Goal: Information Seeking & Learning: Learn about a topic

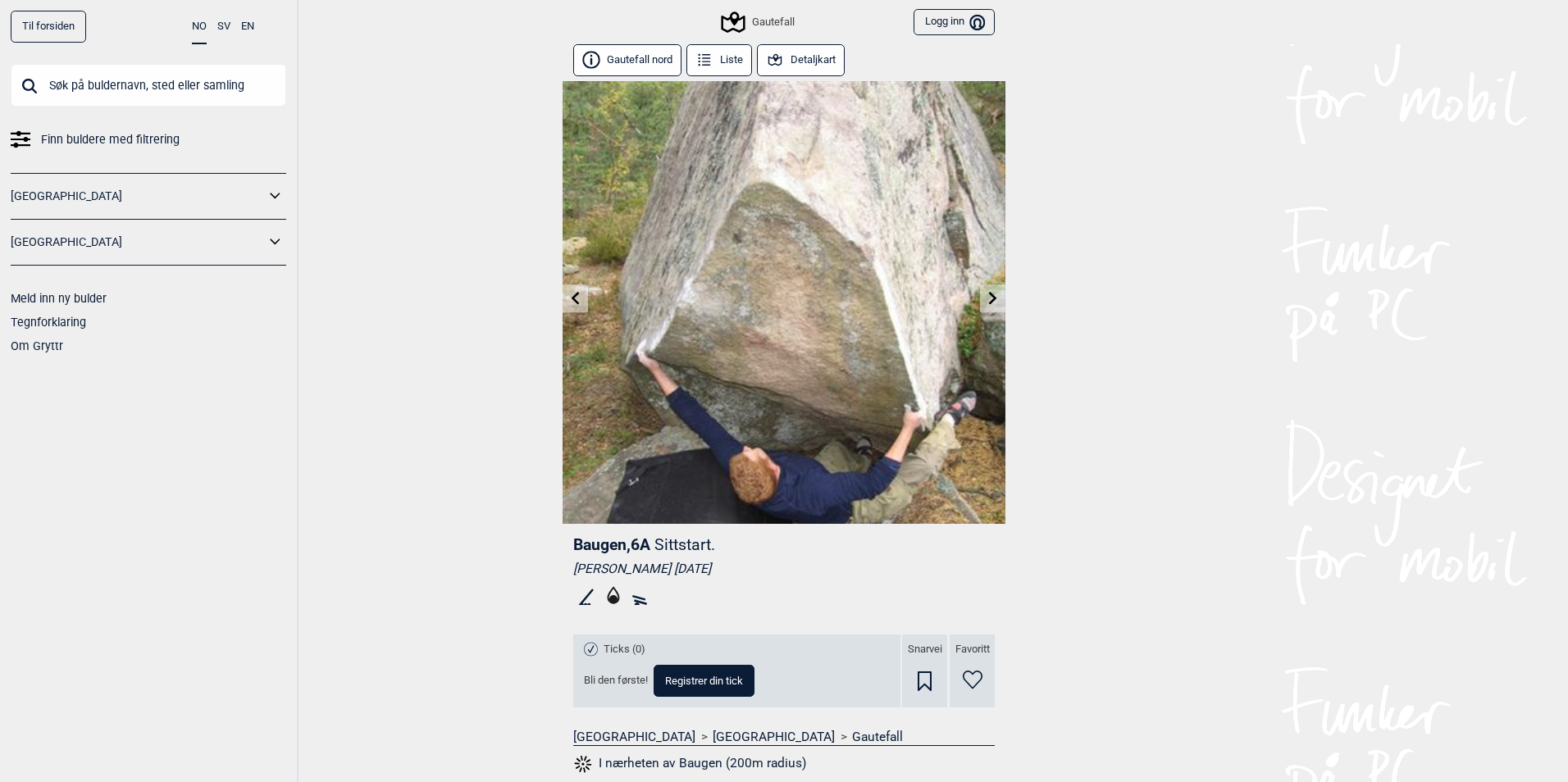
click at [852, 732] on link "Gautefall" at bounding box center [877, 737] width 51 height 17
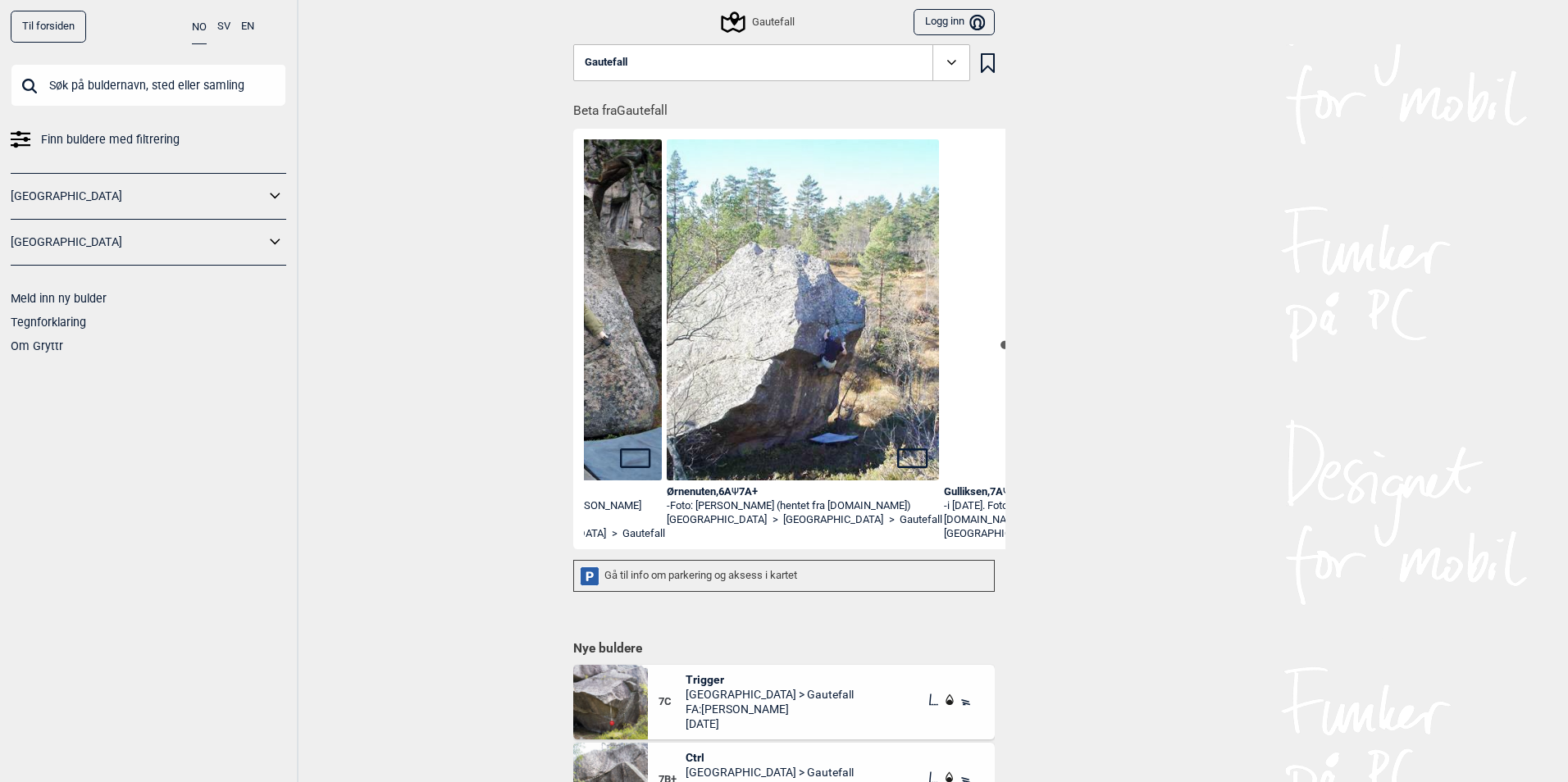
scroll to position [0, 755]
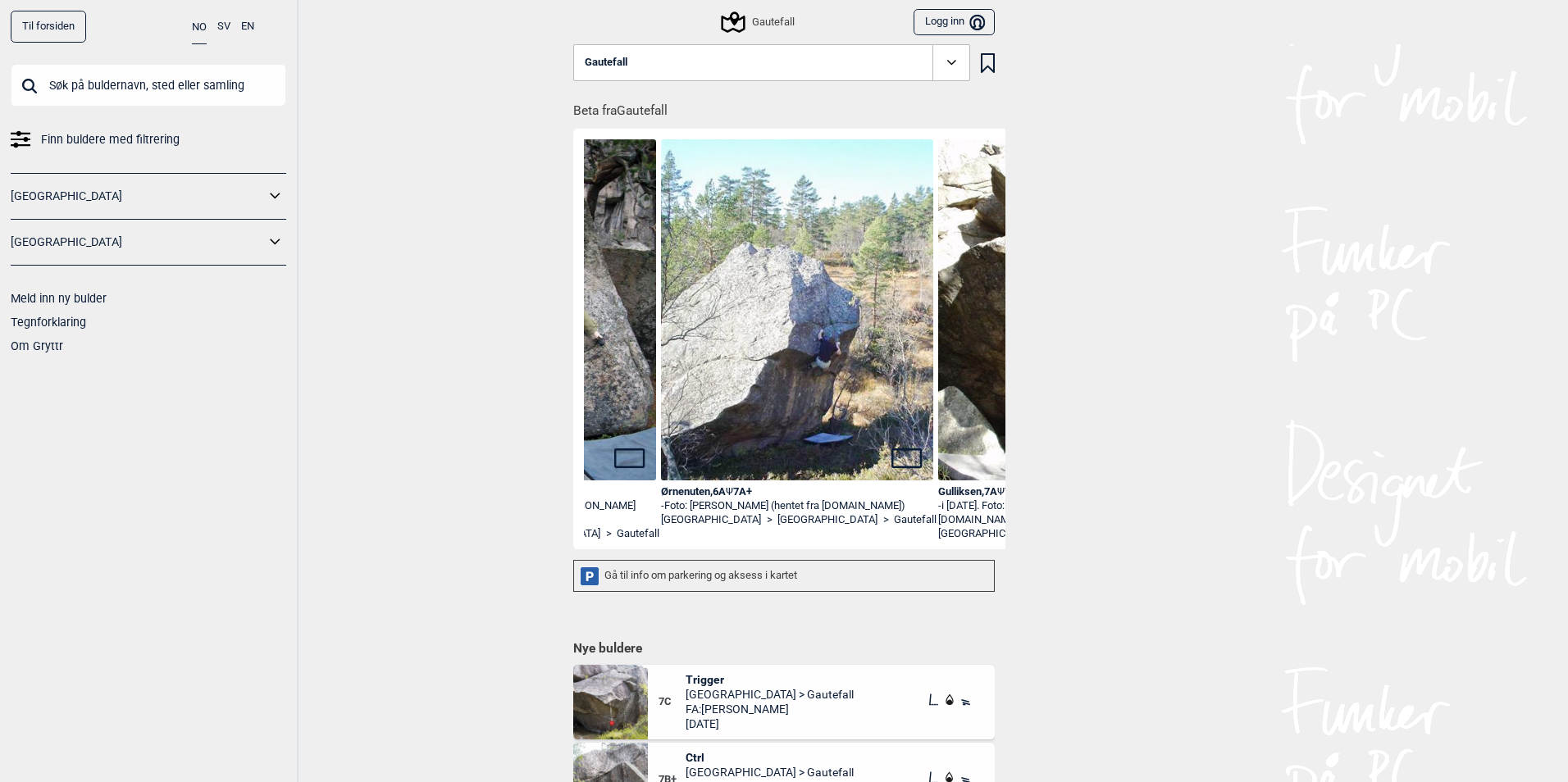
click at [790, 422] on img at bounding box center [798, 331] width 273 height 383
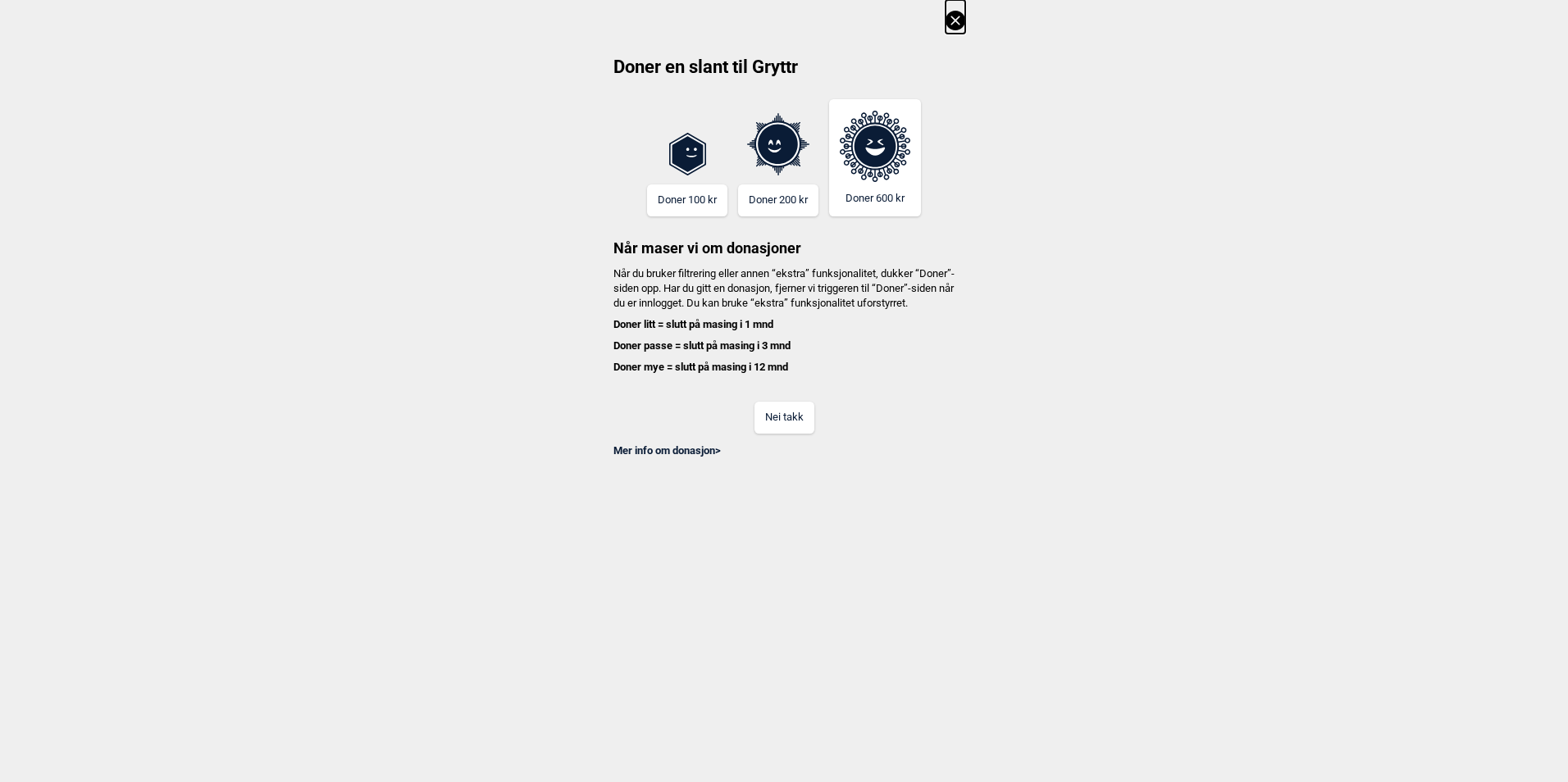
click at [772, 434] on button "Nei takk" at bounding box center [784, 418] width 60 height 32
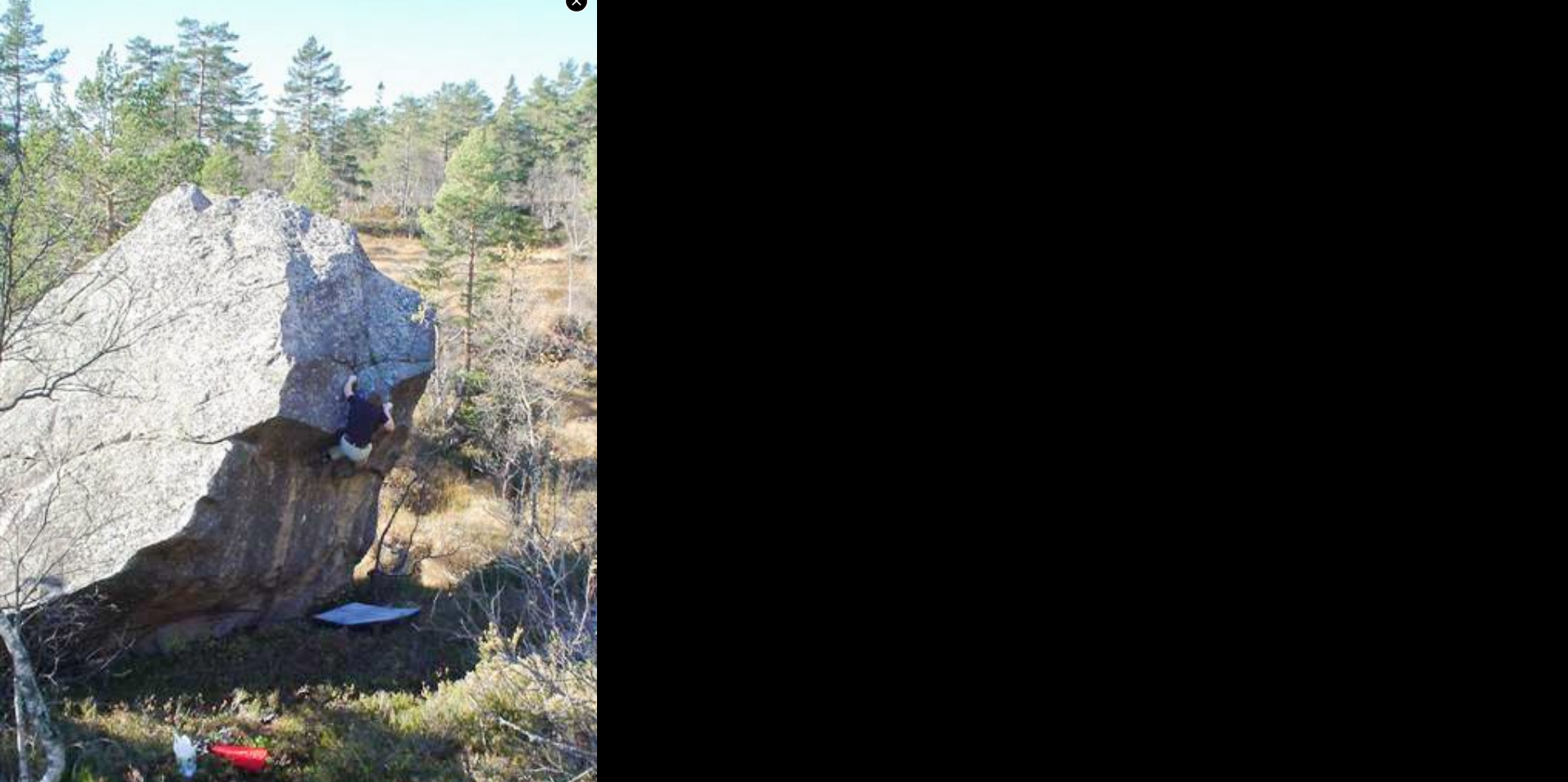
scroll to position [36, 0]
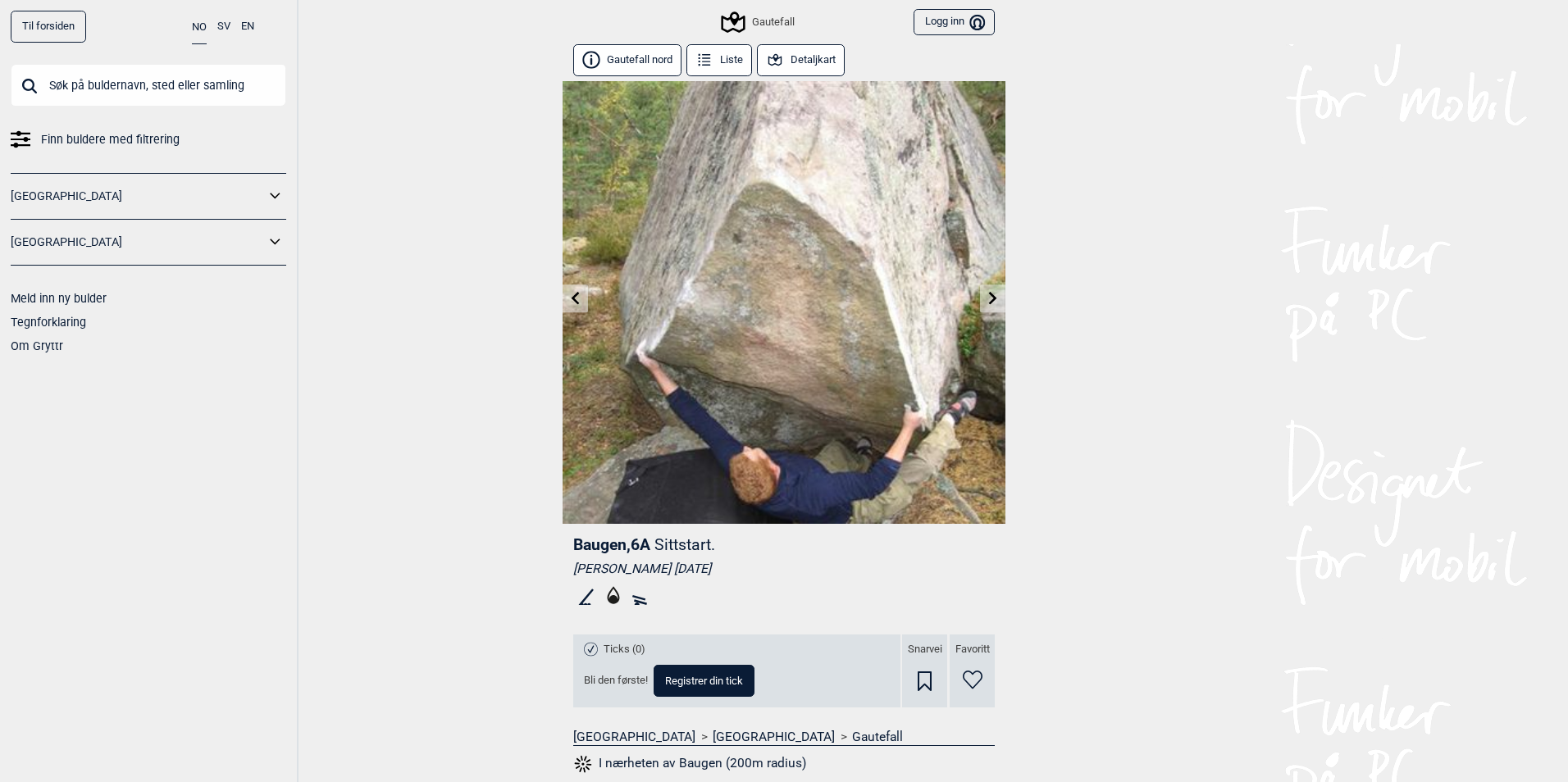
click at [764, 31] on div "Gautefall" at bounding box center [758, 22] width 71 height 20
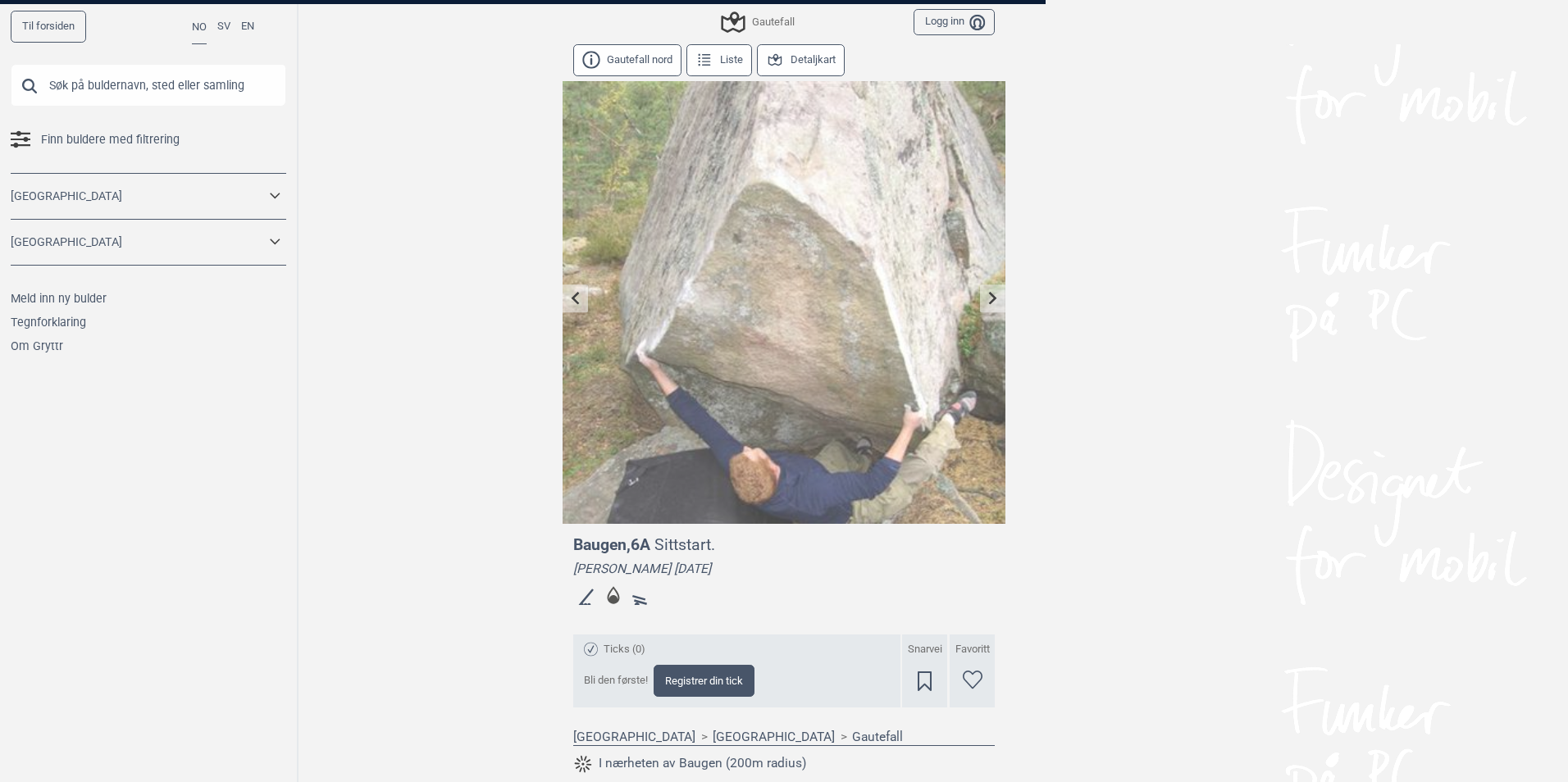
click at [769, 23] on div "Til forsiden NO SV EN Finn buldere med filtrering [GEOGRAPHIC_DATA] [GEOGRAPHIC…" at bounding box center [784, 391] width 1568 height 782
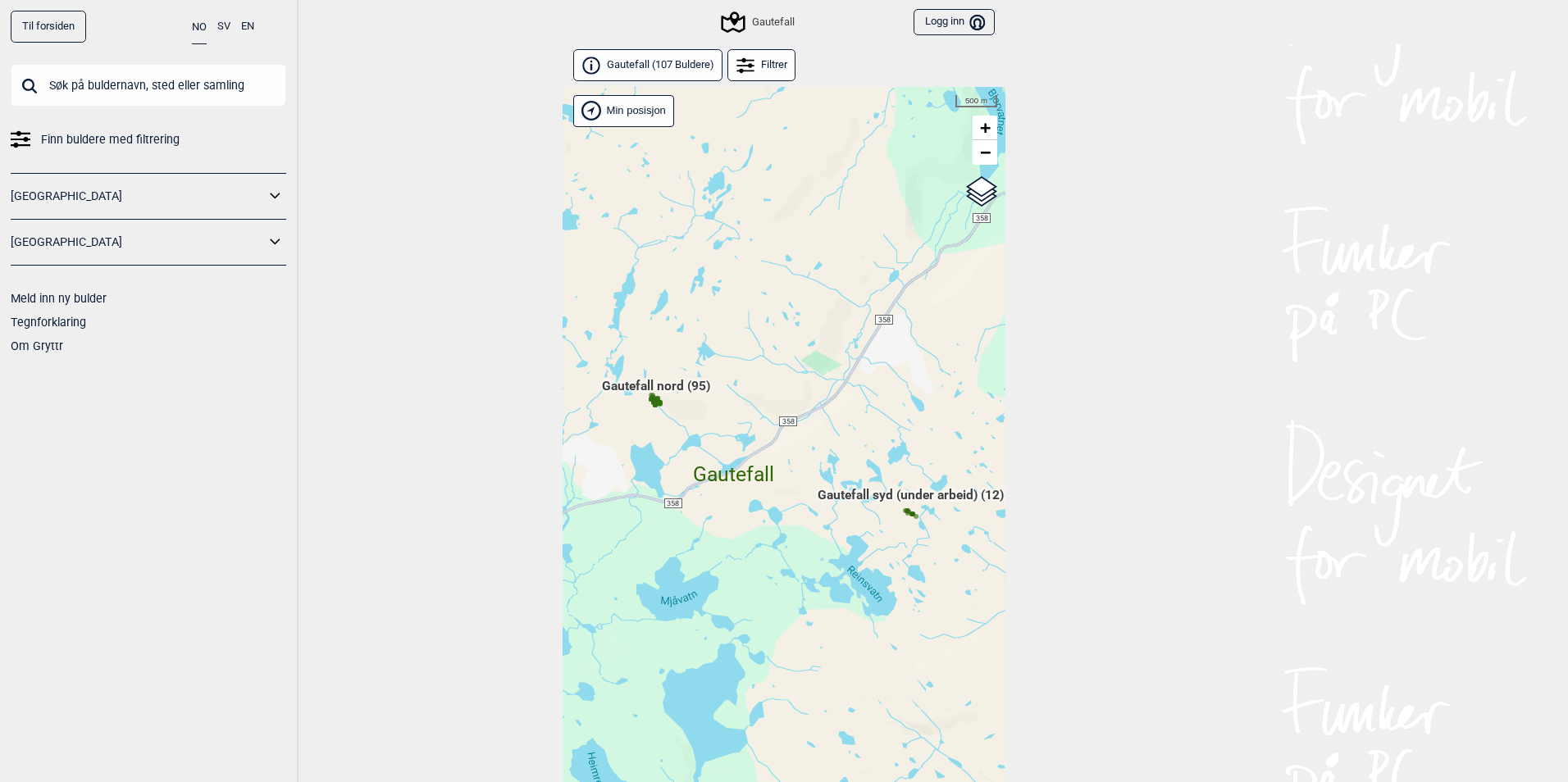
click at [645, 384] on div "Hallingdal Gol Ål Stange Kolomoen [GEOGRAPHIC_DATA] [GEOGRAPHIC_DATA][PERSON_NA…" at bounding box center [784, 455] width 443 height 738
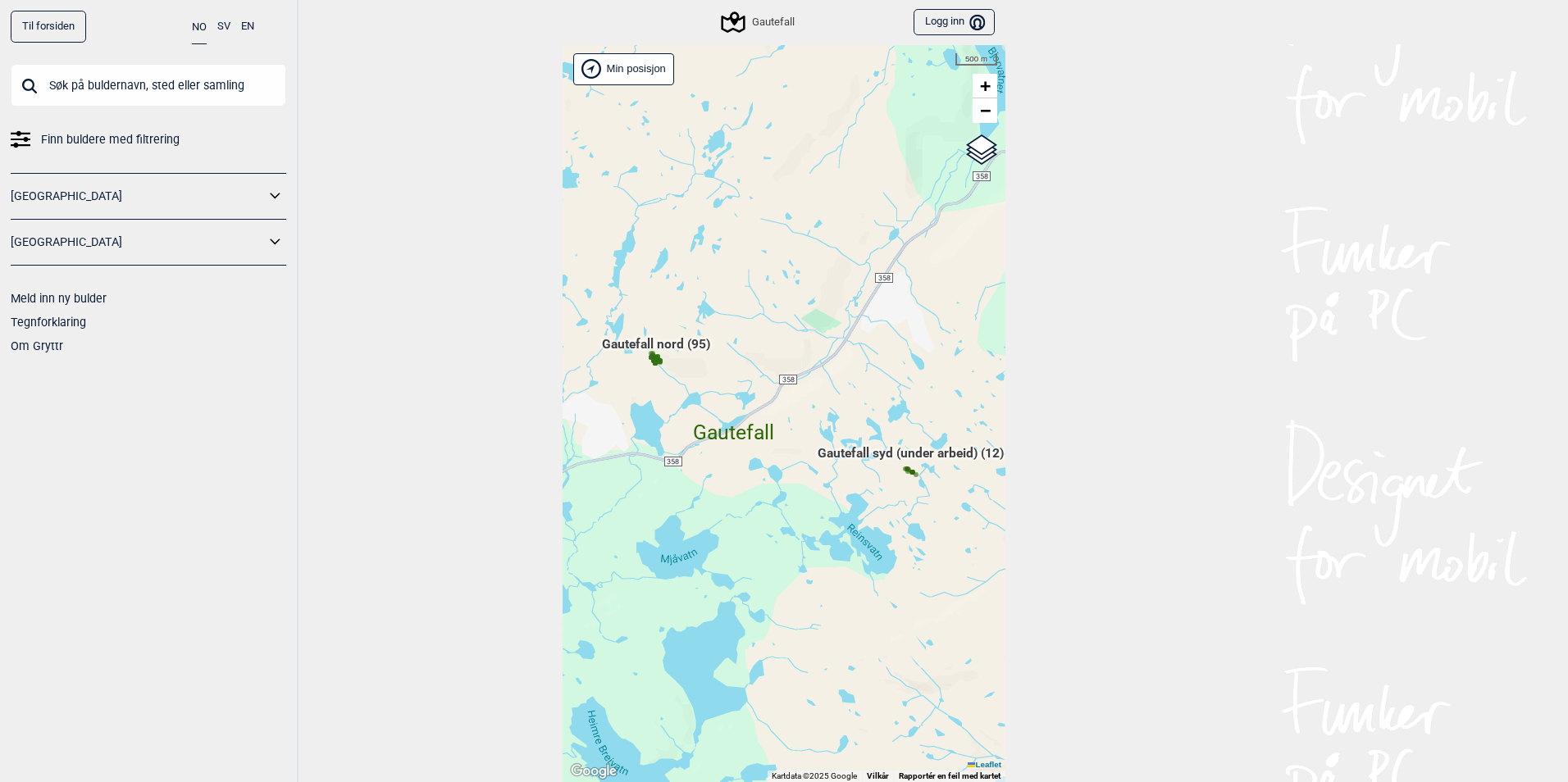
click at [638, 340] on span "Gautefall nord (95)" at bounding box center [656, 351] width 108 height 31
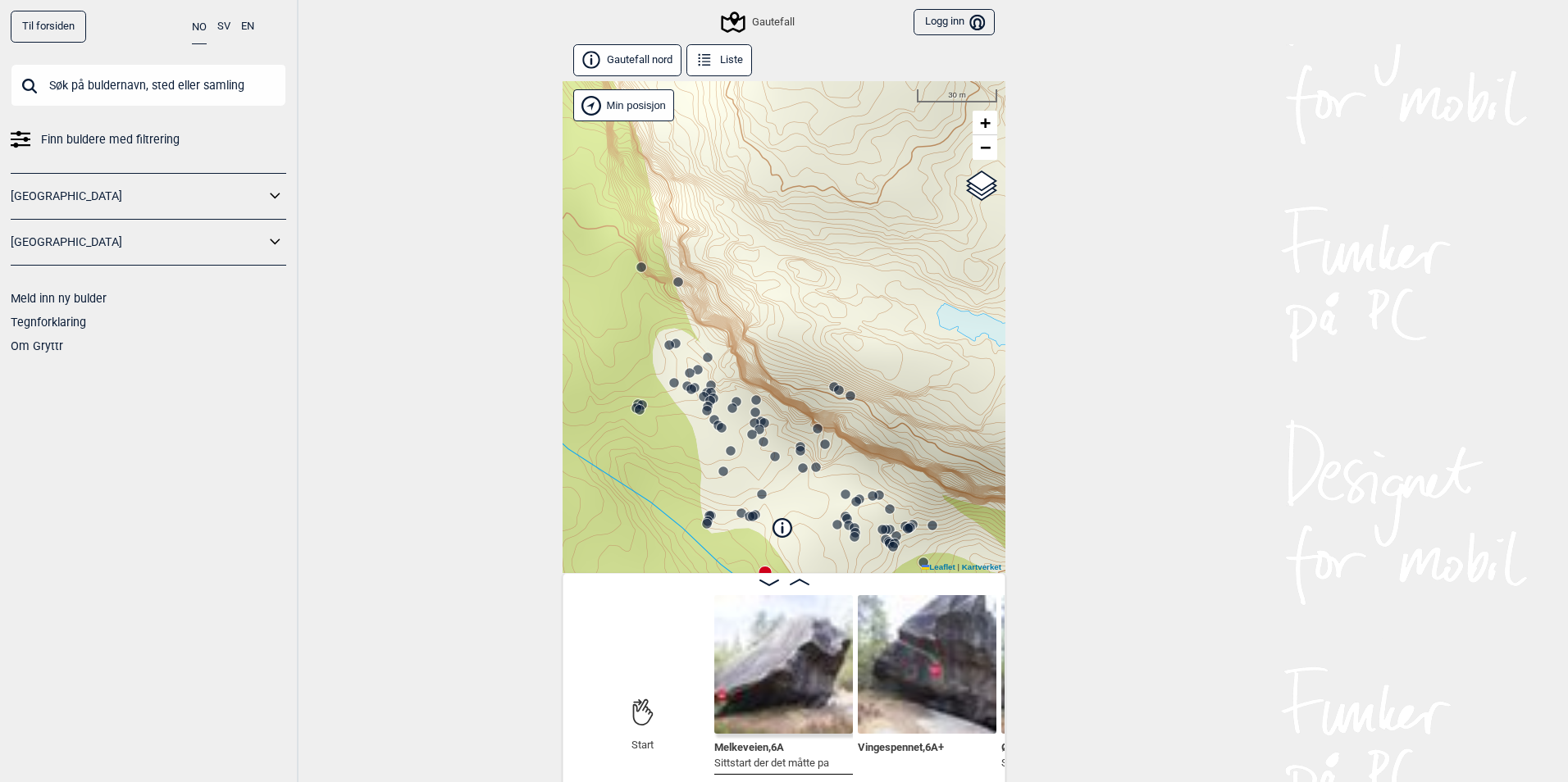
scroll to position [9, 0]
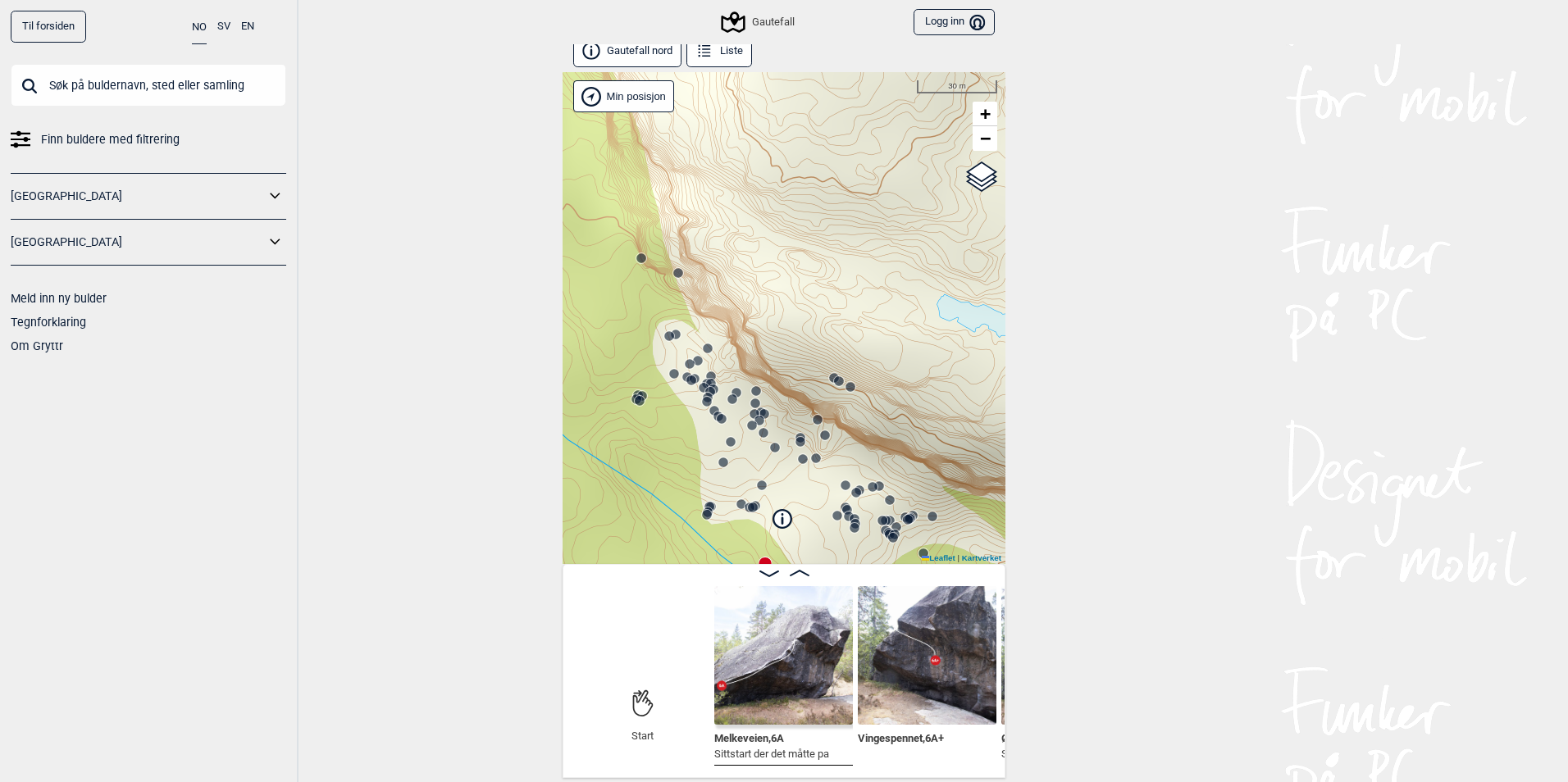
click at [918, 717] on img at bounding box center [927, 655] width 139 height 139
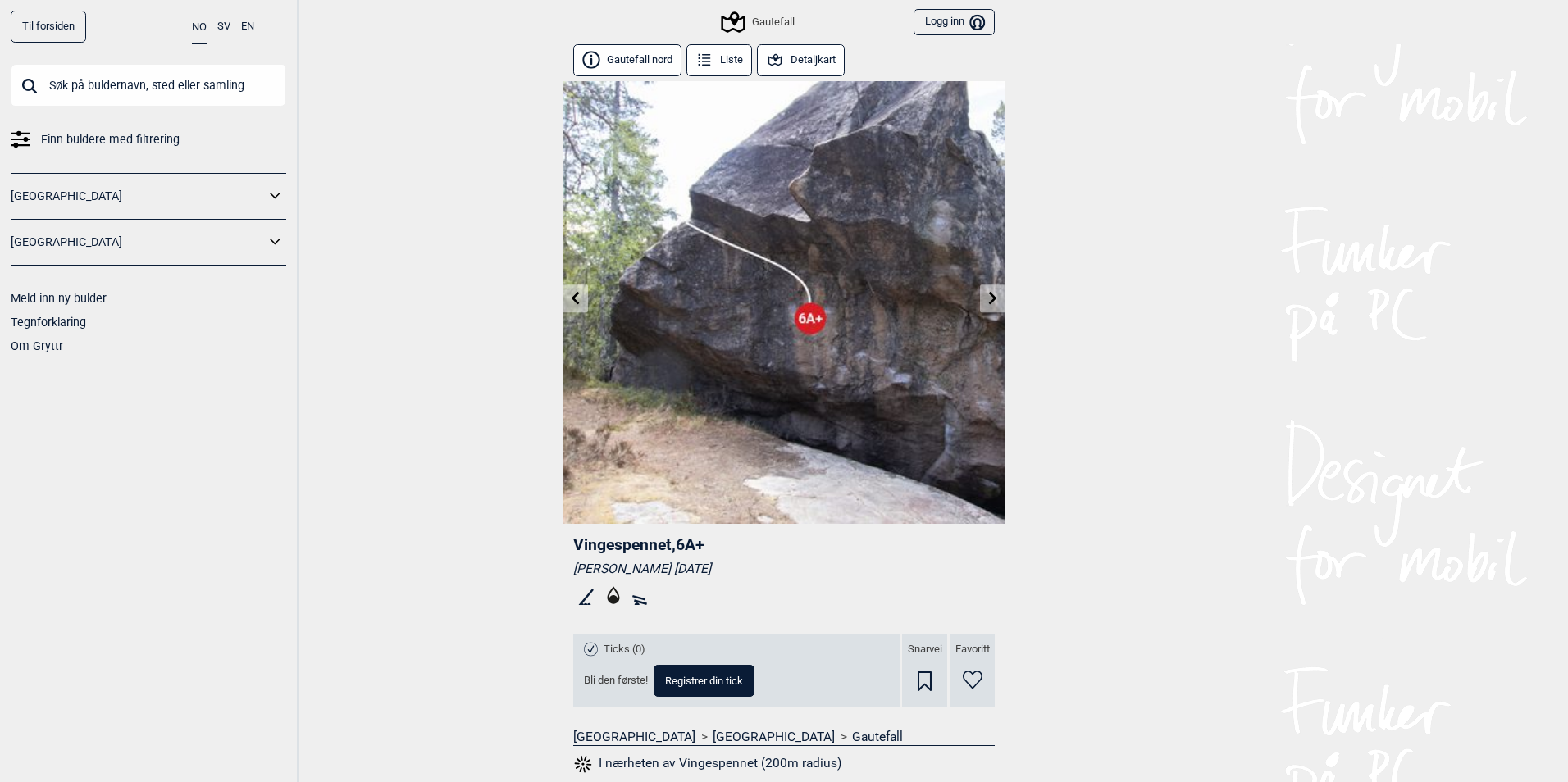
click at [994, 301] on link at bounding box center [992, 299] width 25 height 27
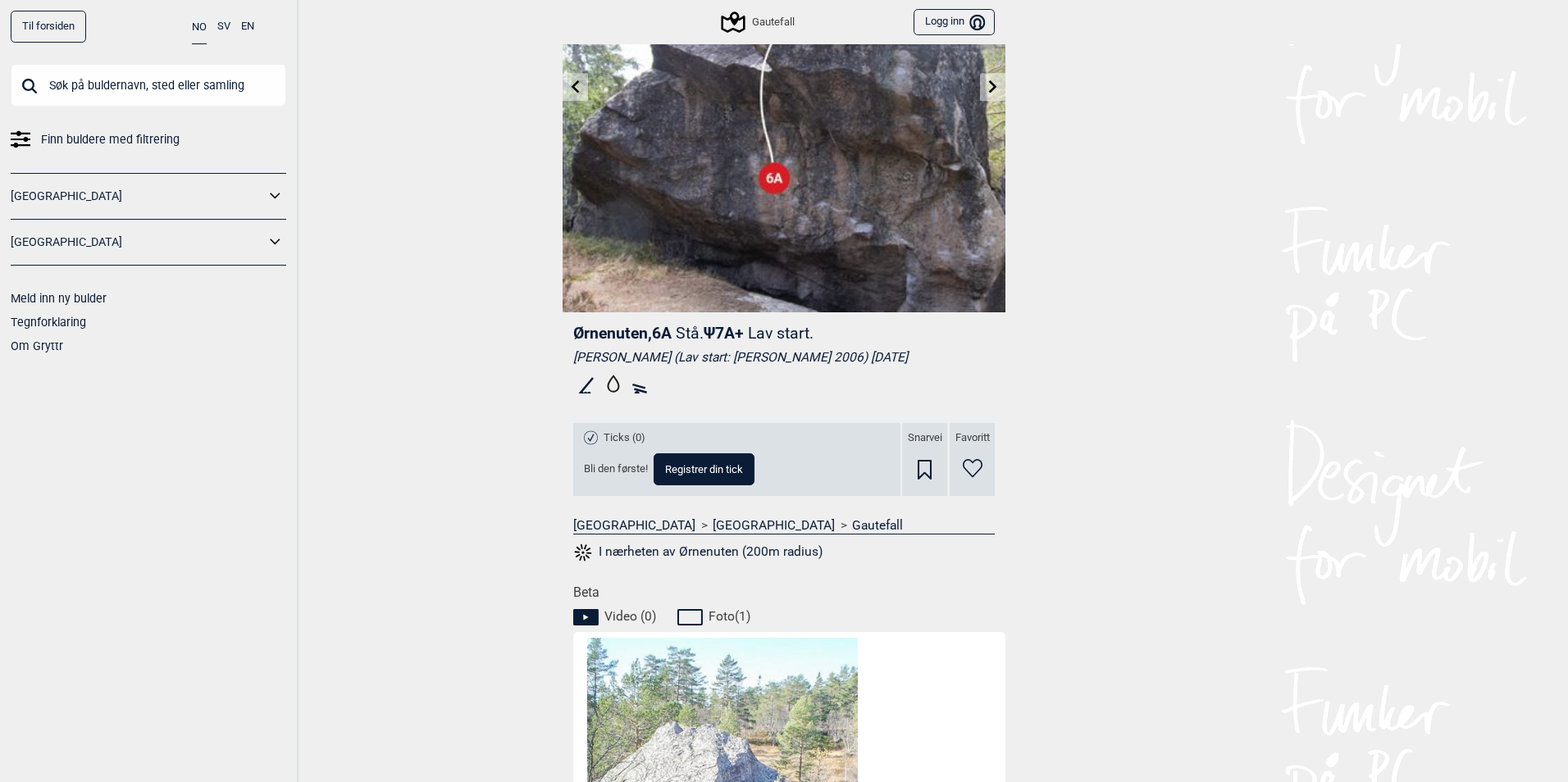
scroll to position [164, 0]
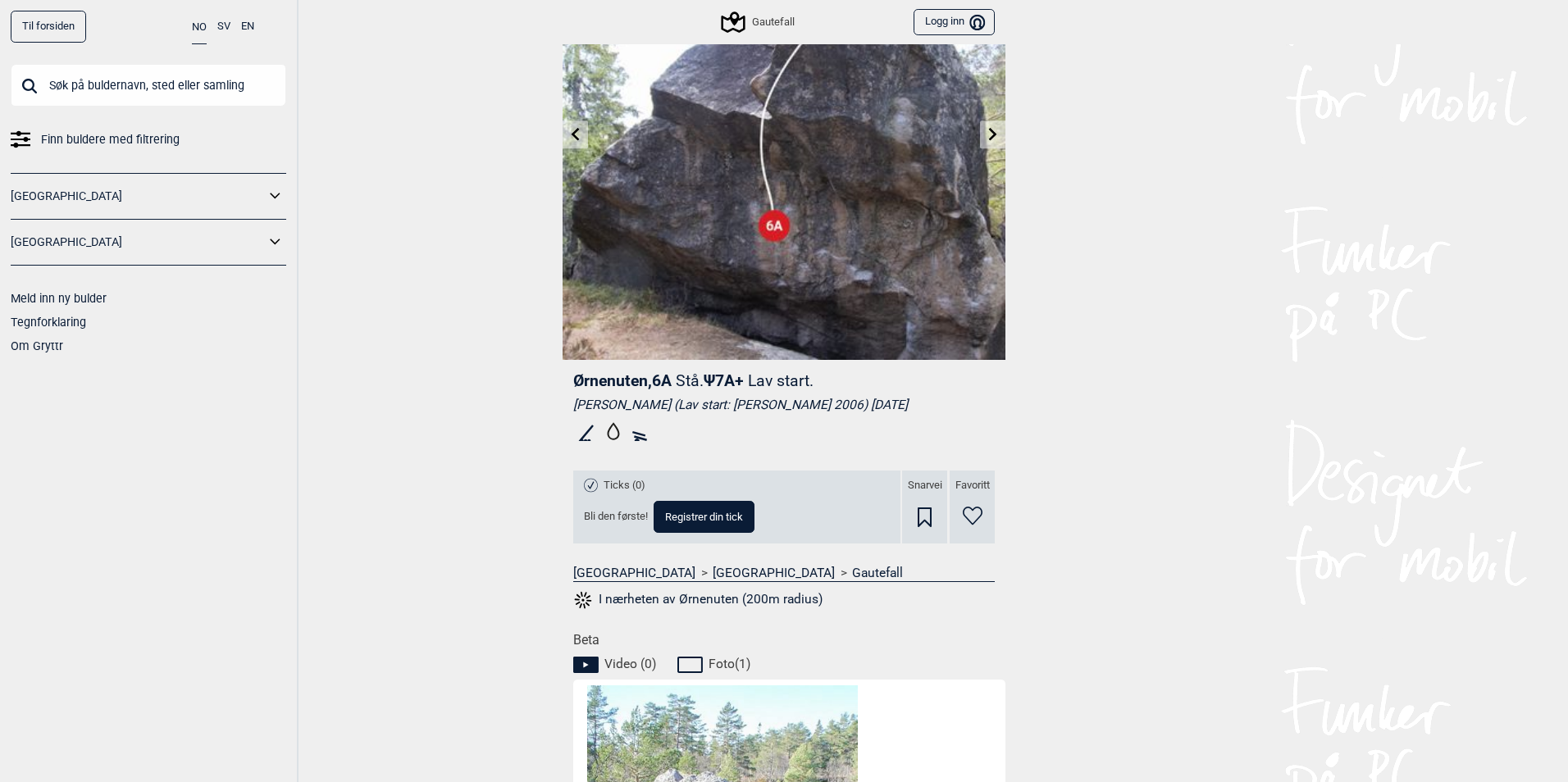
click at [852, 568] on link "Gautefall" at bounding box center [877, 573] width 51 height 17
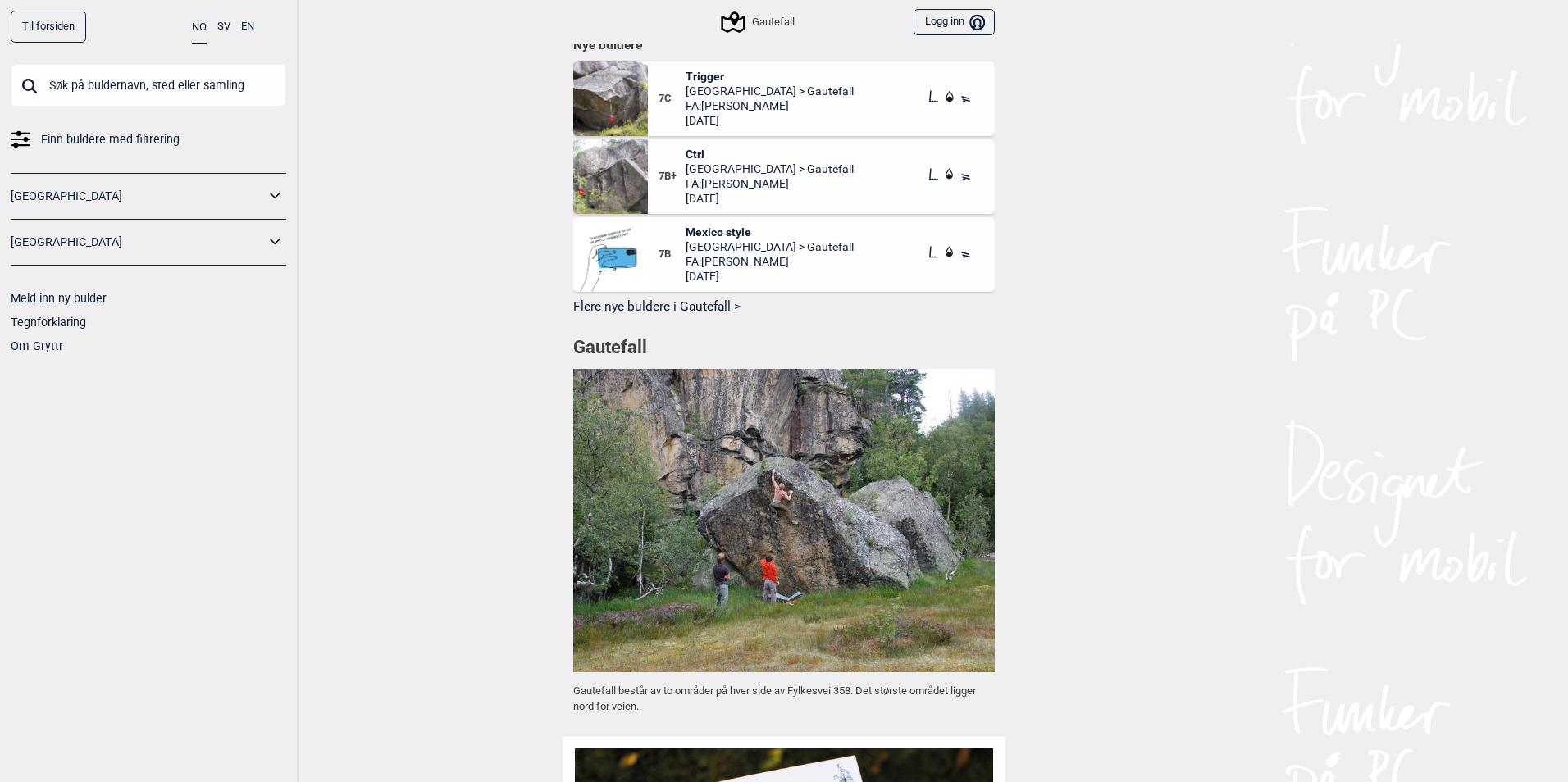
scroll to position [656, 0]
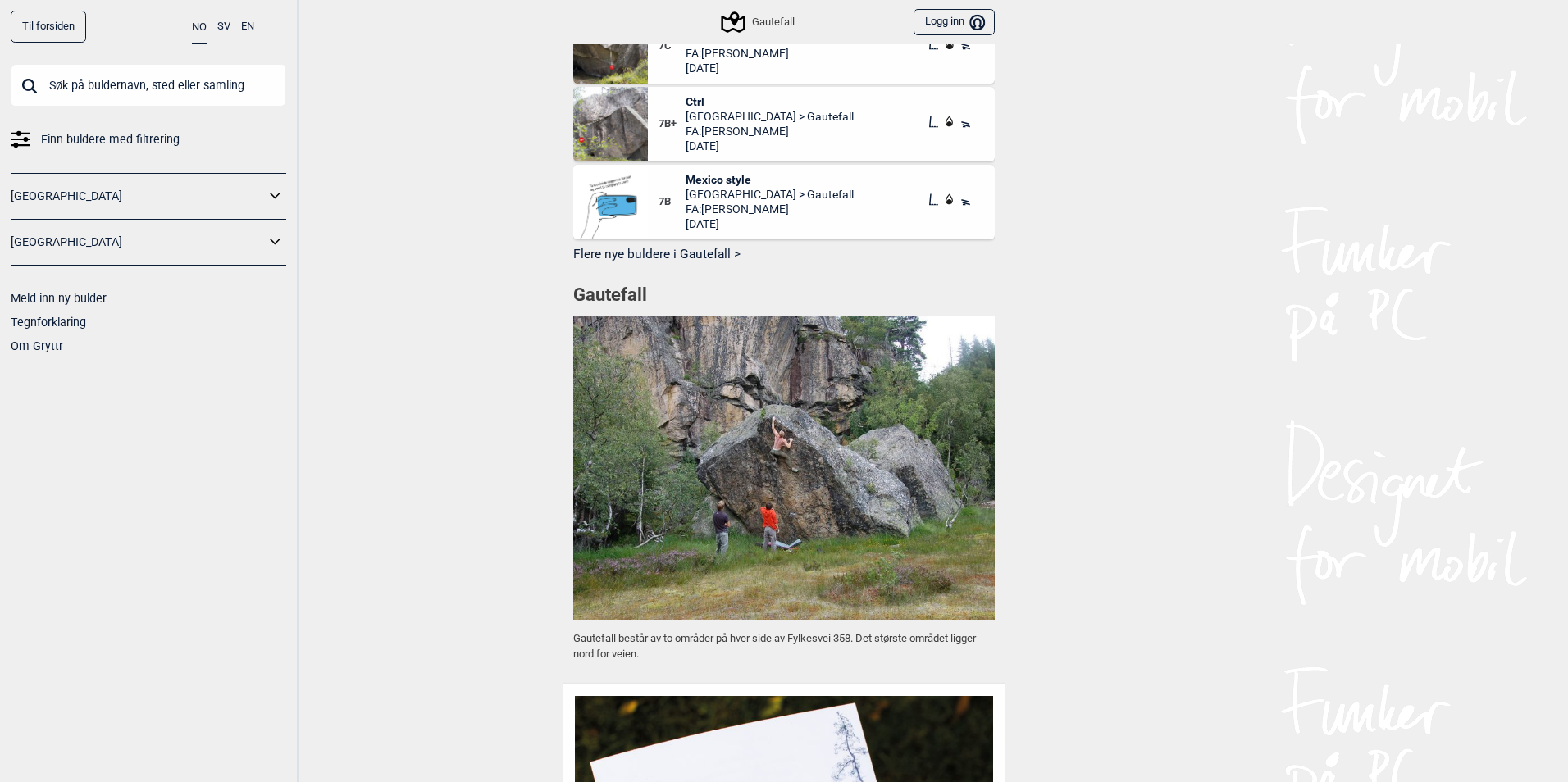
click at [835, 523] on img at bounding box center [784, 467] width 421 height 303
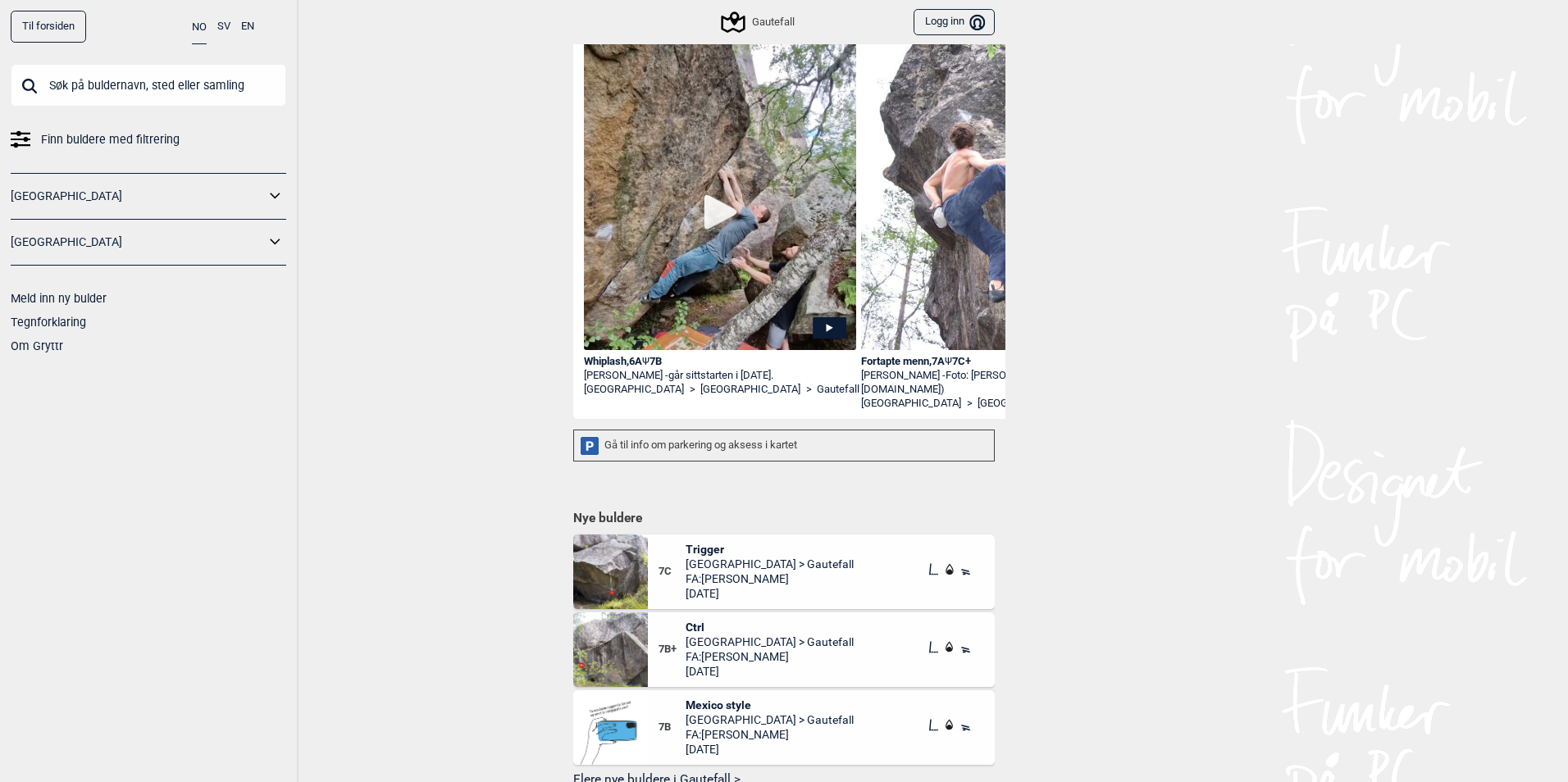
scroll to position [0, 0]
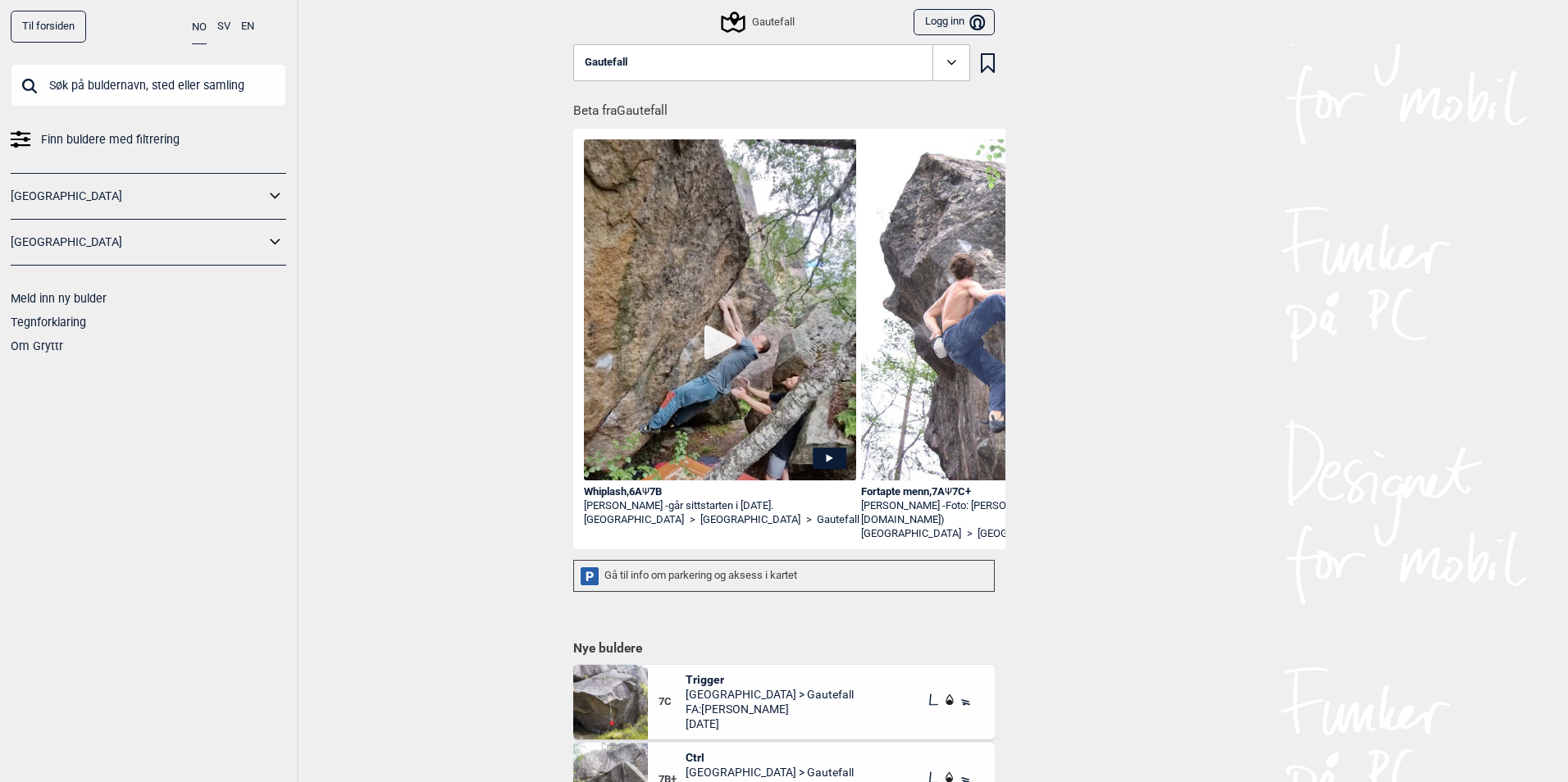
drag, startPoint x: 936, startPoint y: 59, endPoint x: 922, endPoint y: 66, distance: 15.7
click at [943, 59] on icon at bounding box center [952, 63] width 19 height 19
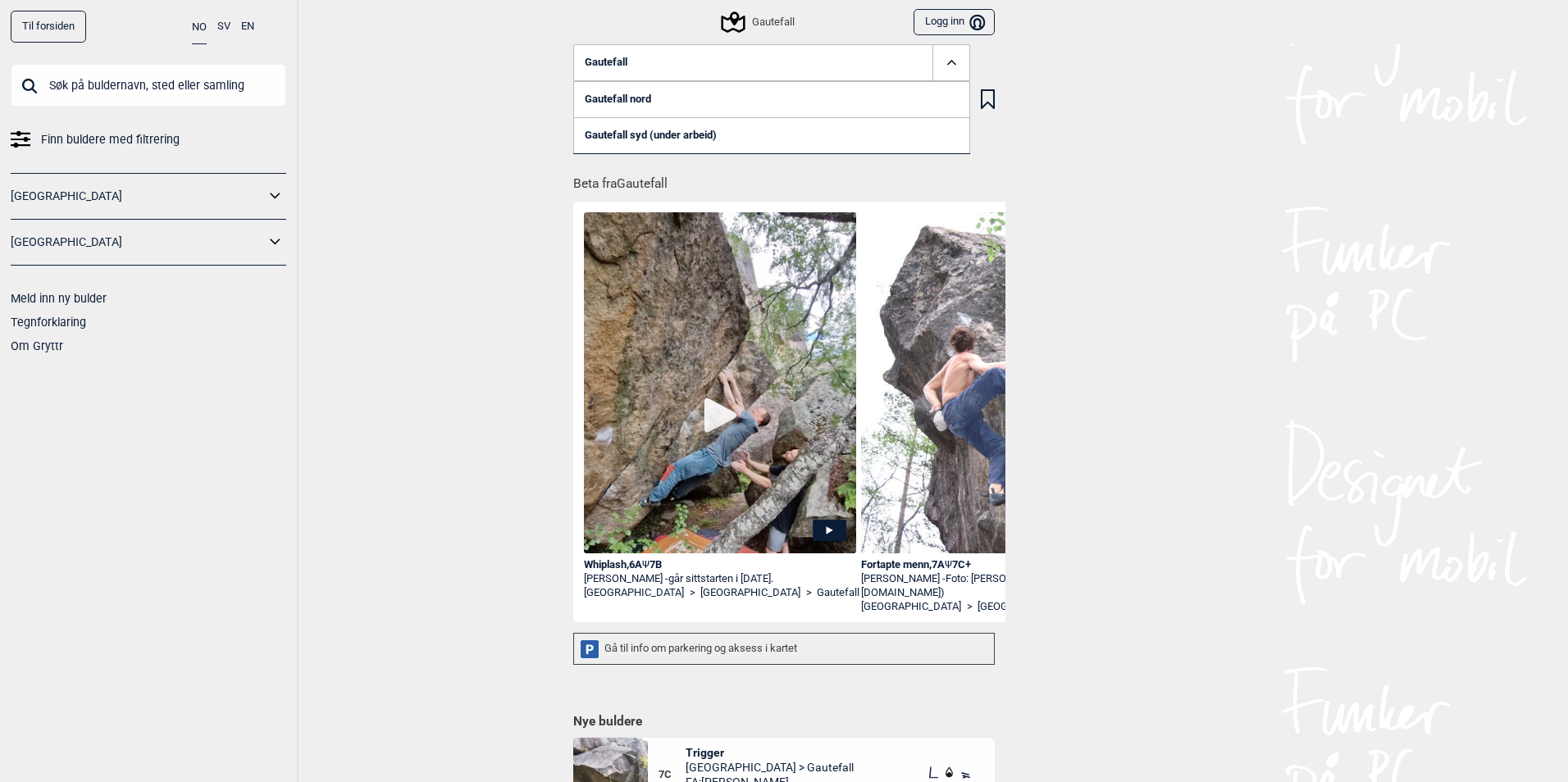
click at [654, 100] on link "Gautefall nord" at bounding box center [771, 99] width 397 height 36
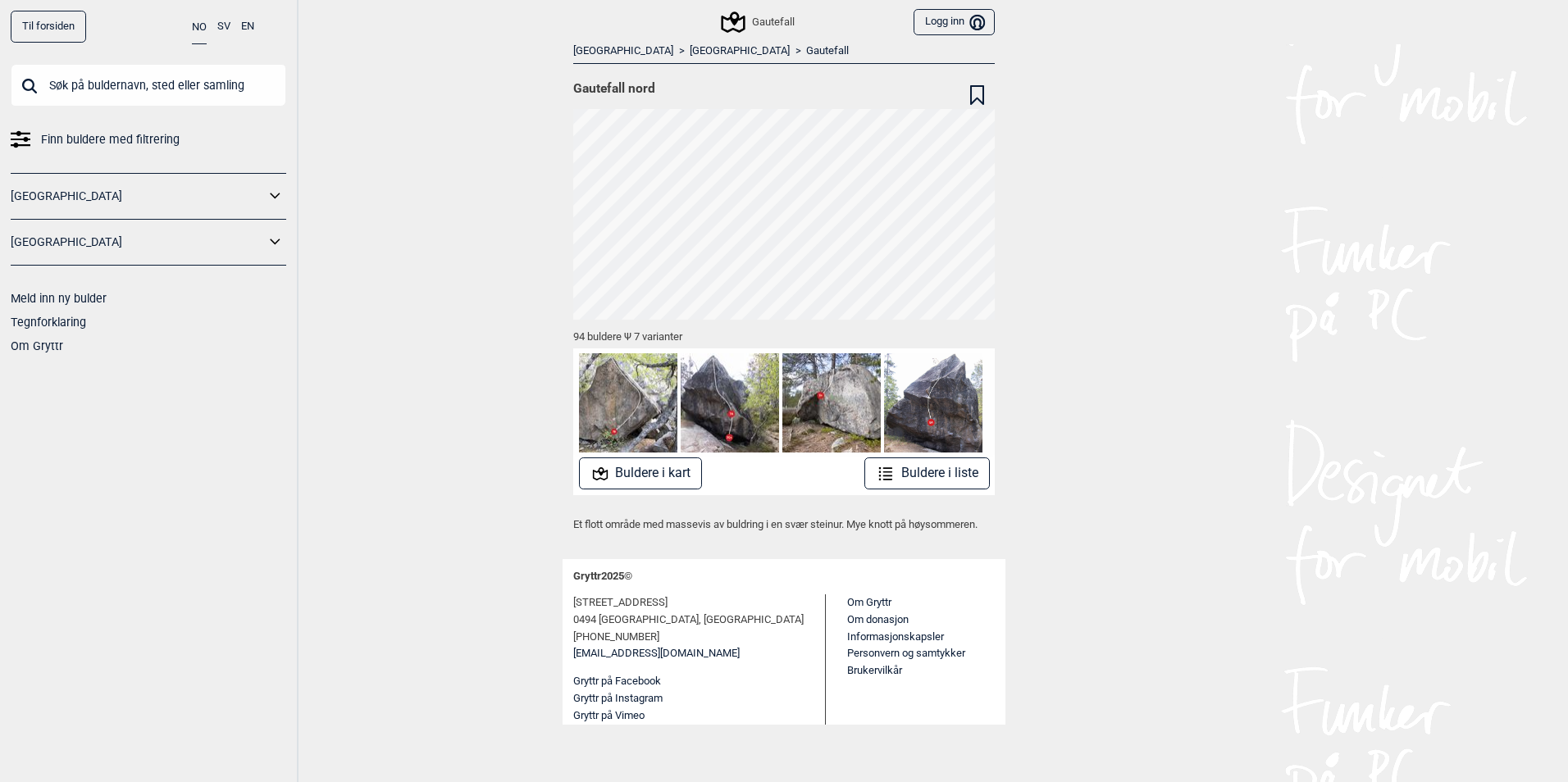
click at [911, 468] on button "Buldere i liste" at bounding box center [927, 474] width 126 height 32
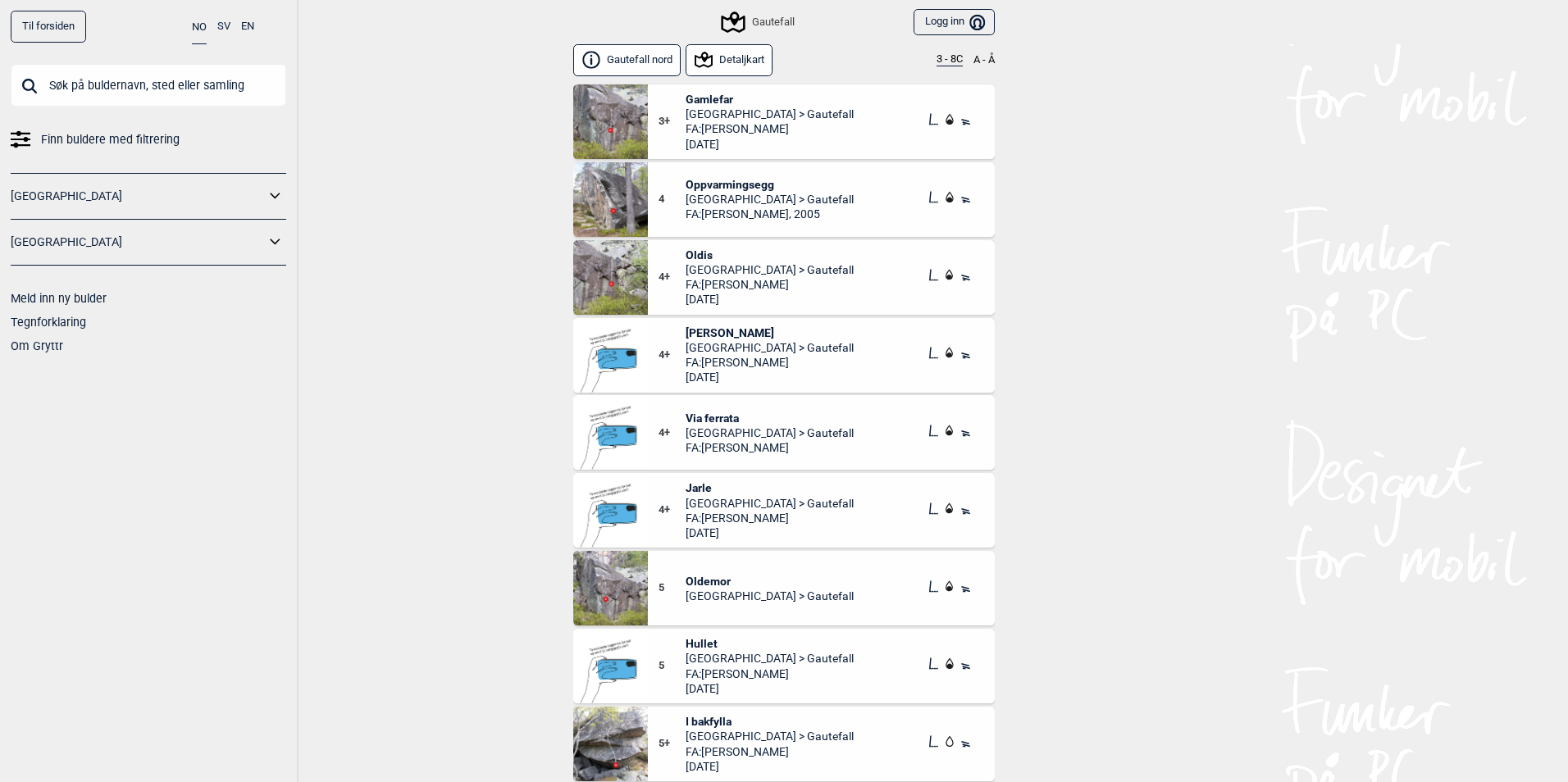
click at [932, 66] on div "Gautefall nord Detaljkart 3 - 8C A - Å" at bounding box center [784, 63] width 421 height 38
click at [939, 60] on button "3 - 8C" at bounding box center [950, 59] width 26 height 13
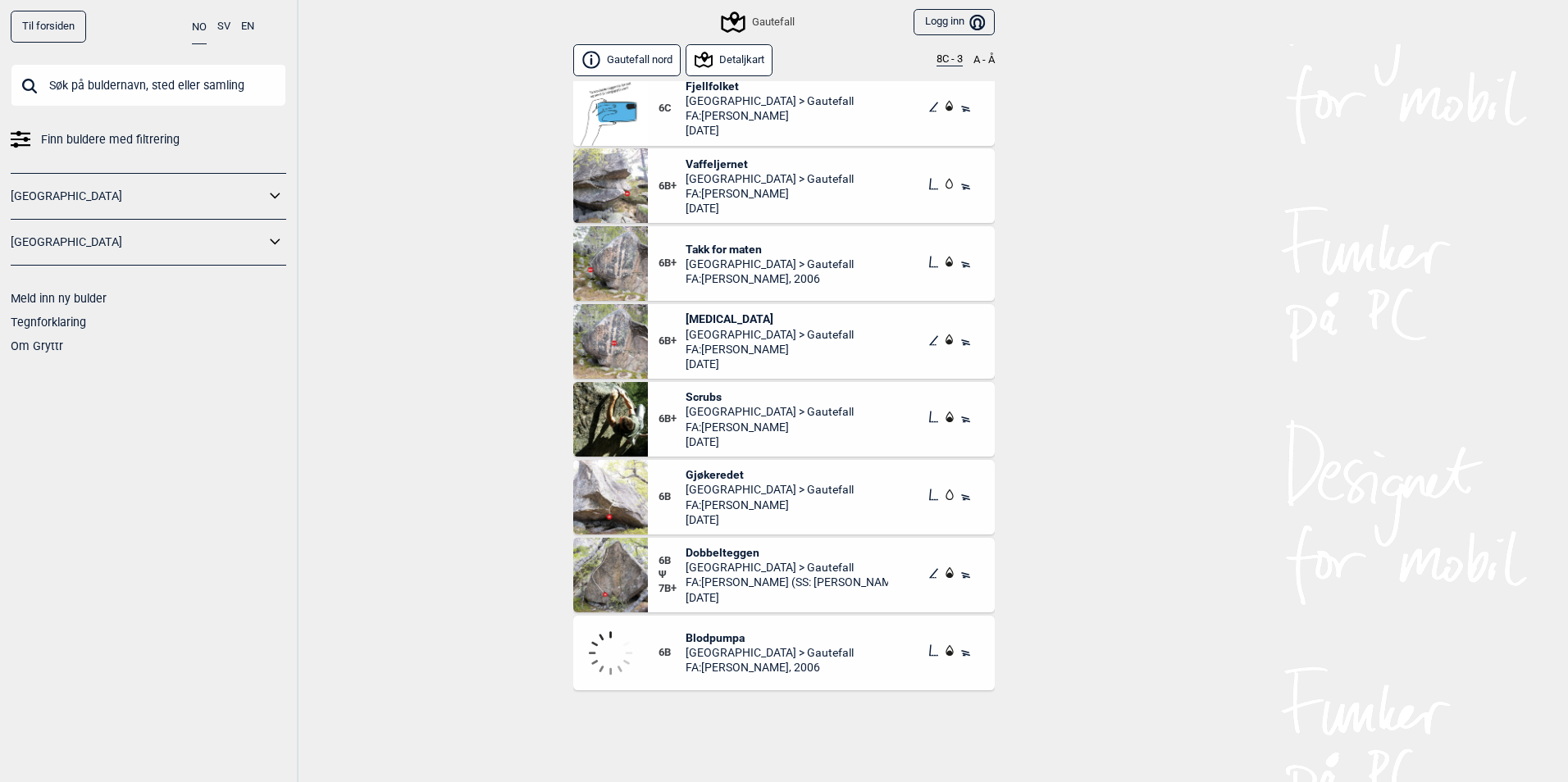
scroll to position [3444, 0]
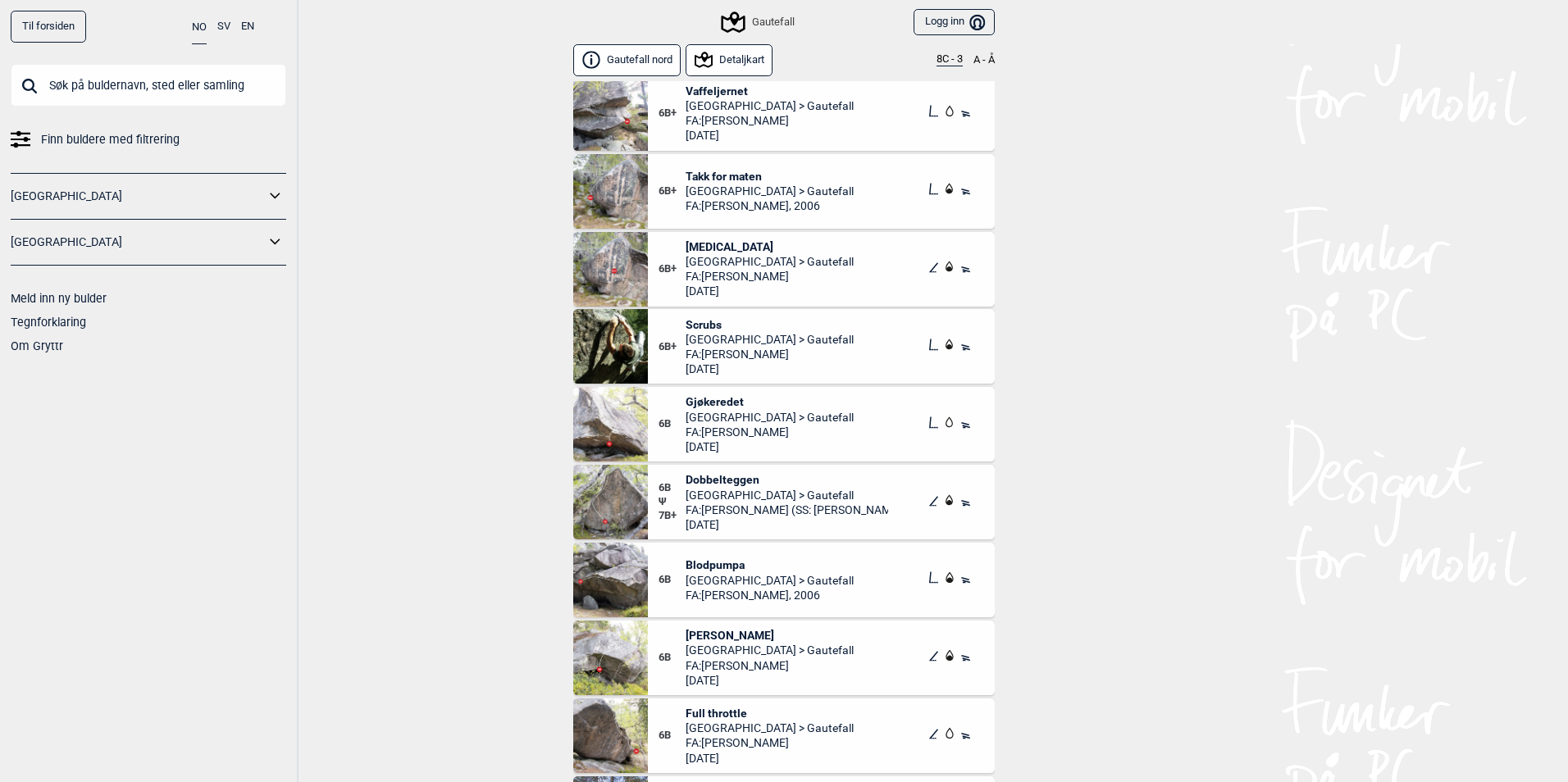
drag, startPoint x: 728, startPoint y: 481, endPoint x: 457, endPoint y: 426, distance: 276.5
click at [457, 426] on div "Til forsiden NO SV EN Finn buldere med filtrering [GEOGRAPHIC_DATA] [GEOGRAPHIC…" at bounding box center [784, 391] width 1568 height 782
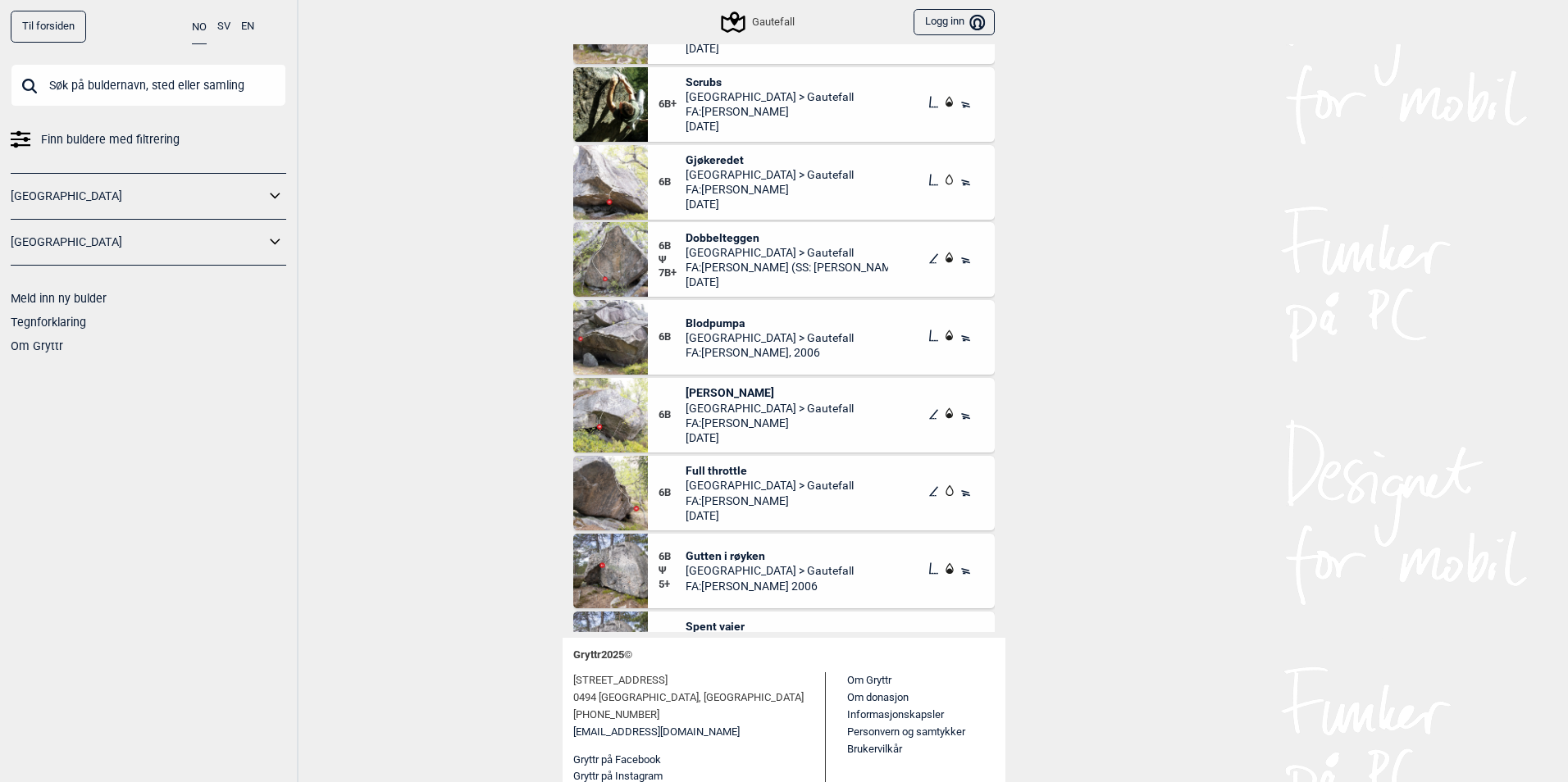
scroll to position [3609, 0]
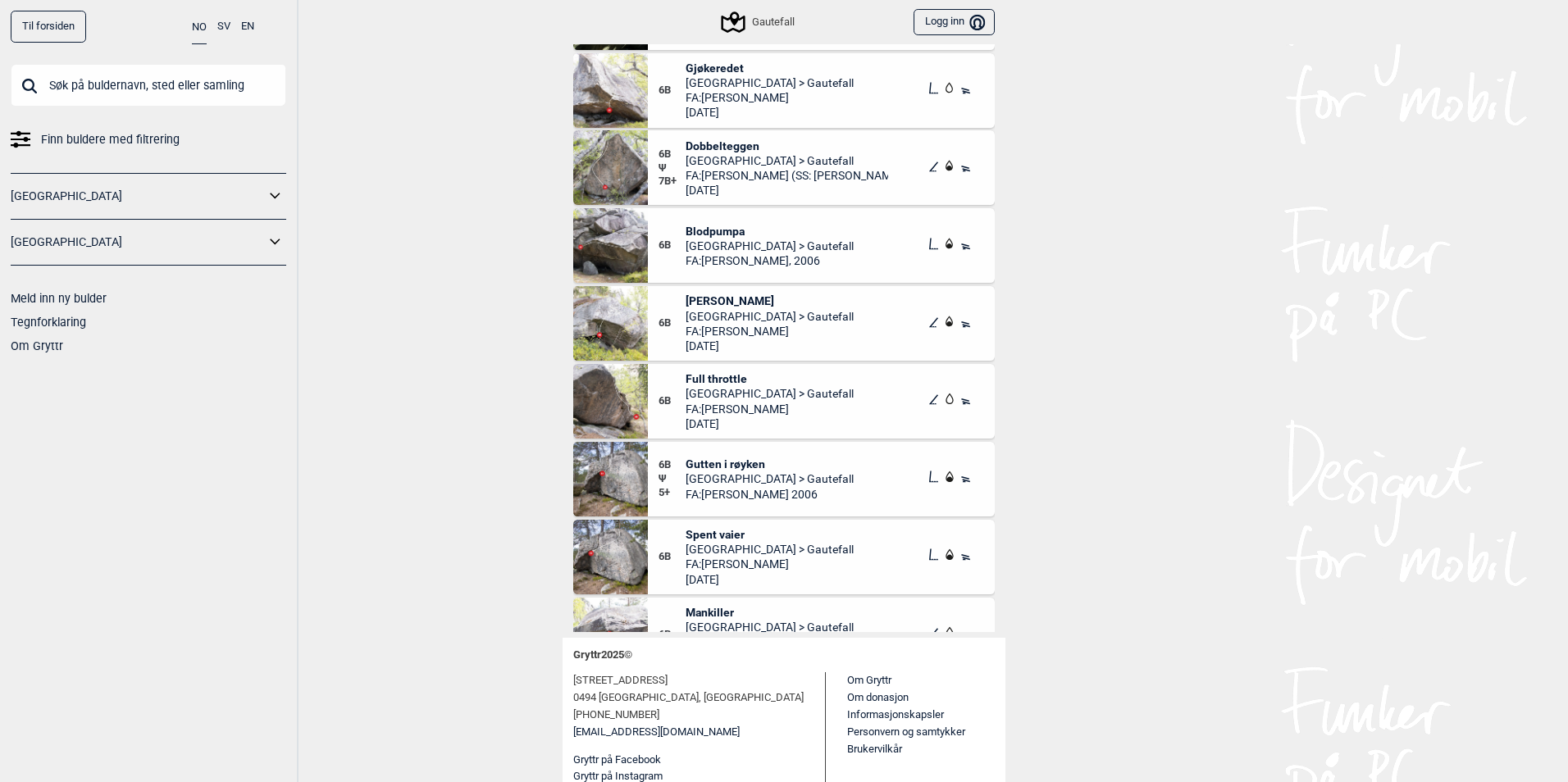
click at [721, 381] on span "Full throttle" at bounding box center [770, 378] width 168 height 15
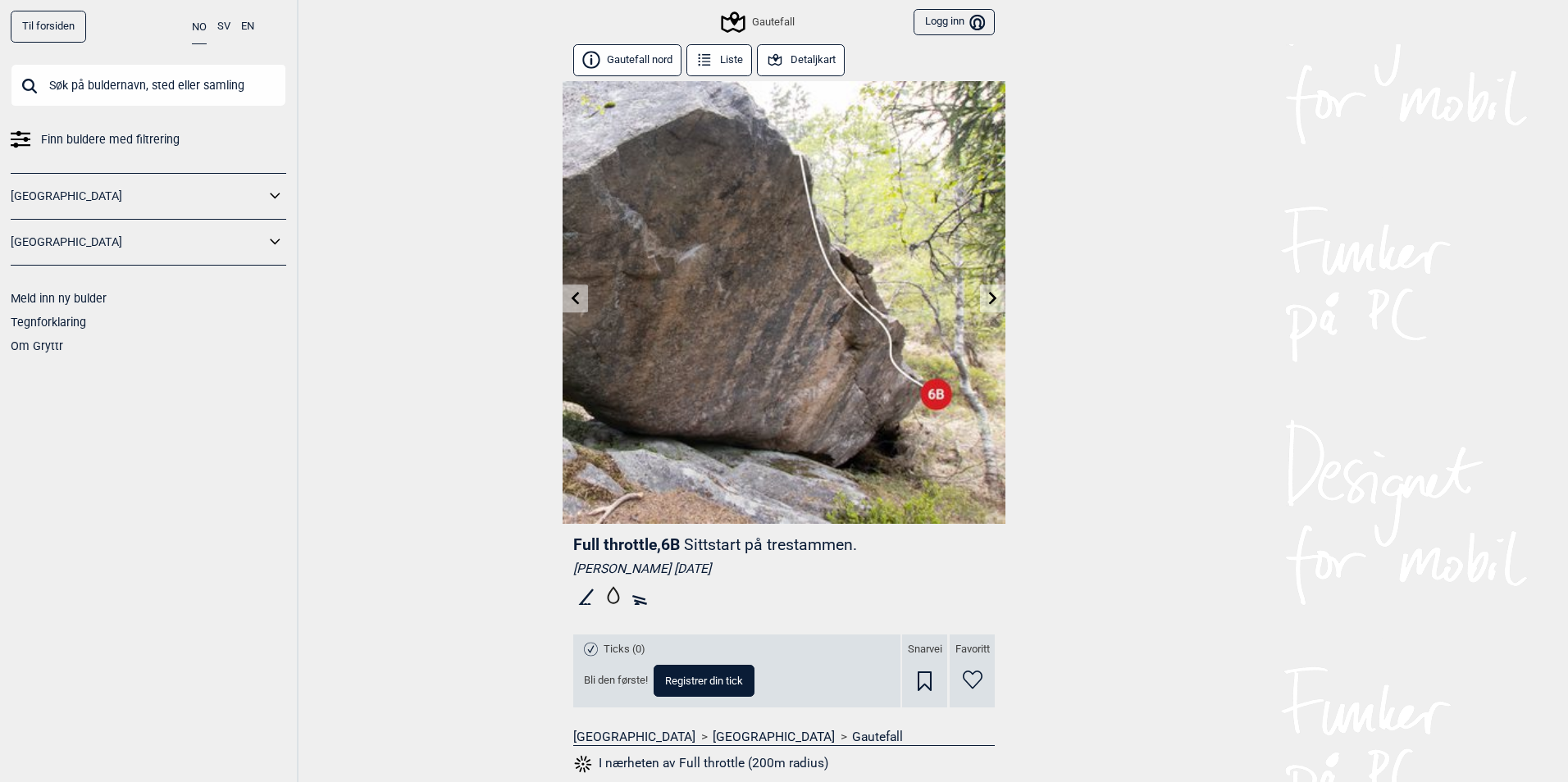
click at [569, 301] on icon at bounding box center [575, 297] width 13 height 13
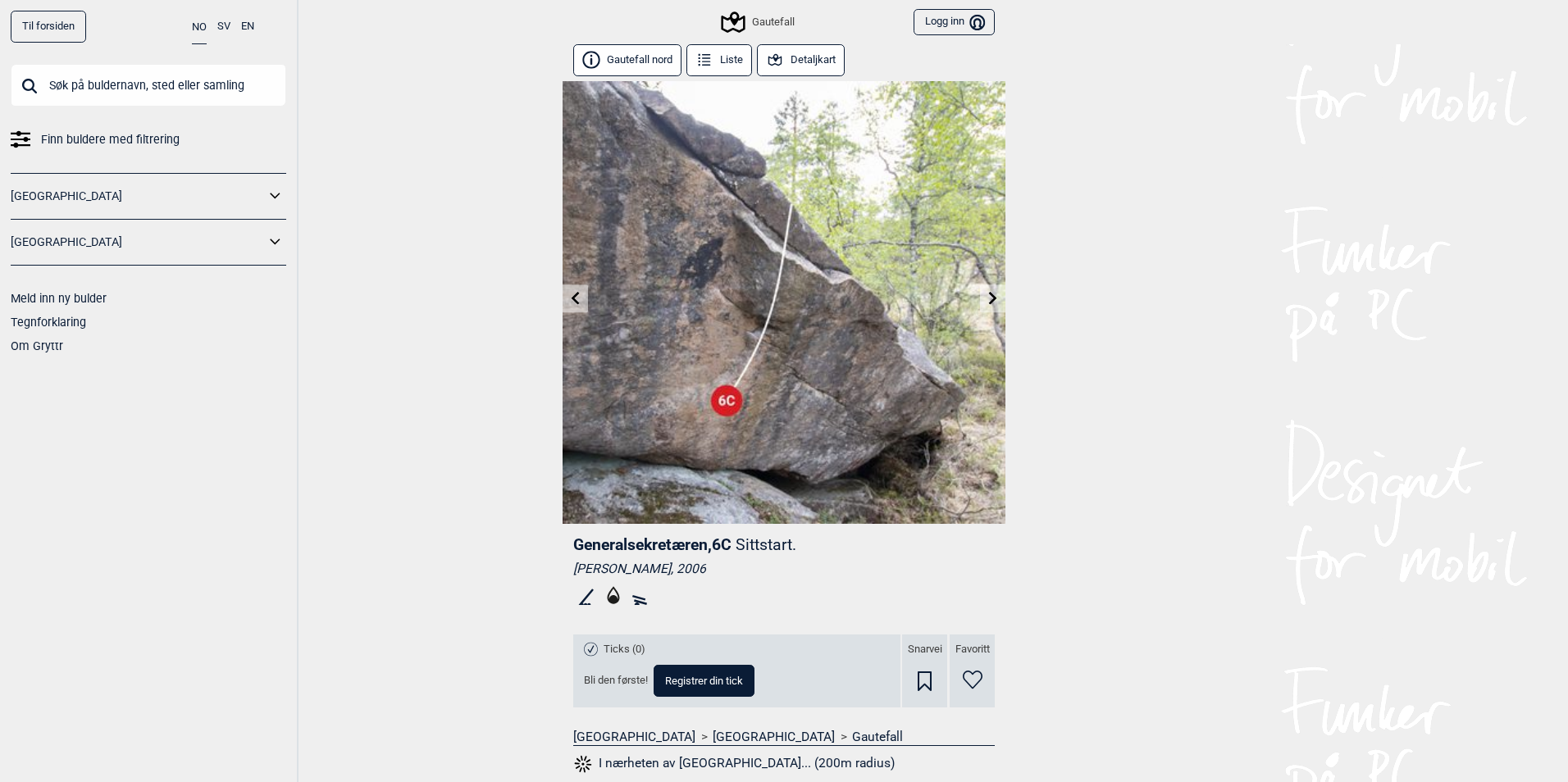
click at [569, 301] on icon at bounding box center [575, 297] width 13 height 13
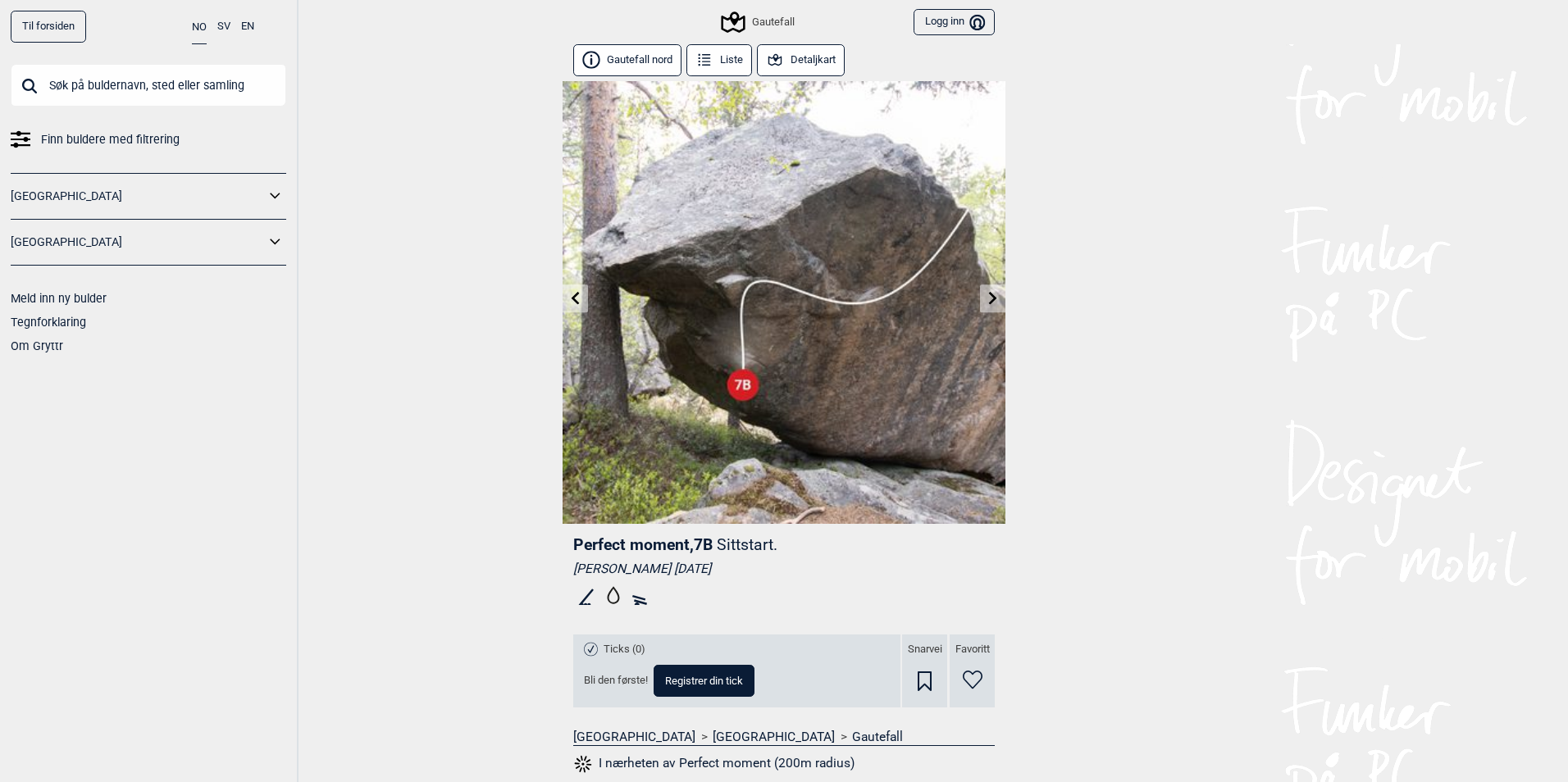
click at [996, 294] on link at bounding box center [992, 299] width 25 height 27
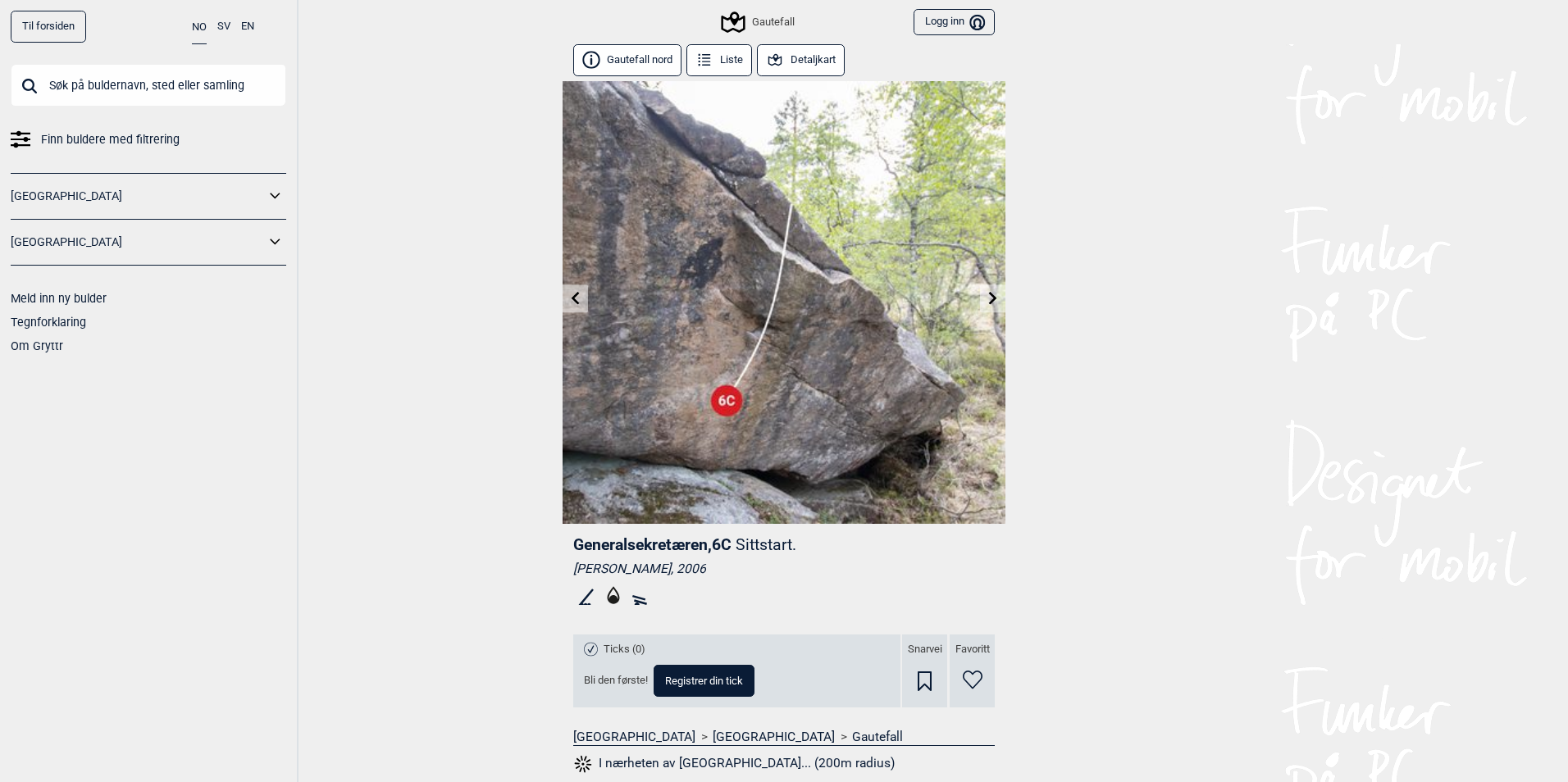
click at [989, 299] on icon at bounding box center [992, 297] width 8 height 13
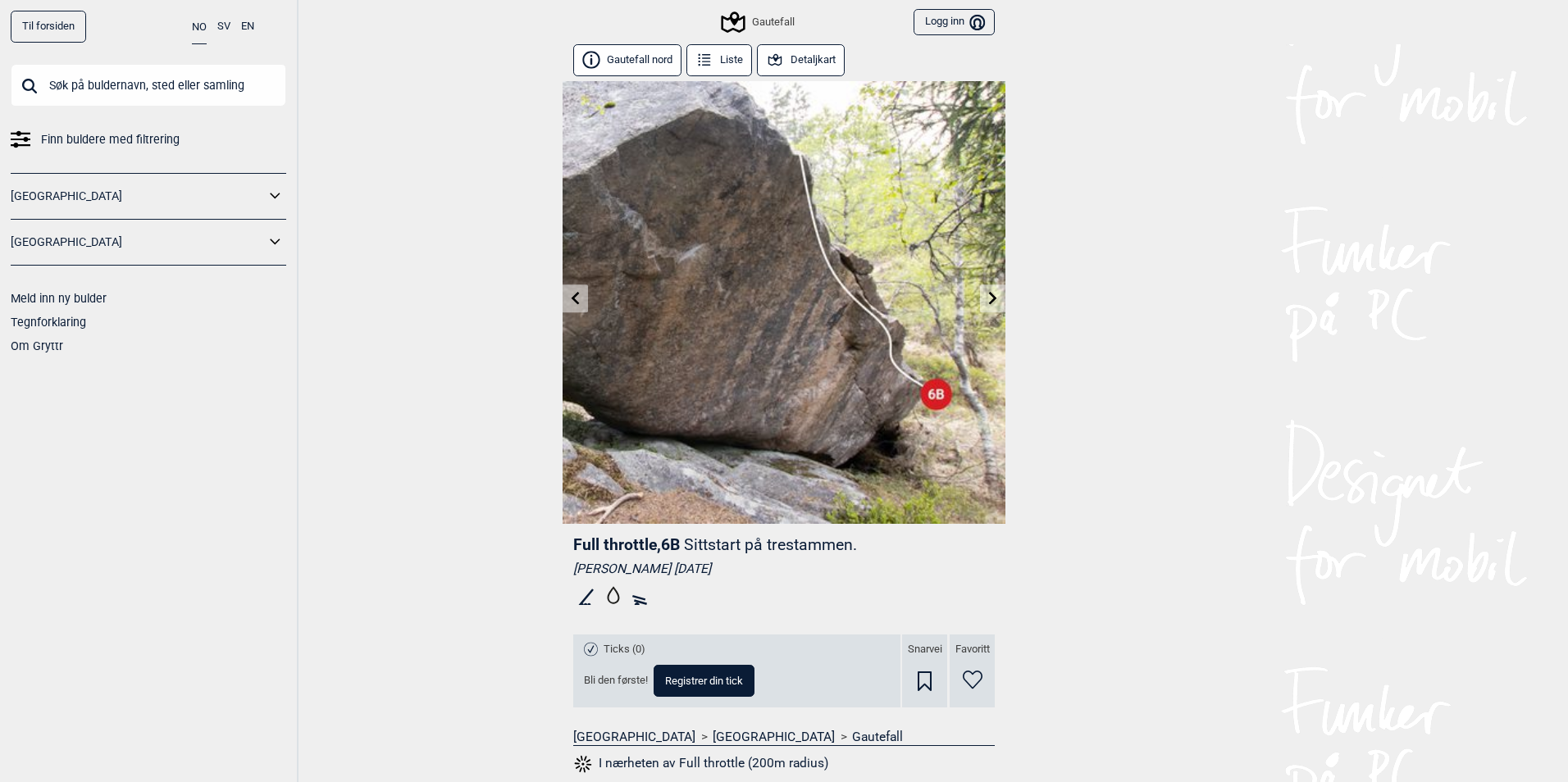
click at [989, 299] on icon at bounding box center [992, 297] width 8 height 13
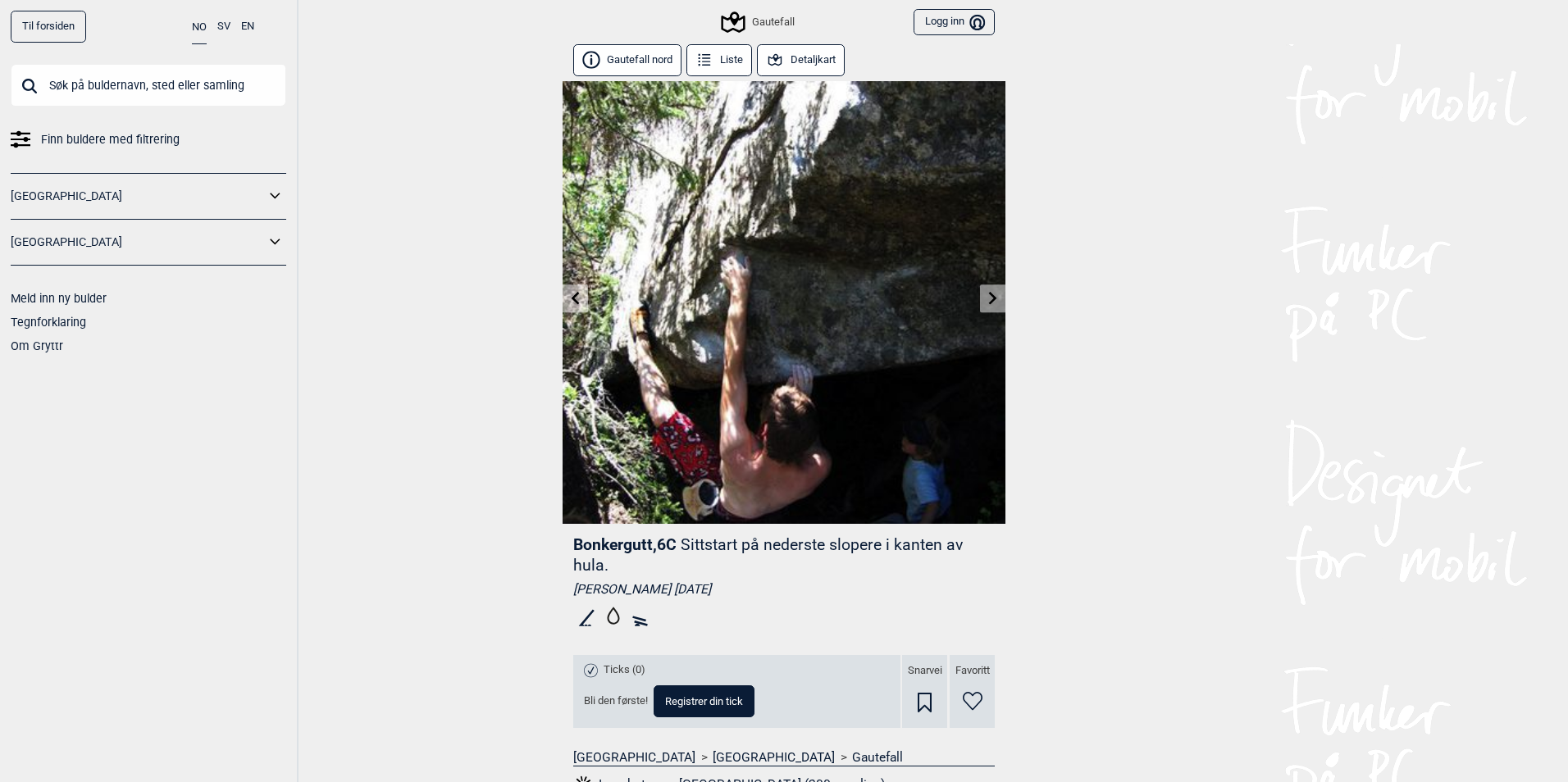
click at [986, 297] on icon at bounding box center [992, 297] width 13 height 13
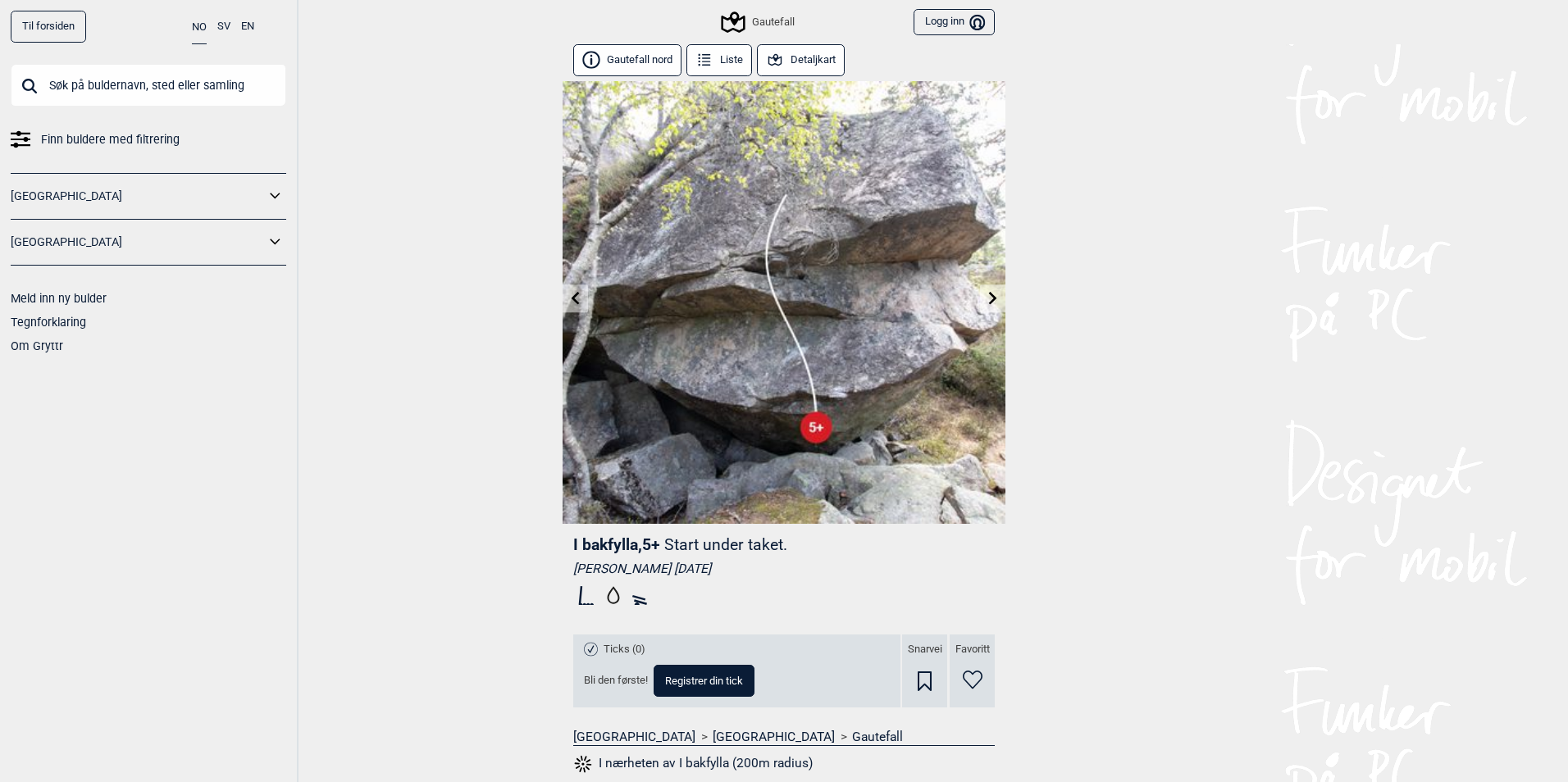
click at [986, 296] on icon at bounding box center [992, 297] width 13 height 13
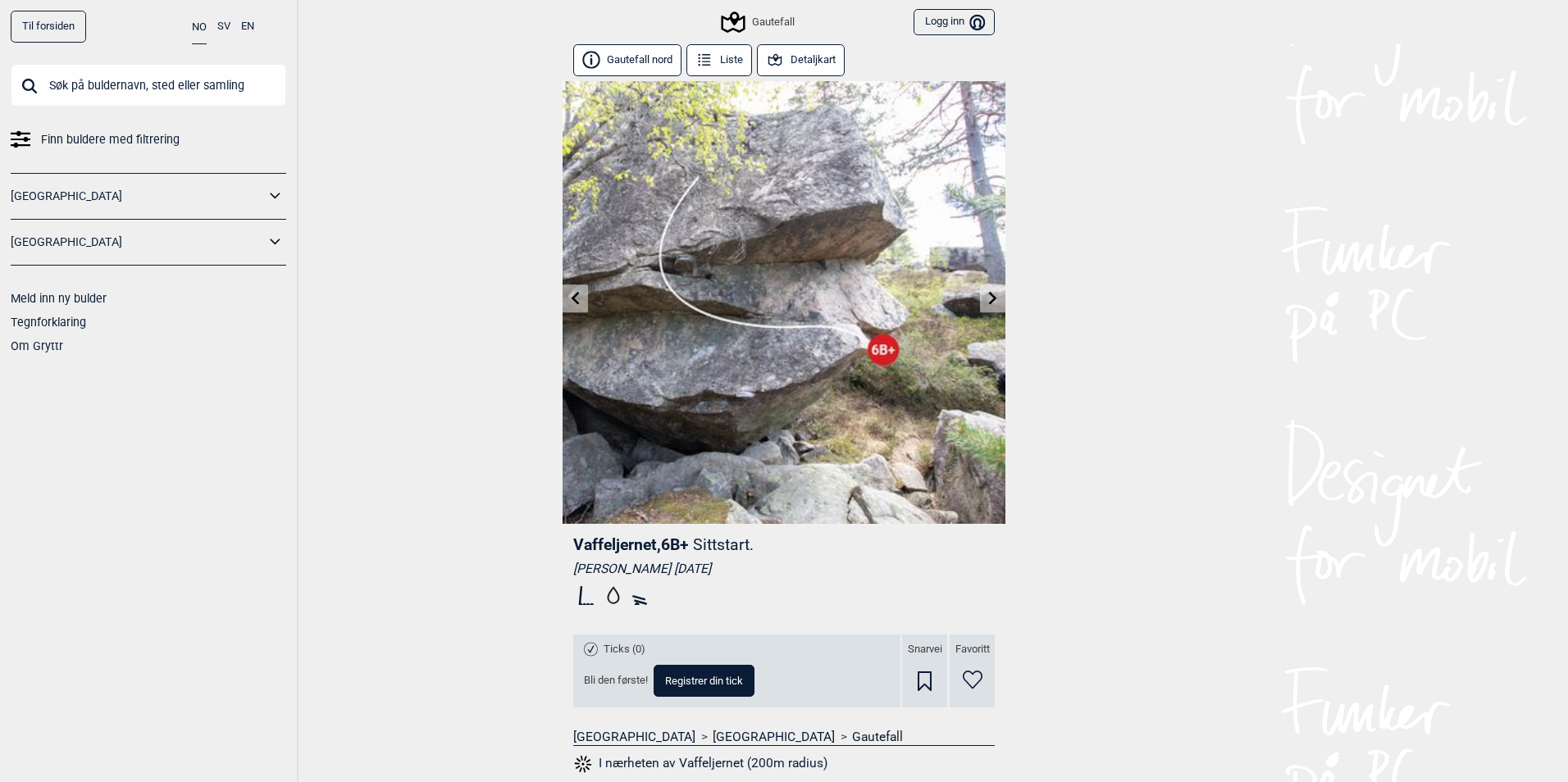
click at [991, 307] on link at bounding box center [992, 299] width 25 height 27
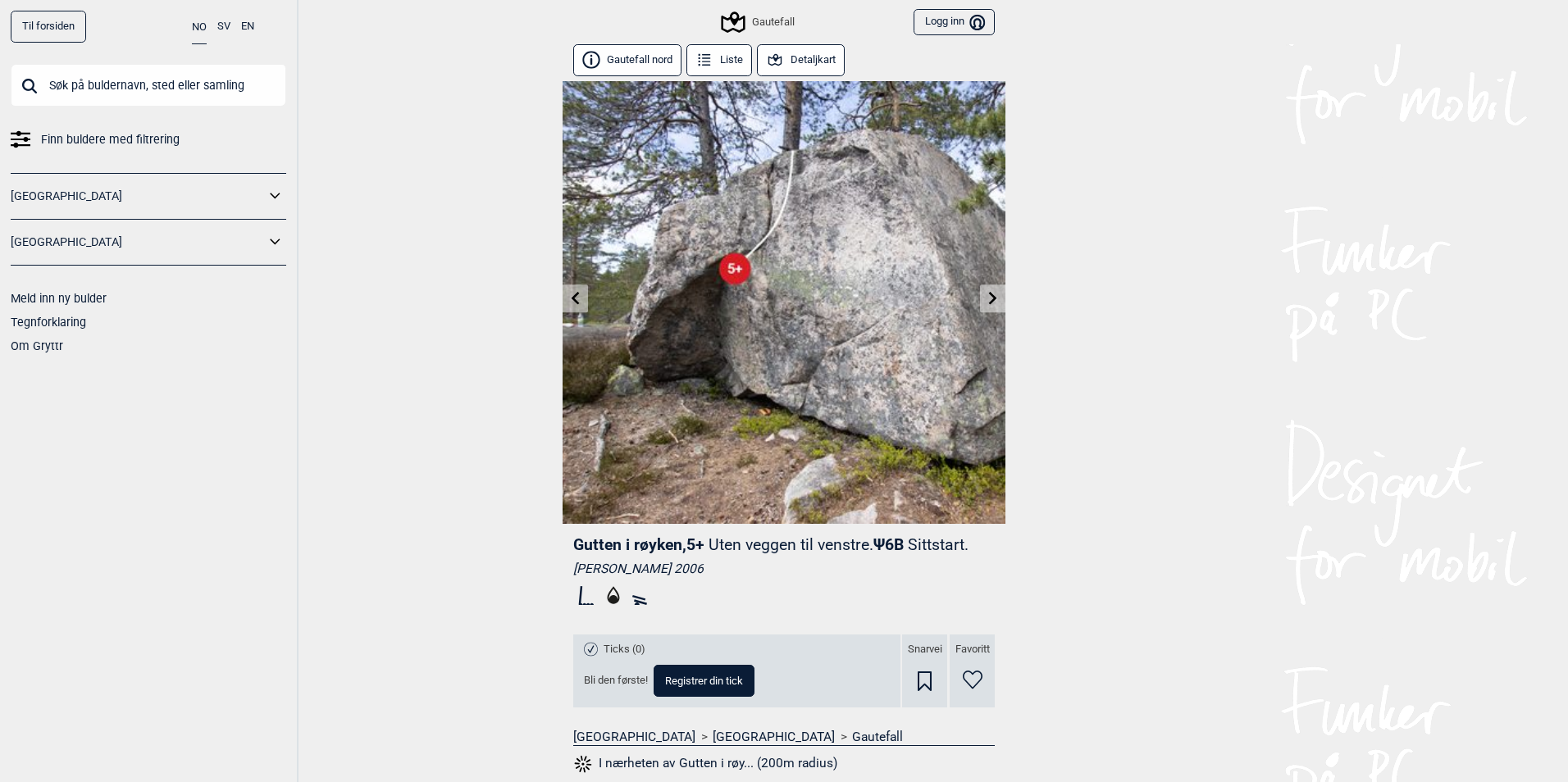
click at [738, 30] on icon at bounding box center [733, 22] width 24 height 21
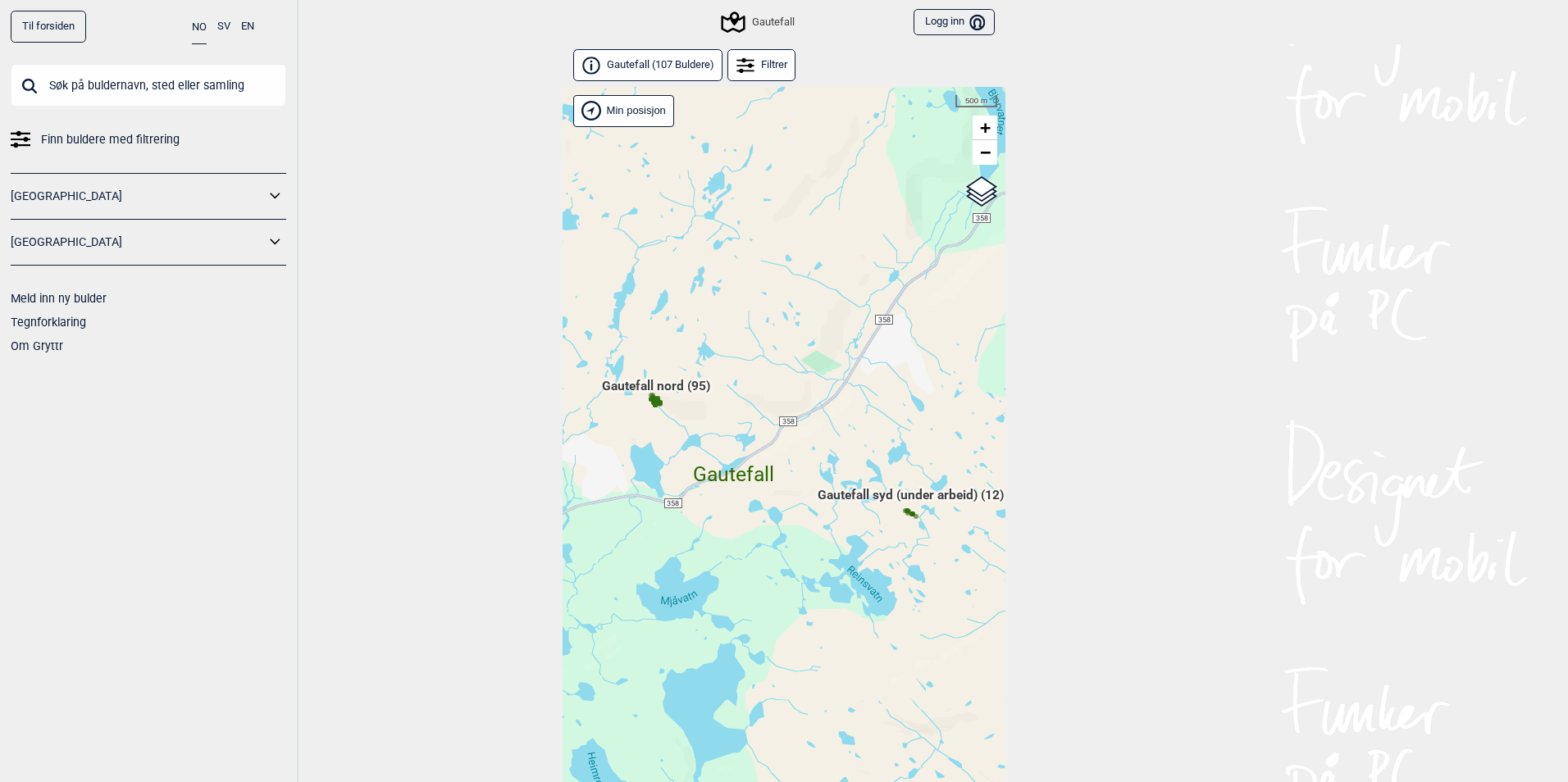
click at [658, 403] on div "Hallingdal Gol Ål Stange Kolomoen [GEOGRAPHIC_DATA] [GEOGRAPHIC_DATA][PERSON_NA…" at bounding box center [784, 455] width 443 height 738
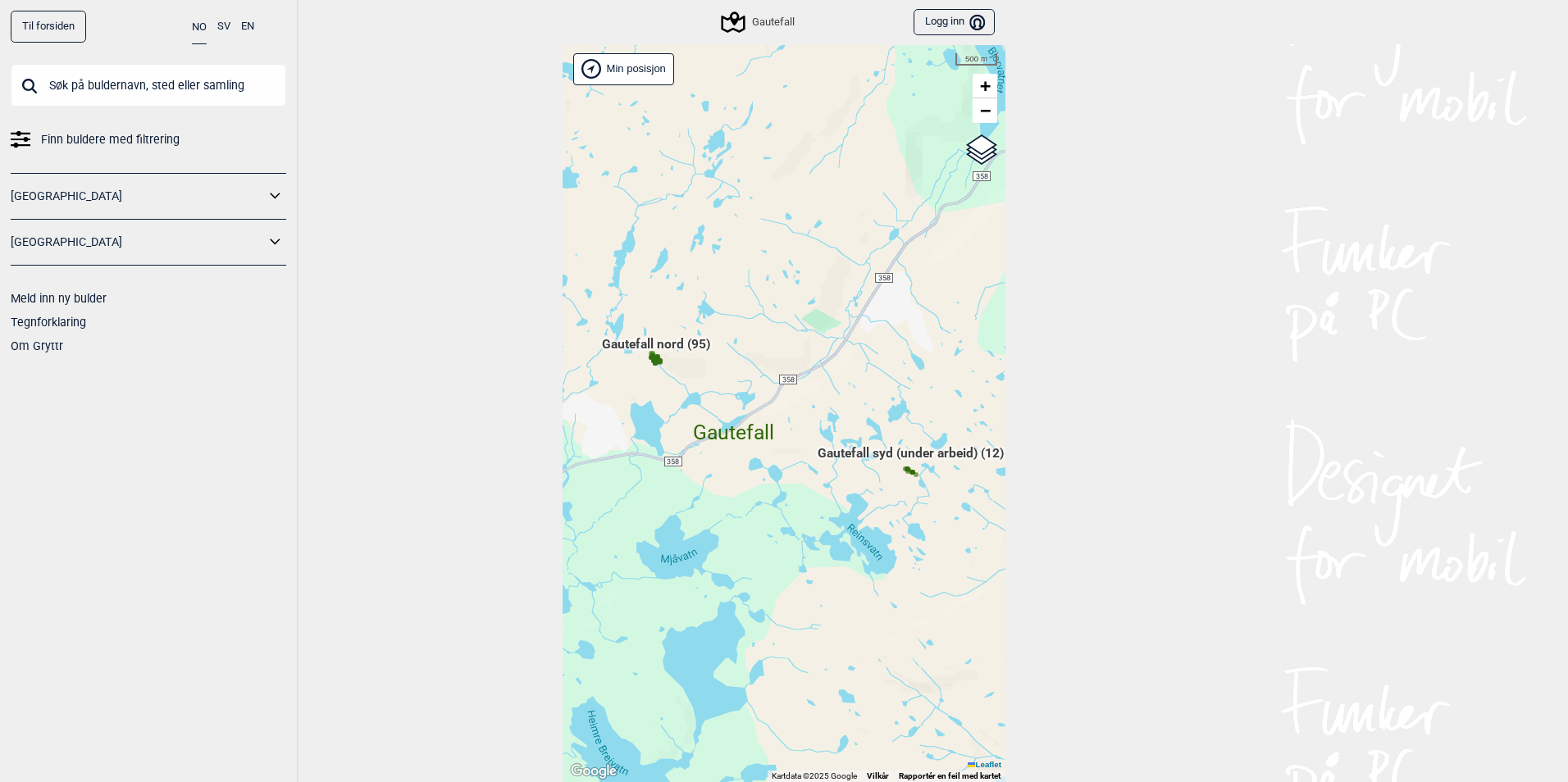
click at [660, 355] on span "Gautefall nord (95)" at bounding box center [656, 351] width 108 height 31
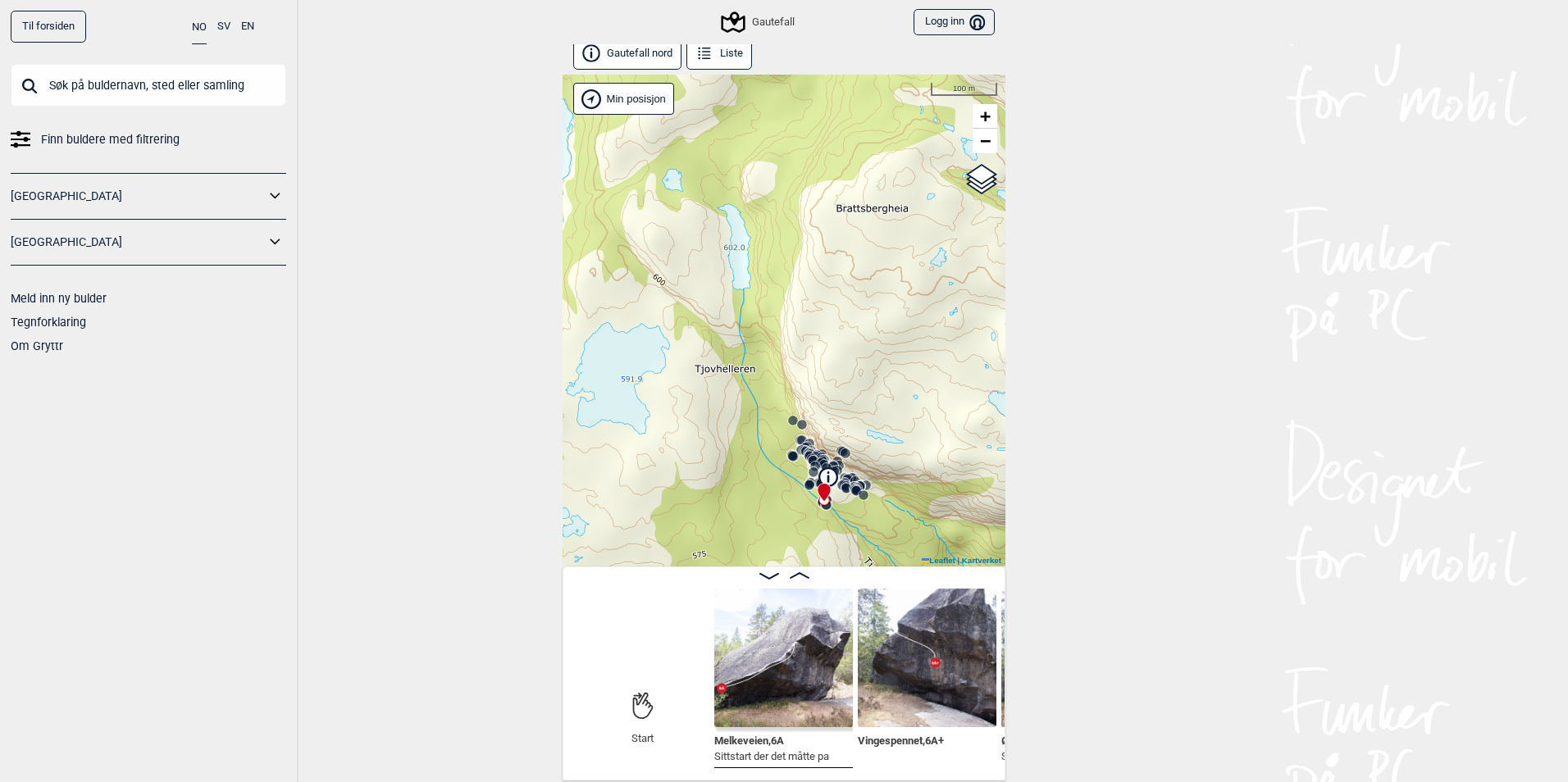
scroll to position [9, 0]
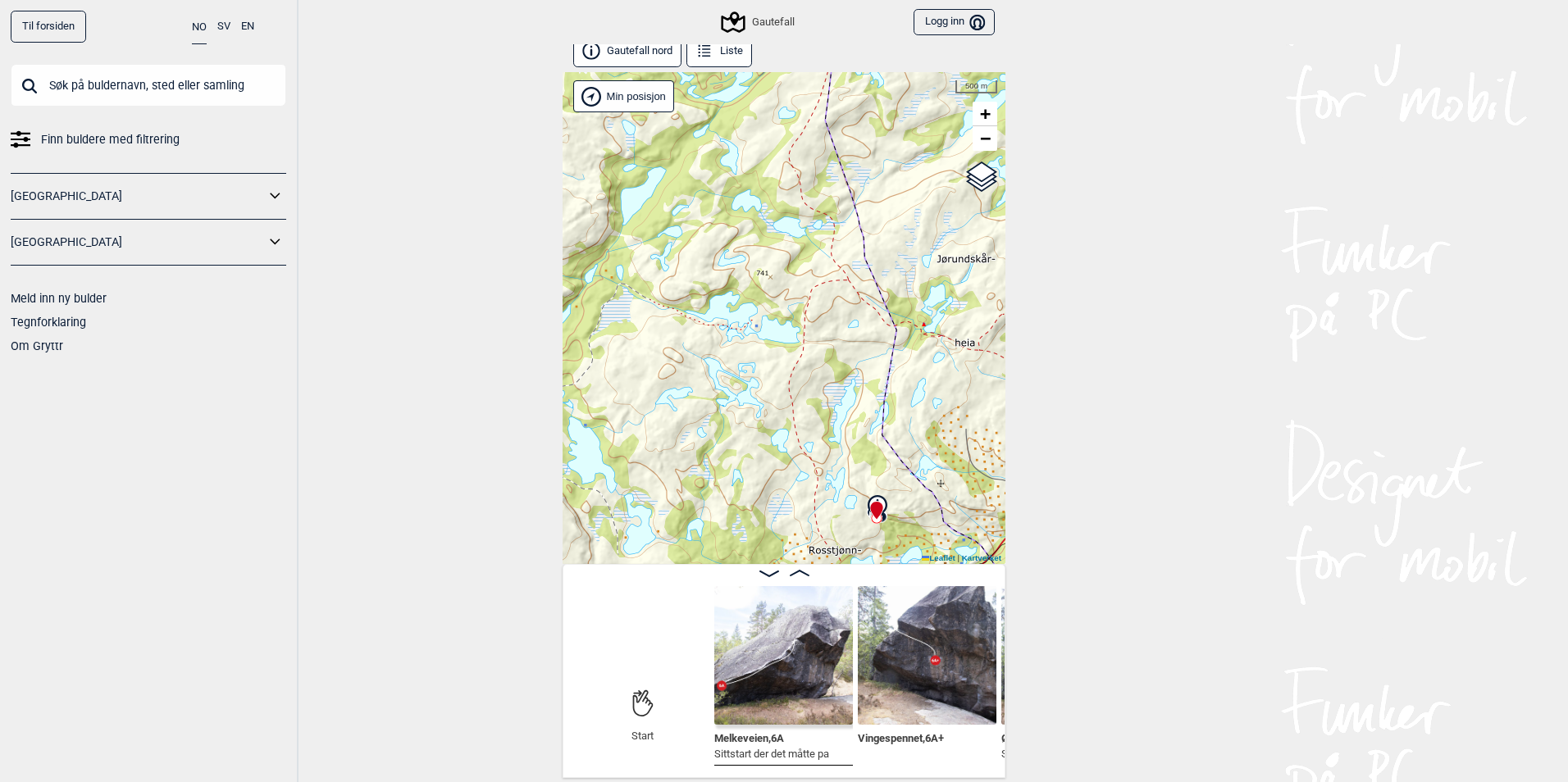
click at [1074, 397] on div "Til forsiden NO SV EN Finn buldere med filtrering [GEOGRAPHIC_DATA] [GEOGRAPHIC…" at bounding box center [784, 391] width 1568 height 782
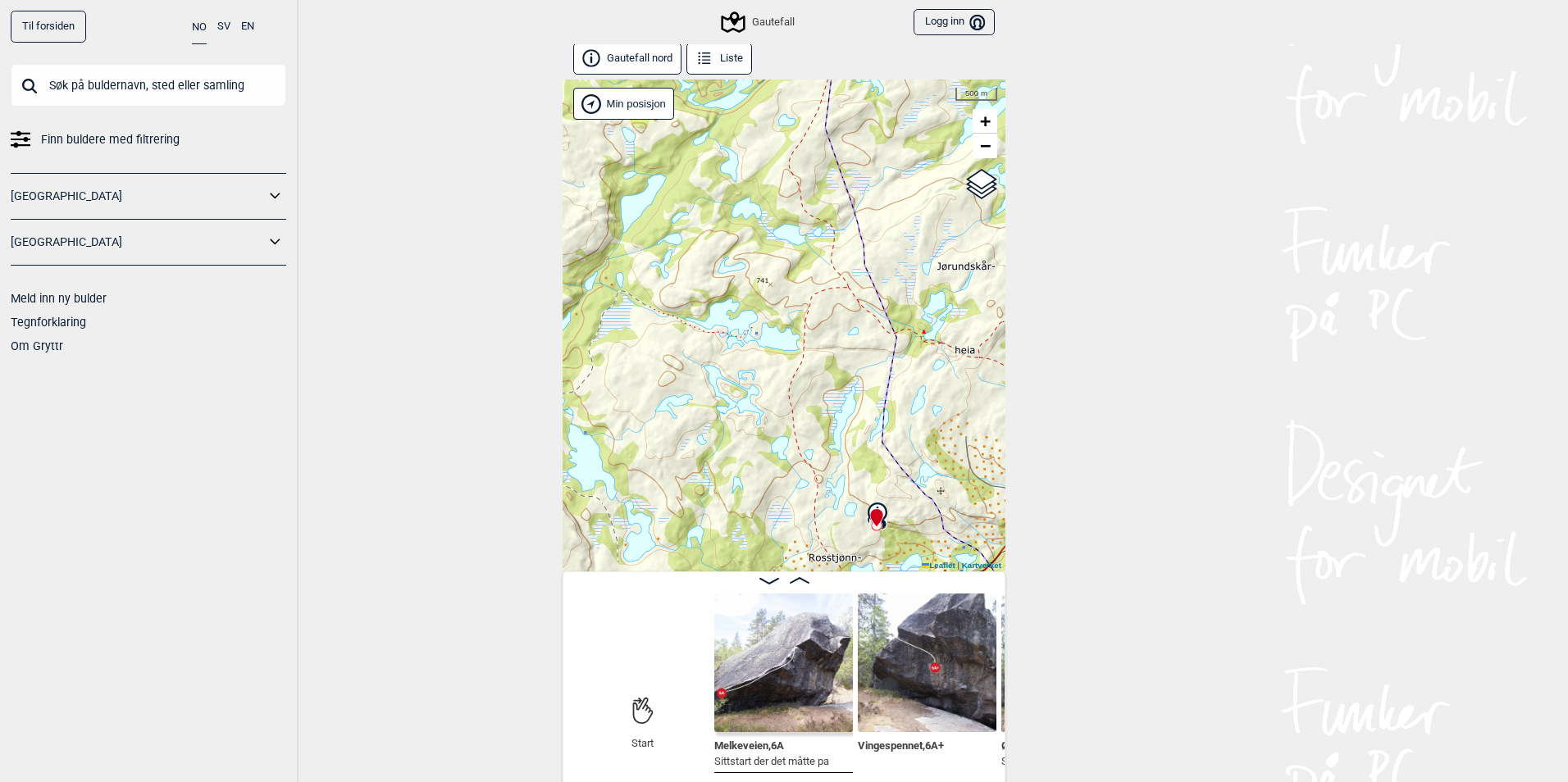
scroll to position [0, 0]
click at [766, 24] on div "Gautefall" at bounding box center [758, 22] width 71 height 20
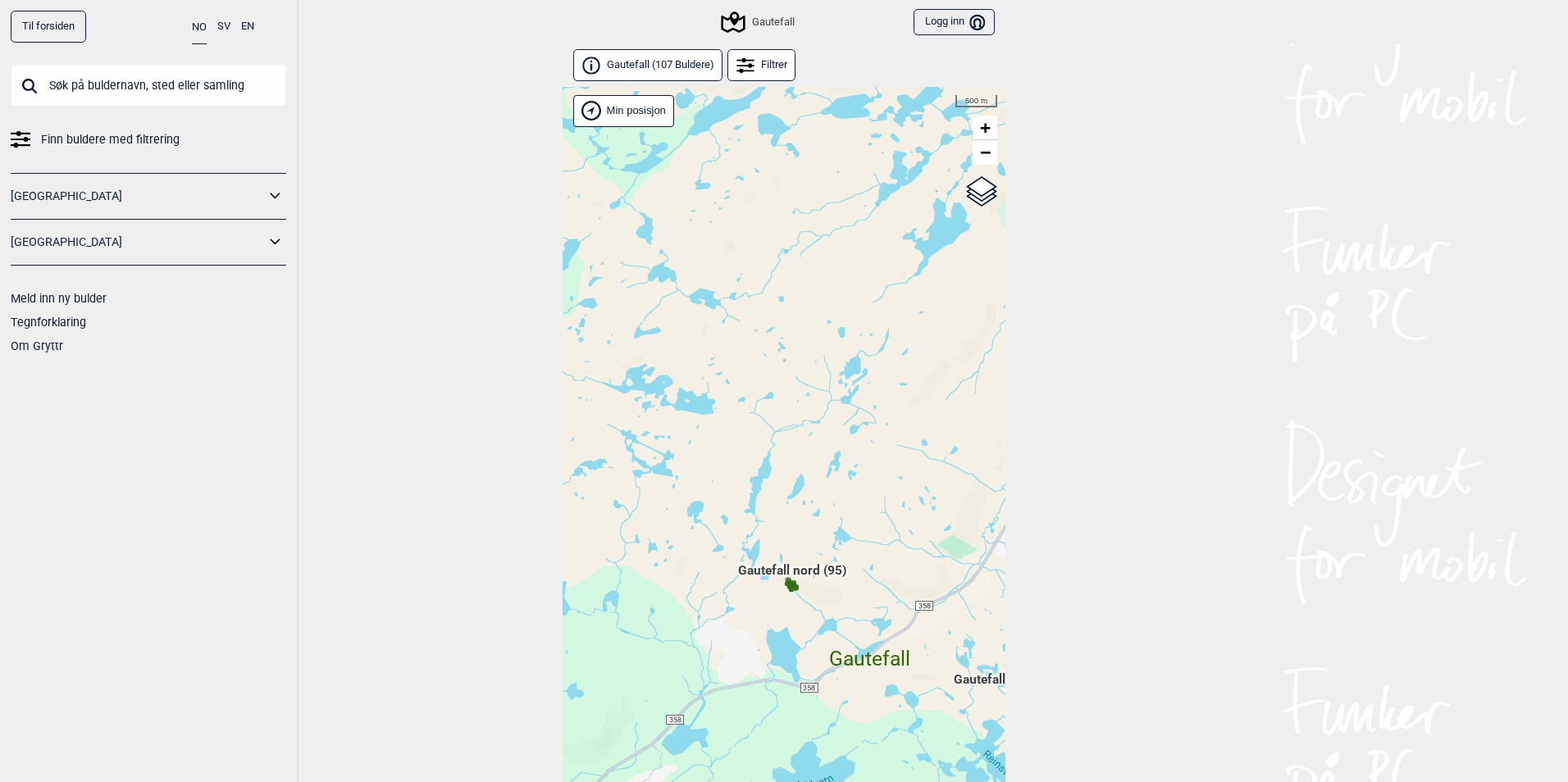
click at [743, 25] on div "Gautefall" at bounding box center [758, 22] width 71 height 20
click at [591, 65] on icon at bounding box center [591, 66] width 2 height 7
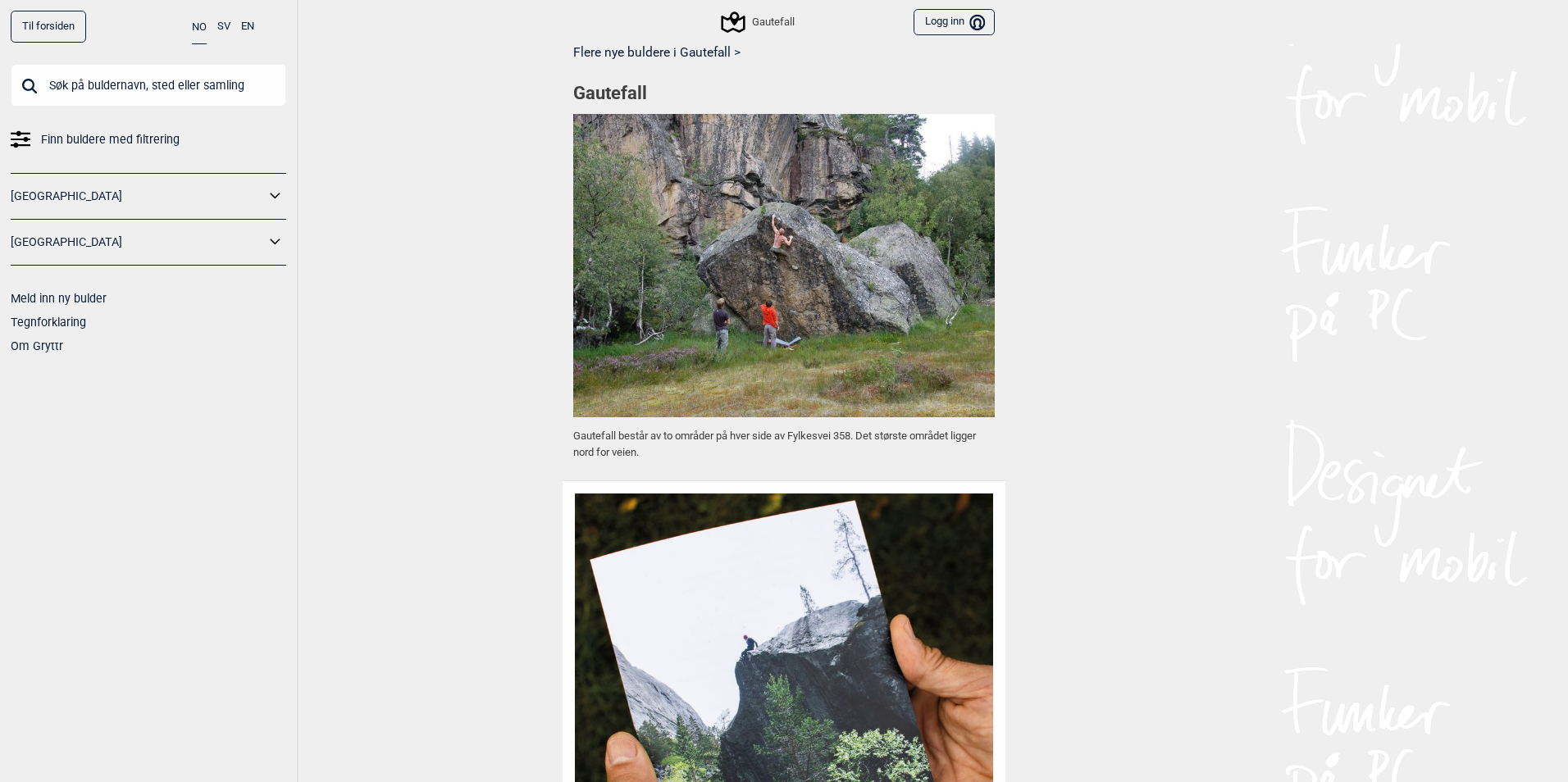
scroll to position [859, 0]
click at [791, 355] on img at bounding box center [784, 265] width 421 height 303
drag, startPoint x: 764, startPoint y: 281, endPoint x: 699, endPoint y: 270, distance: 65.9
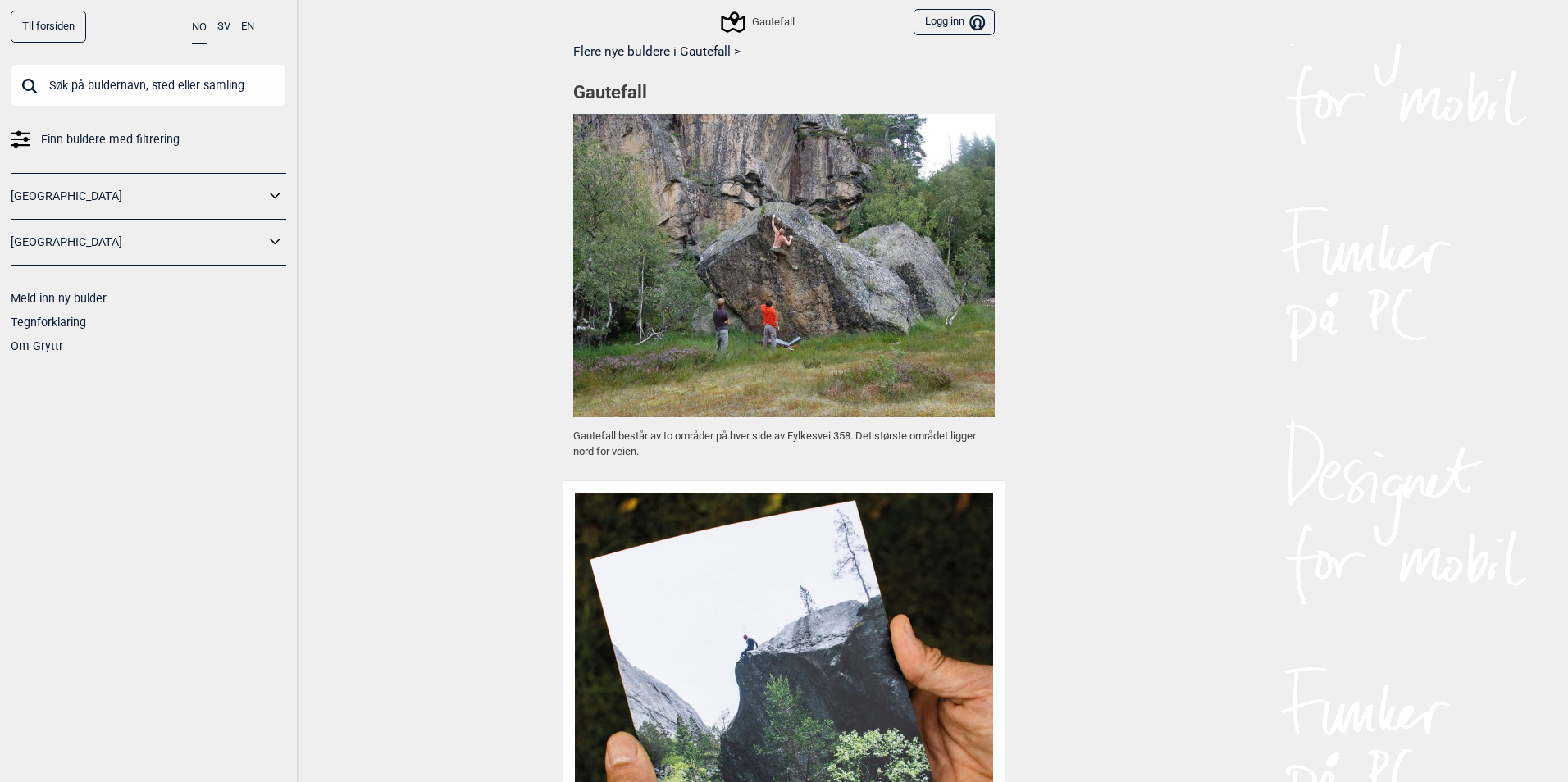
click at [699, 270] on img at bounding box center [784, 265] width 421 height 303
click at [753, 15] on div "Gautefall" at bounding box center [758, 22] width 71 height 20
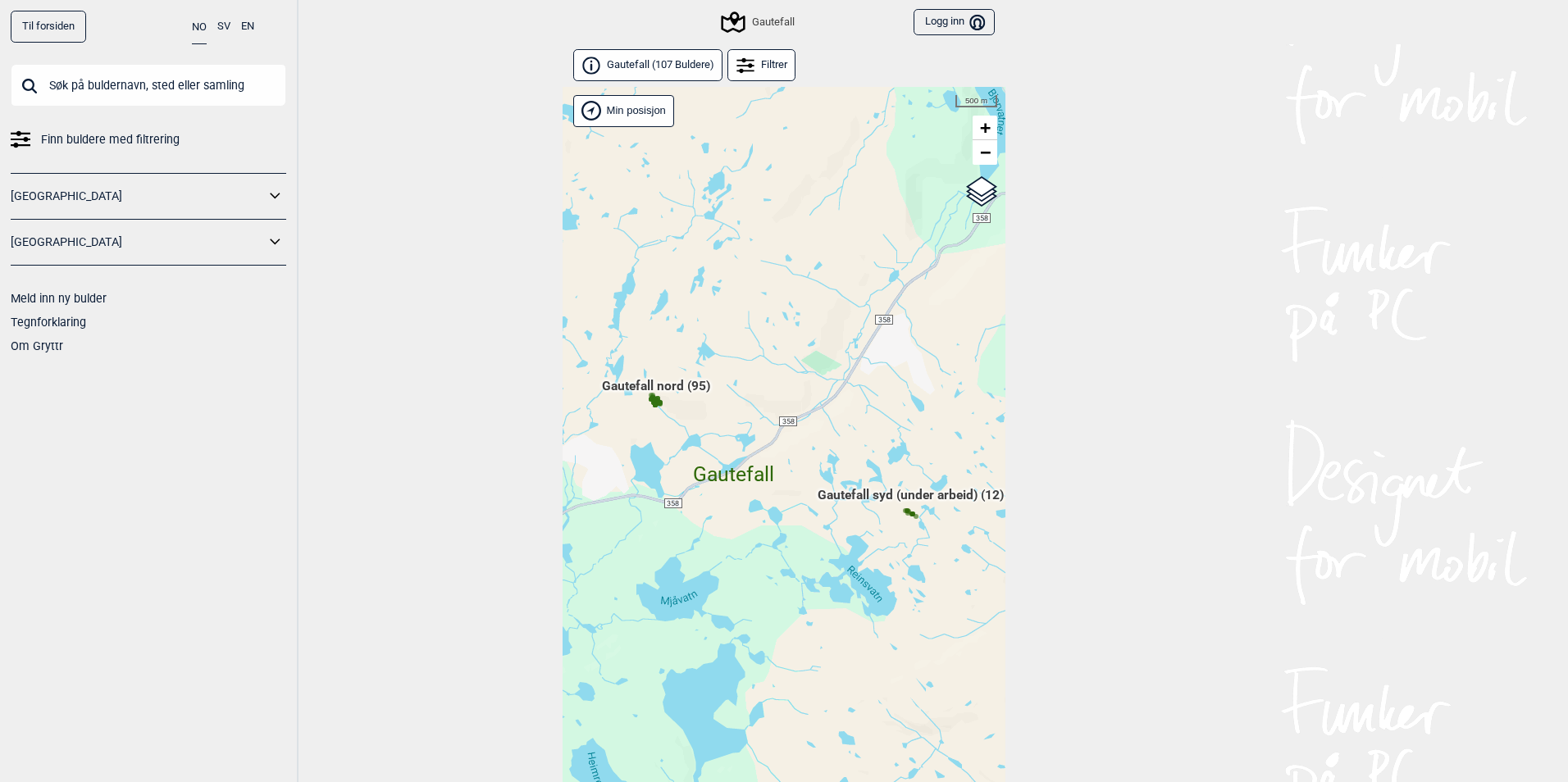
click at [742, 59] on icon at bounding box center [745, 66] width 18 height 18
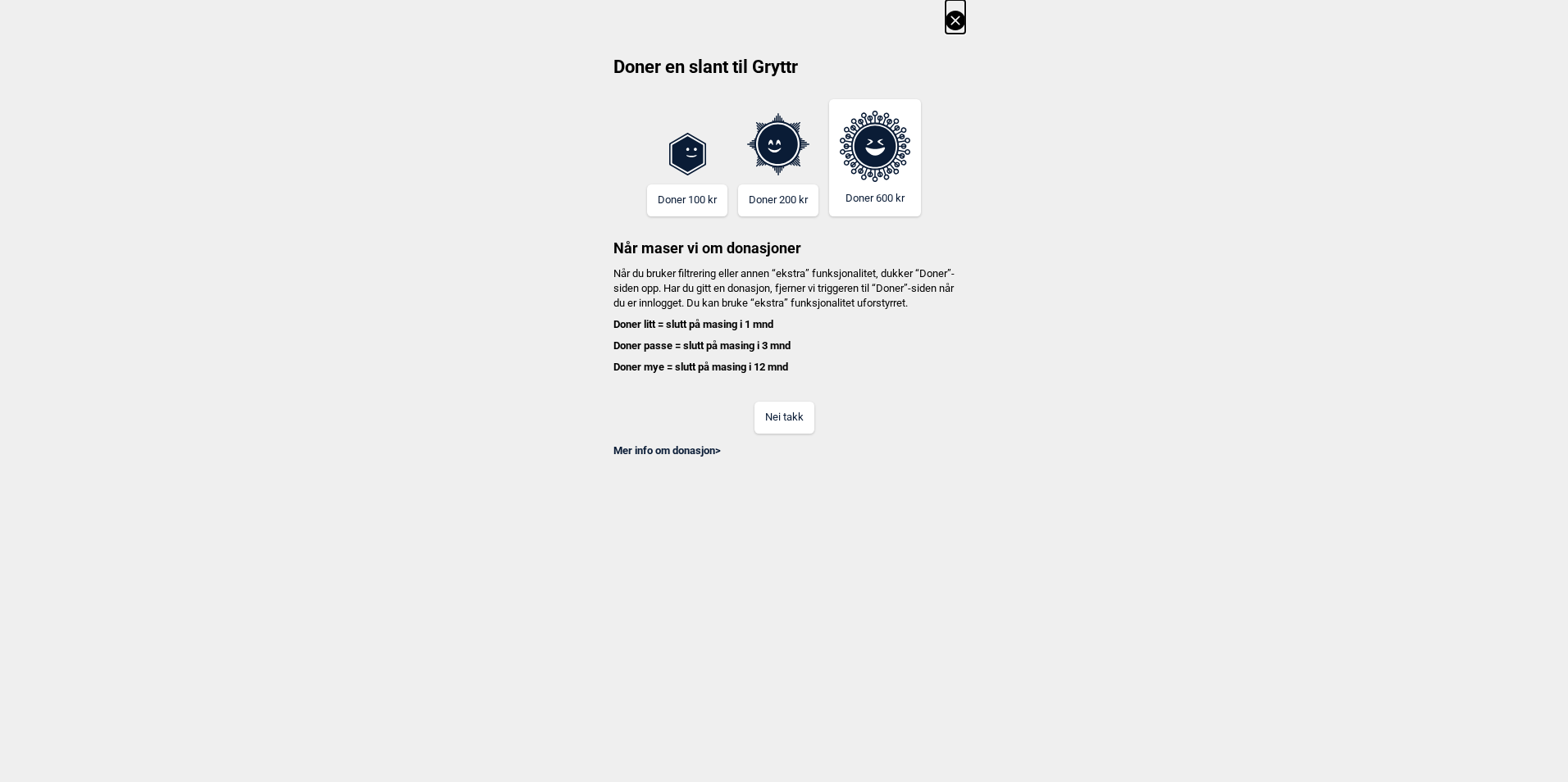
click at [953, 27] on icon at bounding box center [955, 20] width 20 height 20
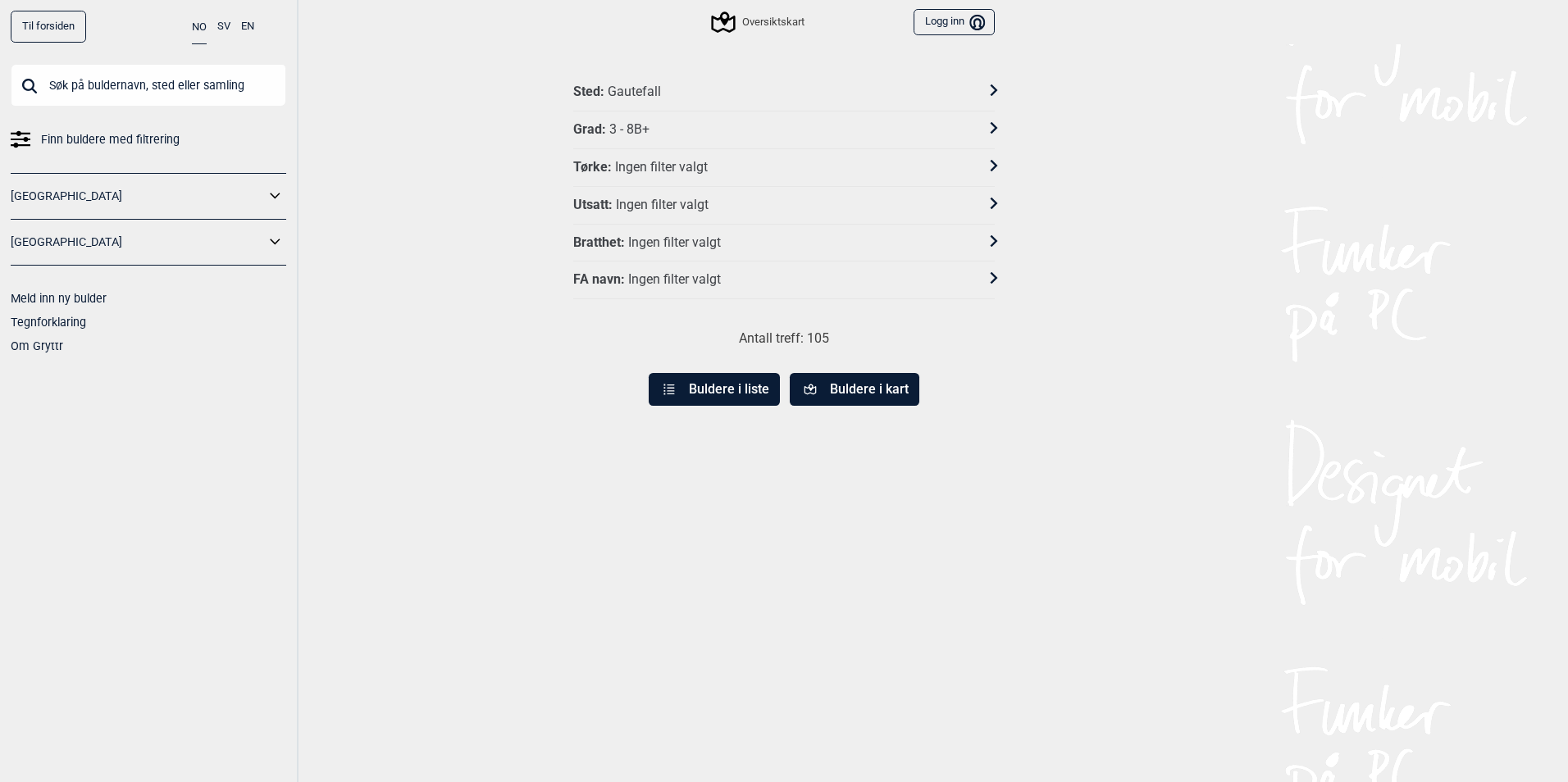
click at [752, 387] on button "Buldere i liste" at bounding box center [714, 390] width 131 height 33
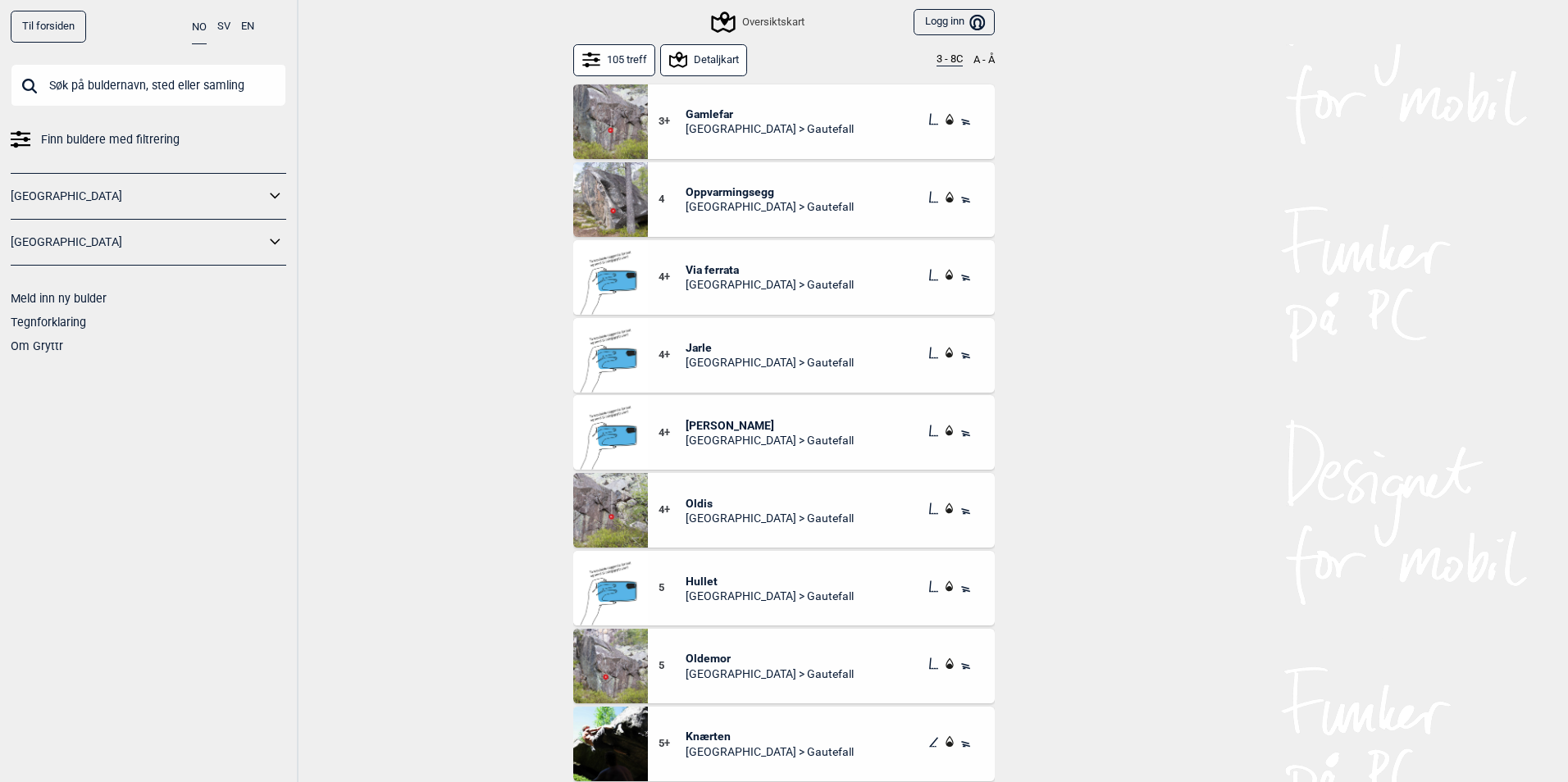
click at [936, 62] on button "3 - 8C" at bounding box center [950, 59] width 26 height 13
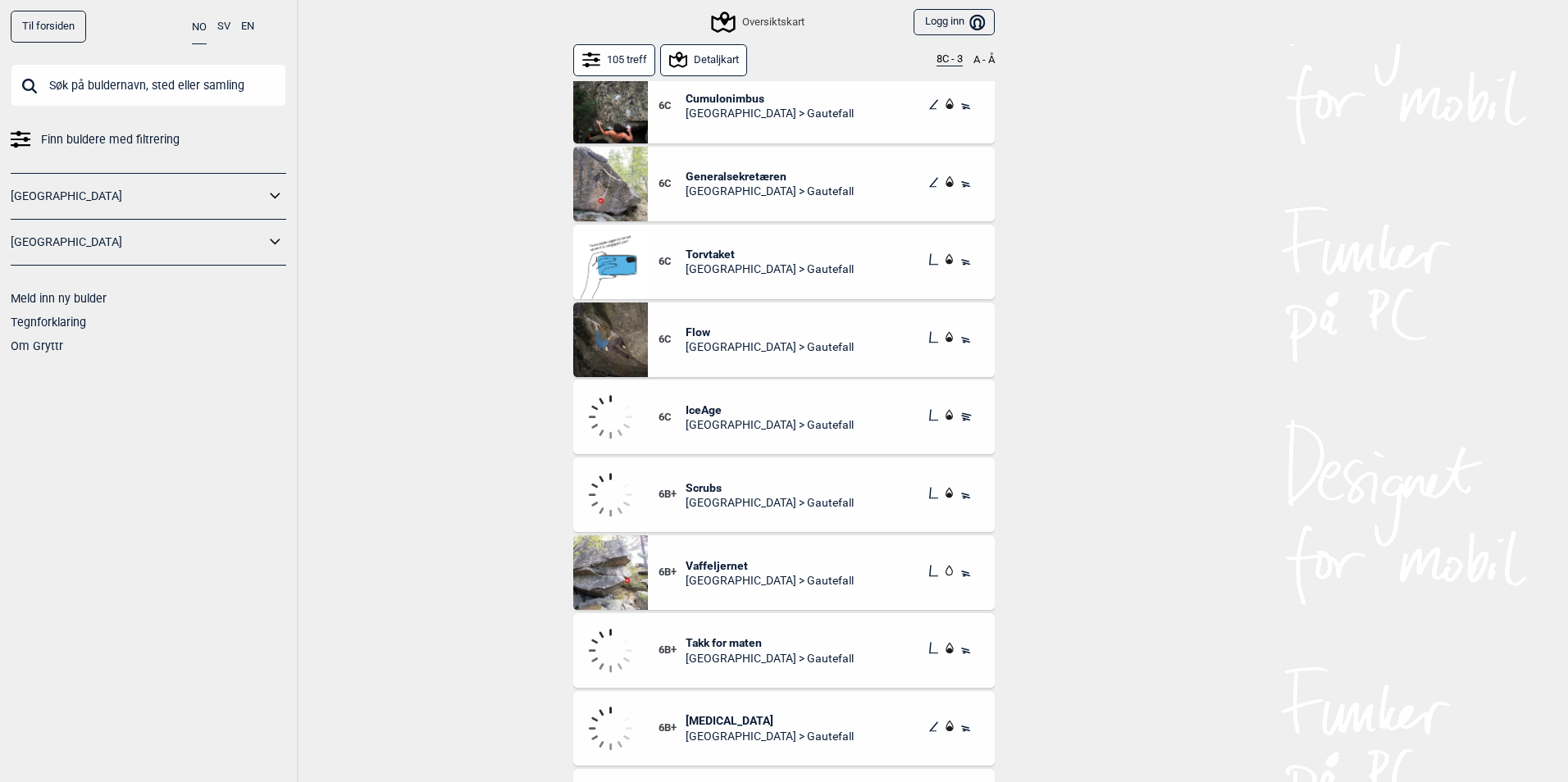
scroll to position [3691, 0]
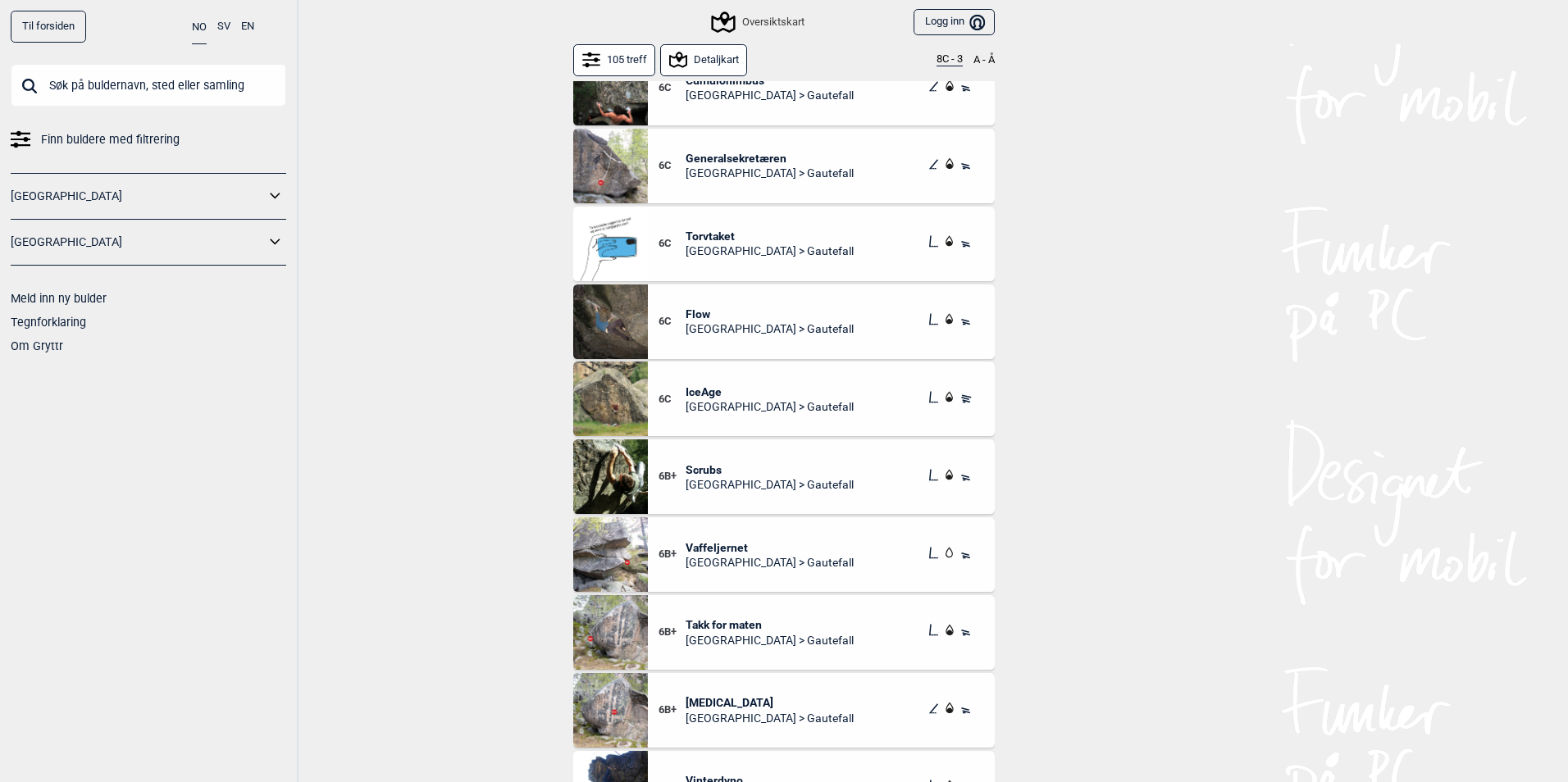
click at [728, 394] on span "IceAge" at bounding box center [770, 391] width 168 height 15
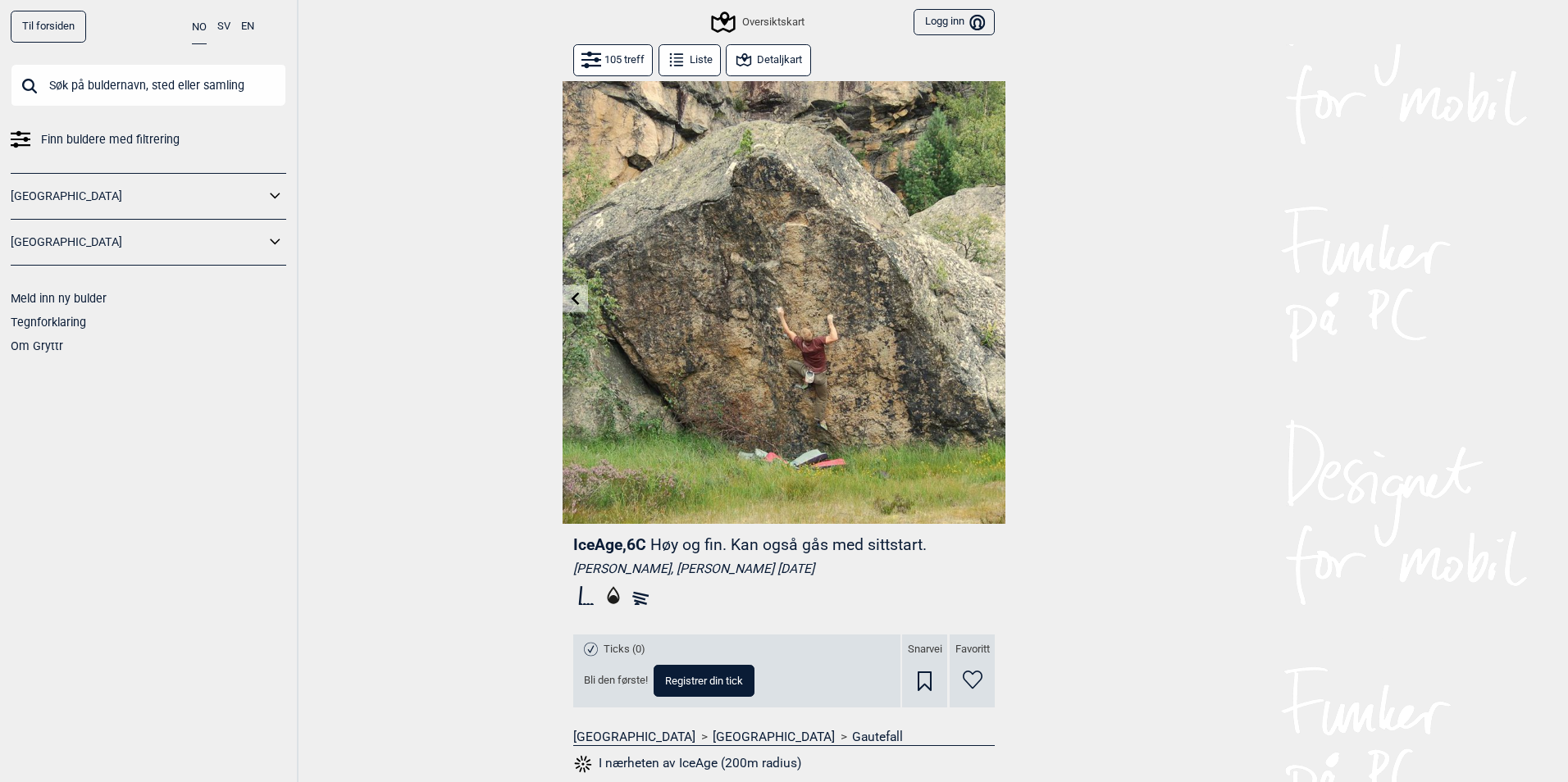
drag, startPoint x: 795, startPoint y: 349, endPoint x: 862, endPoint y: 326, distance: 70.8
click at [853, 315] on img at bounding box center [784, 302] width 443 height 443
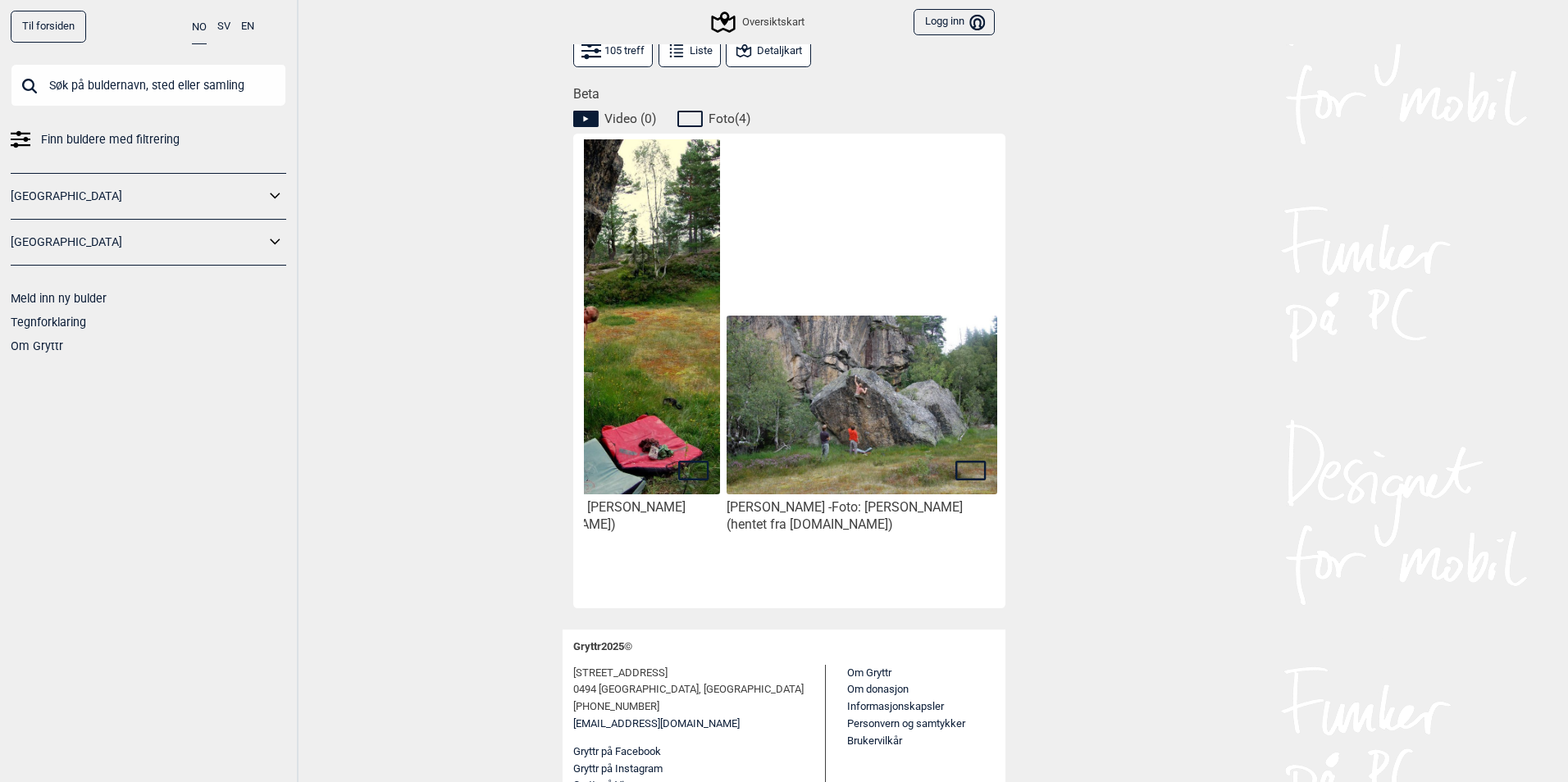
scroll to position [738, 0]
click at [729, 16] on icon at bounding box center [723, 23] width 31 height 31
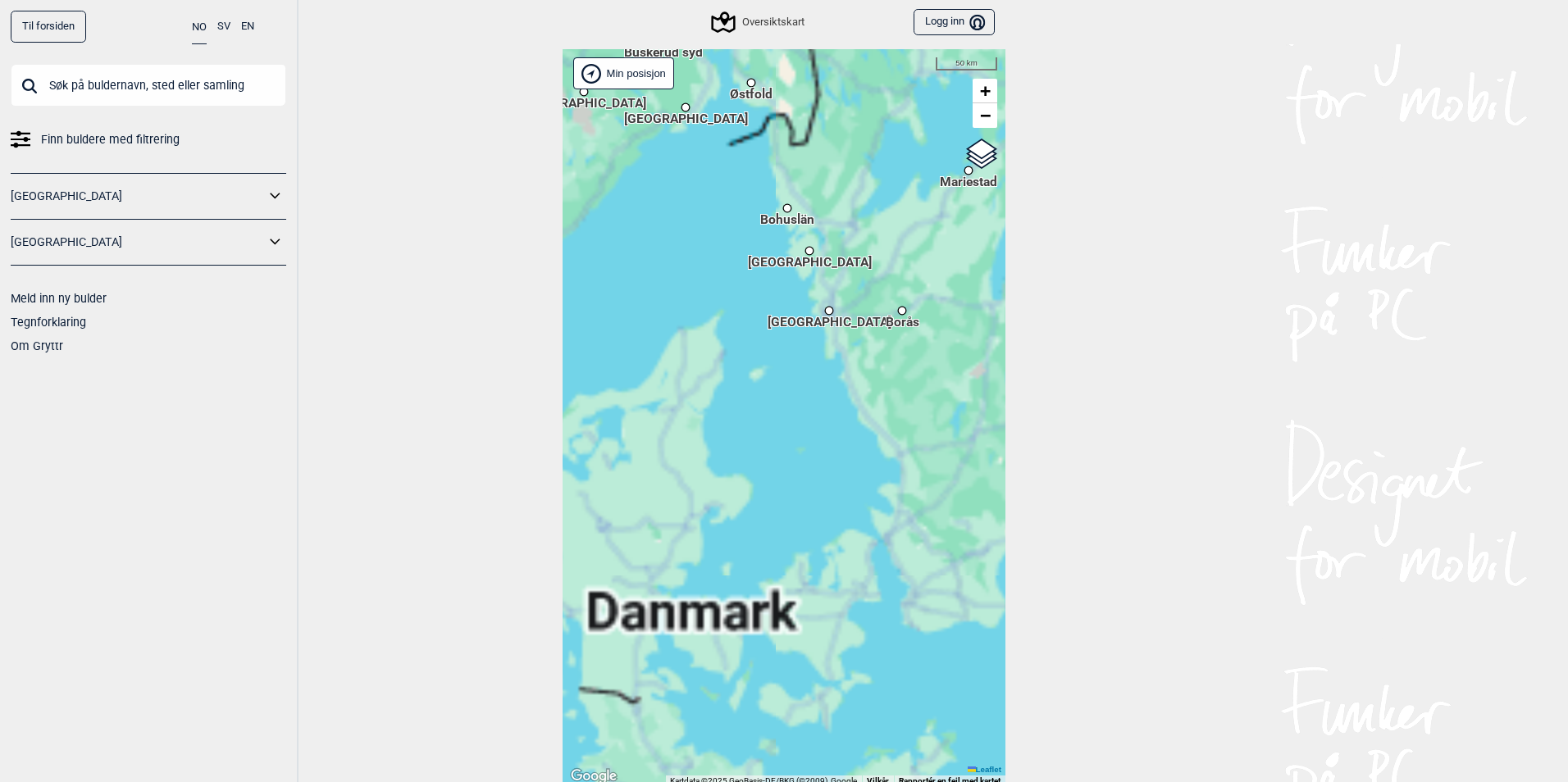
scroll to position [5, 0]
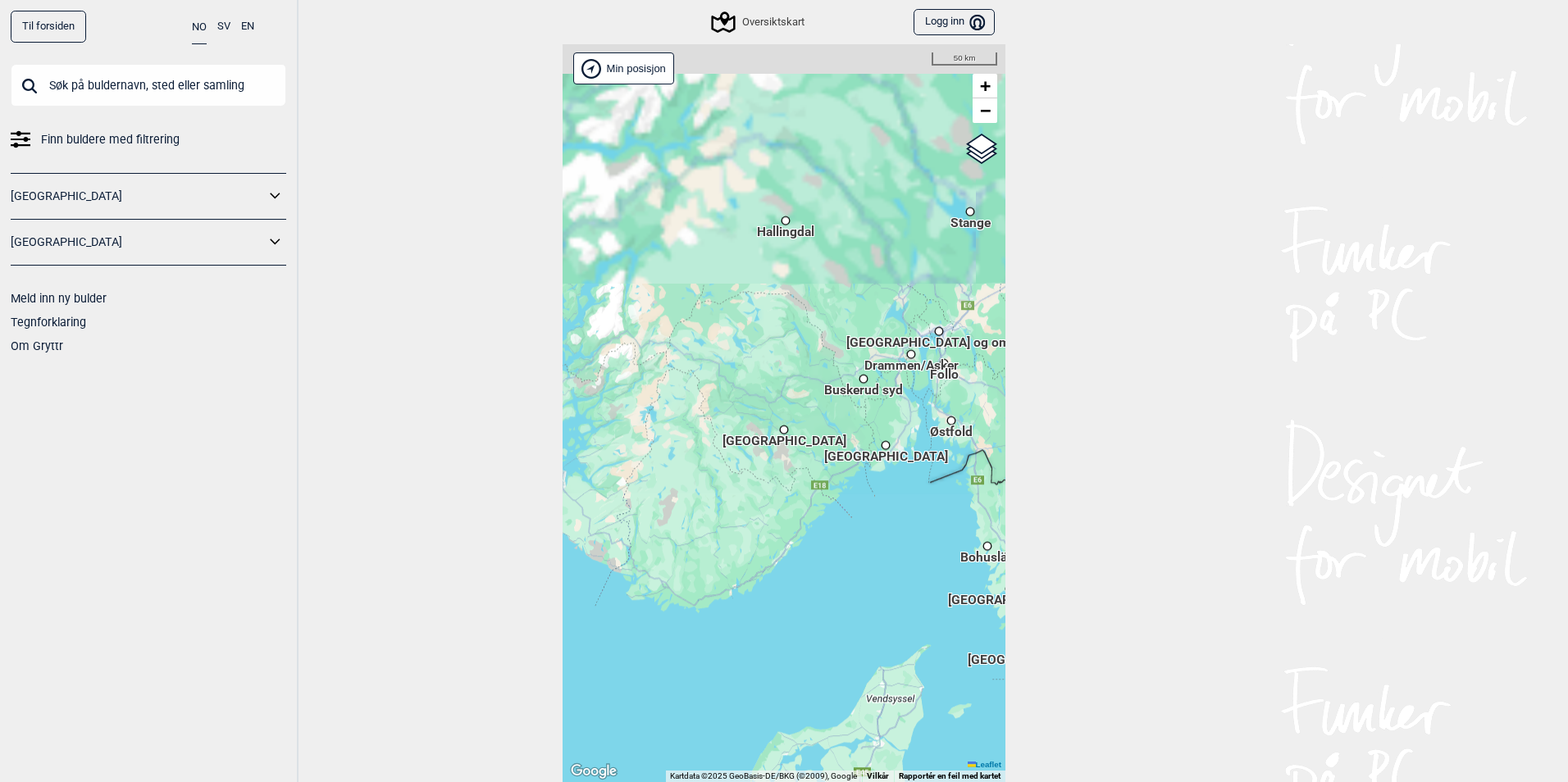
drag, startPoint x: 714, startPoint y: 334, endPoint x: 807, endPoint y: 509, distance: 198.2
click at [906, 661] on div "Hallingdal [GEOGRAPHIC_DATA] [GEOGRAPHIC_DATA] syd [GEOGRAPHIC_DATA] og omegn […" at bounding box center [784, 413] width 443 height 738
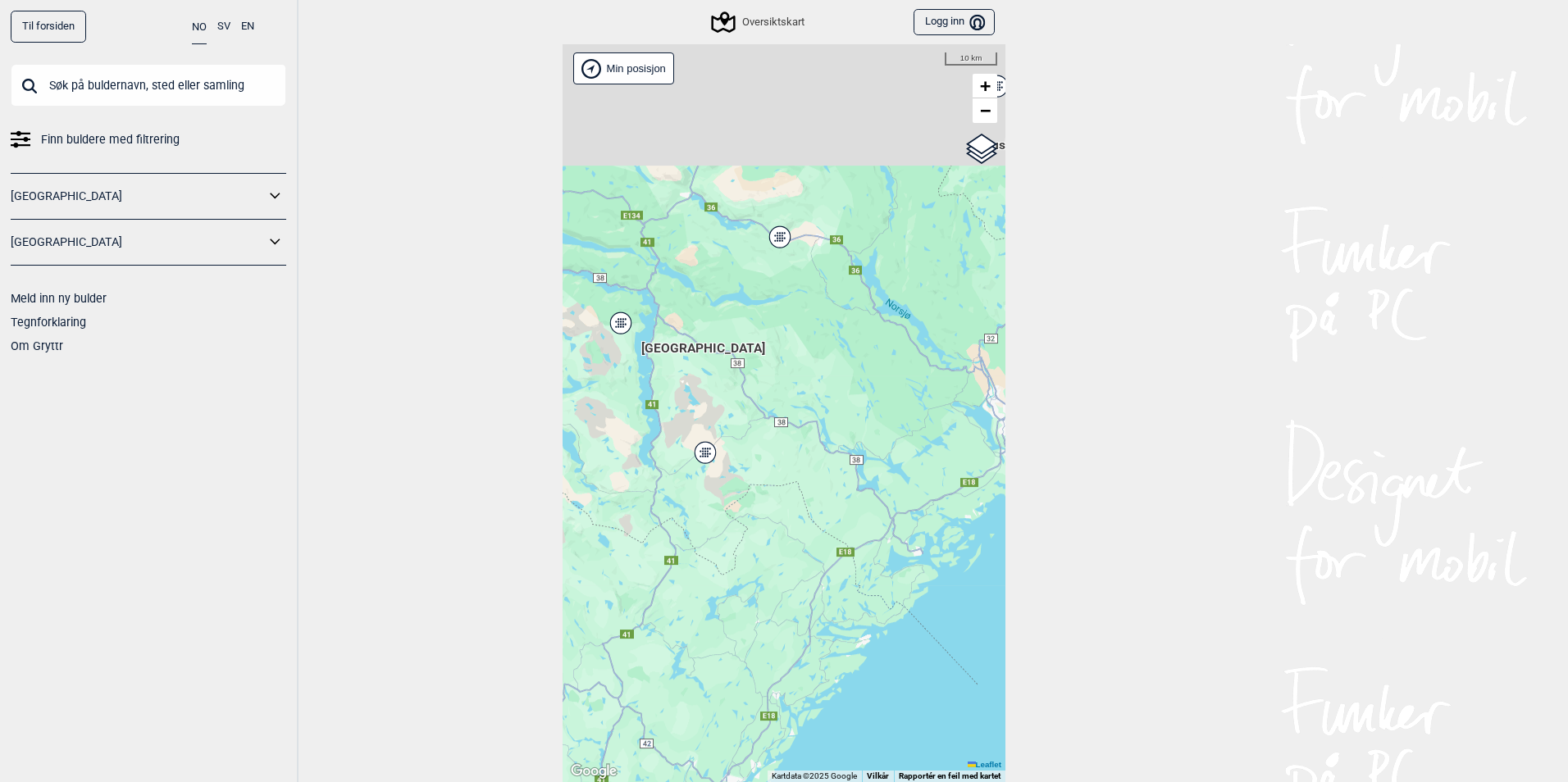
drag, startPoint x: 769, startPoint y: 246, endPoint x: 807, endPoint y: 468, distance: 225.2
click at [807, 469] on div "Hallingdal Stange [GEOGRAPHIC_DATA] syd [GEOGRAPHIC_DATA] og omegn [GEOGRAPHIC_…" at bounding box center [784, 413] width 443 height 738
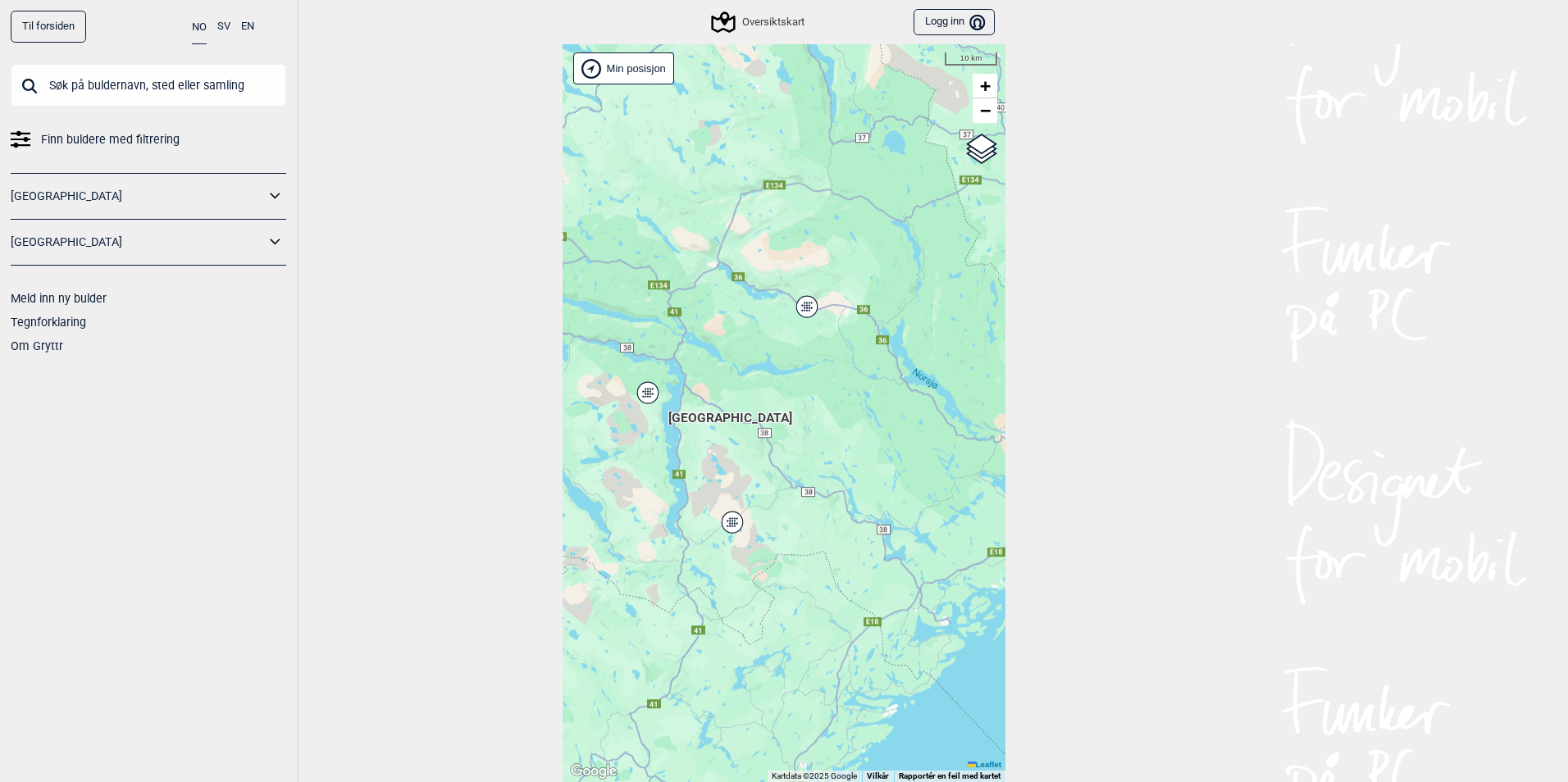
click at [723, 526] on icon at bounding box center [731, 522] width 20 height 21
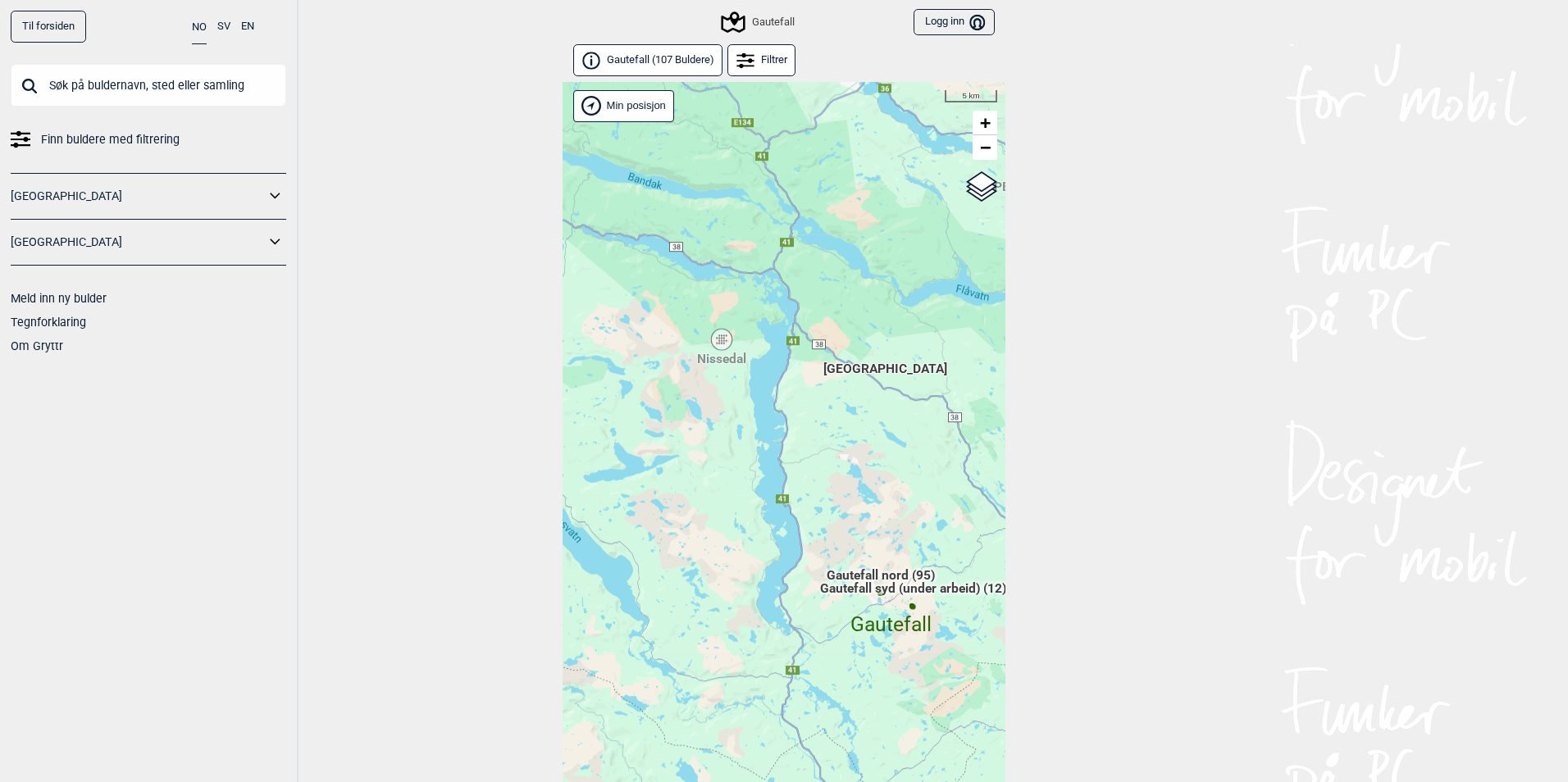
scroll to position [42, 0]
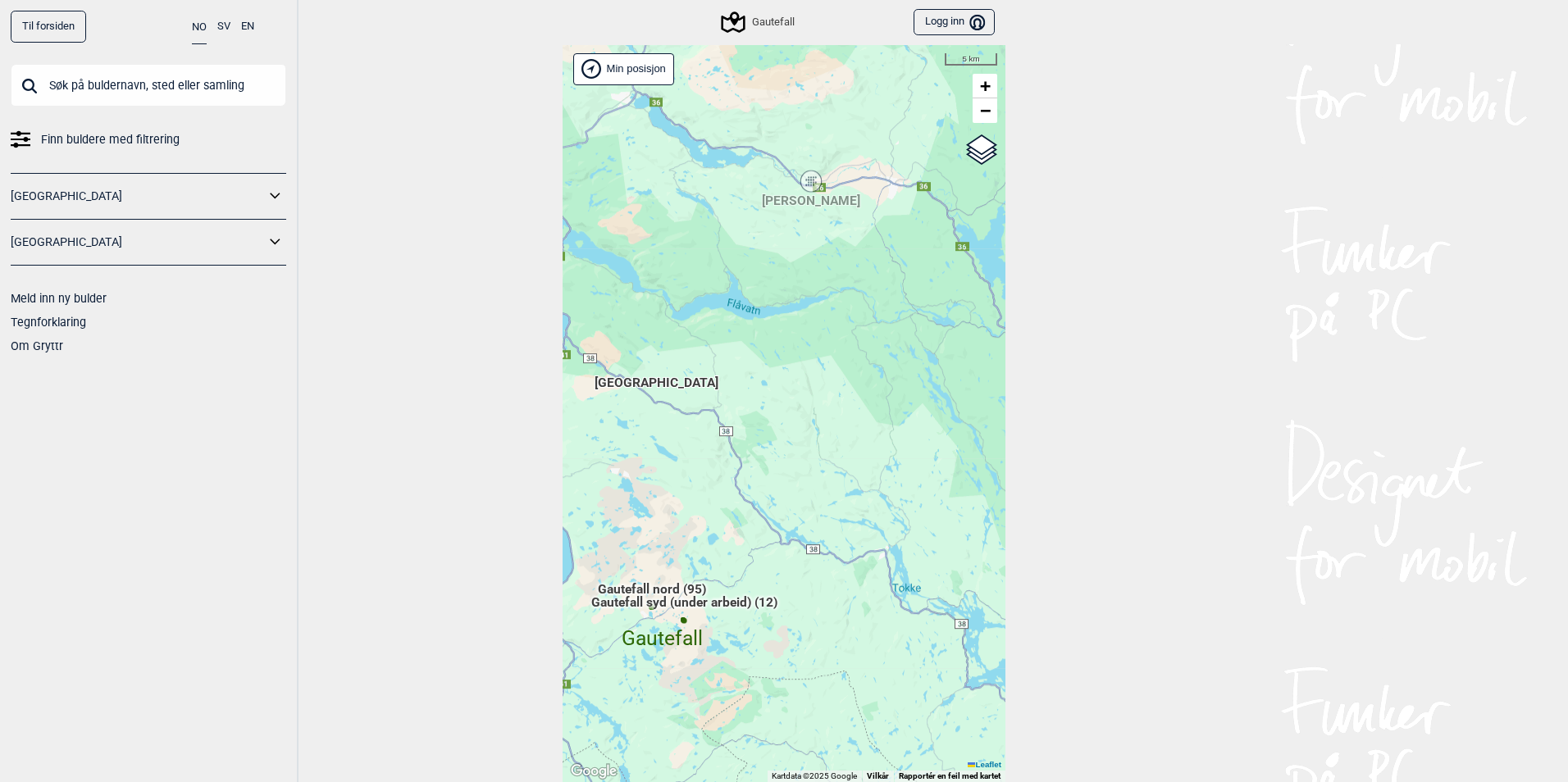
drag, startPoint x: 841, startPoint y: 371, endPoint x: 648, endPoint y: 411, distance: 197.1
click at [648, 411] on div "Hallingdal Stange [GEOGRAPHIC_DATA] syd [GEOGRAPHIC_DATA] og omegn [GEOGRAPHIC_…" at bounding box center [784, 414] width 443 height 738
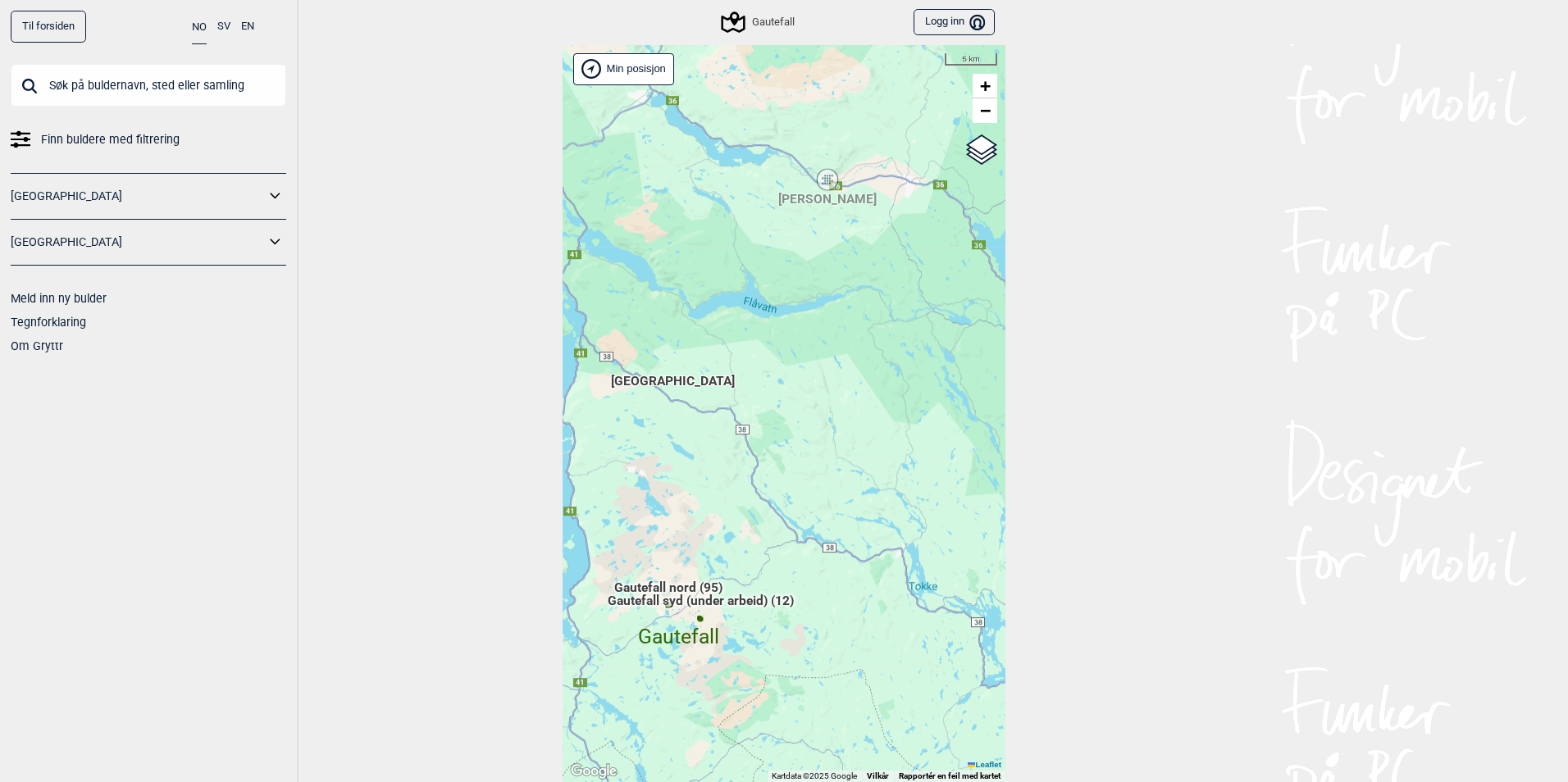
drag, startPoint x: 774, startPoint y: 439, endPoint x: 763, endPoint y: 434, distance: 12.1
click at [763, 434] on div "Hallingdal Stange [GEOGRAPHIC_DATA] syd [GEOGRAPHIC_DATA] og omegn [GEOGRAPHIC_…" at bounding box center [784, 414] width 443 height 738
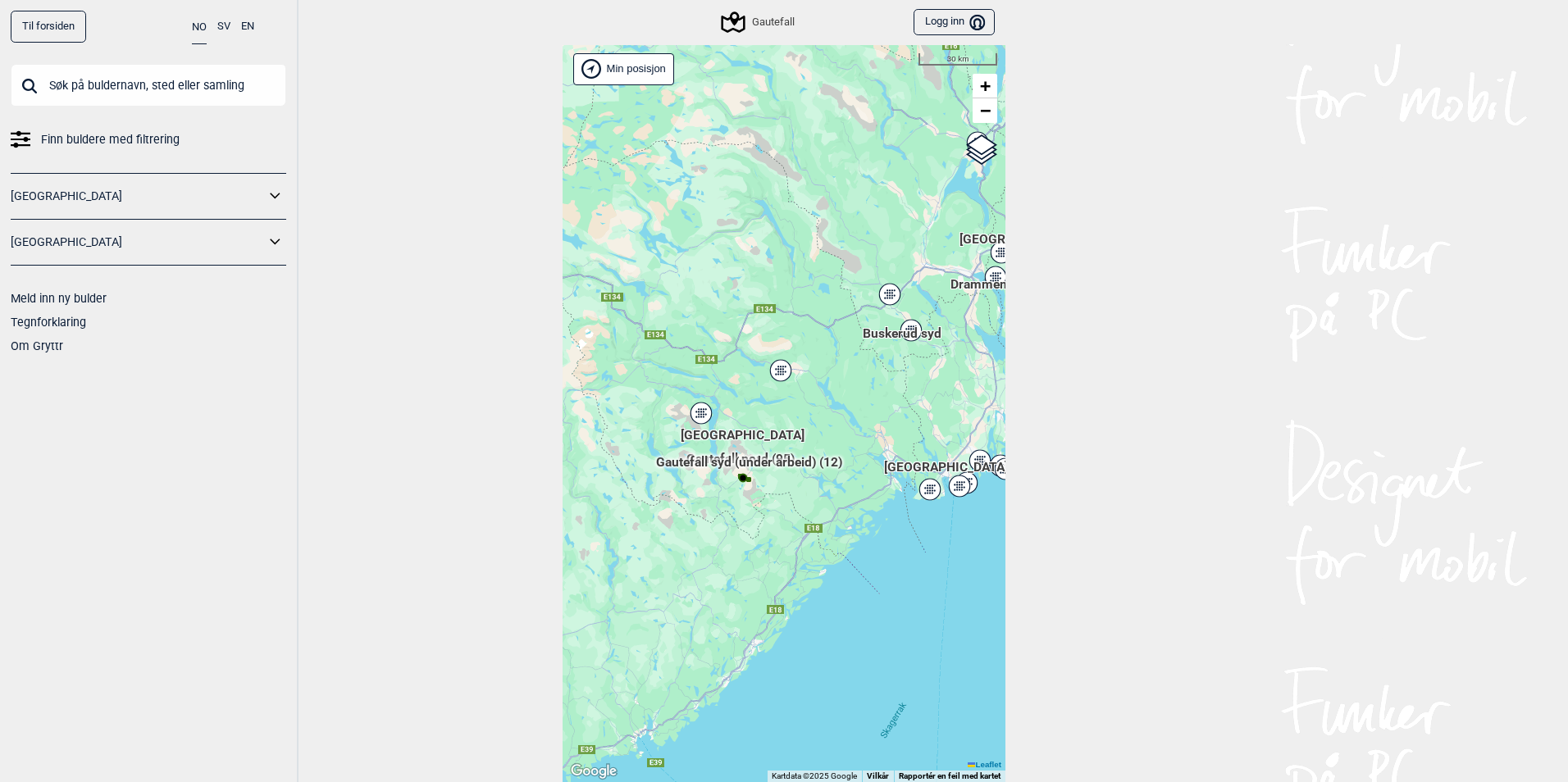
drag, startPoint x: 793, startPoint y: 506, endPoint x: 743, endPoint y: 474, distance: 59.4
click at [743, 474] on div "Hallingdal Stange [GEOGRAPHIC_DATA] syd [GEOGRAPHIC_DATA] og omegn [GEOGRAPHIC_…" at bounding box center [784, 414] width 443 height 738
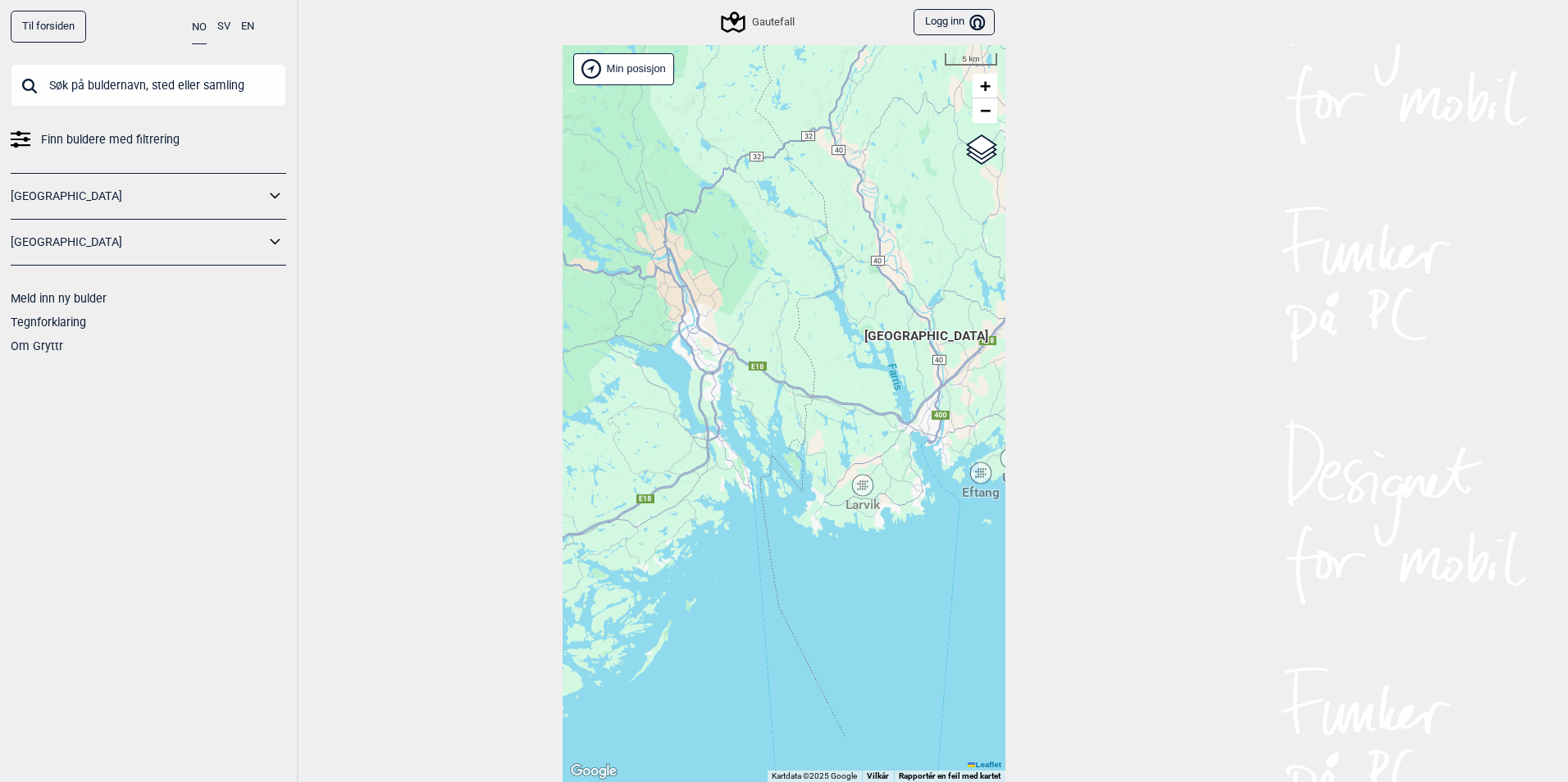
drag, startPoint x: 844, startPoint y: 413, endPoint x: 636, endPoint y: 461, distance: 213.5
click at [563, 480] on div "Hallingdal Stange [GEOGRAPHIC_DATA] syd [GEOGRAPHIC_DATA] og omegn [GEOGRAPHIC_…" at bounding box center [784, 414] width 443 height 738
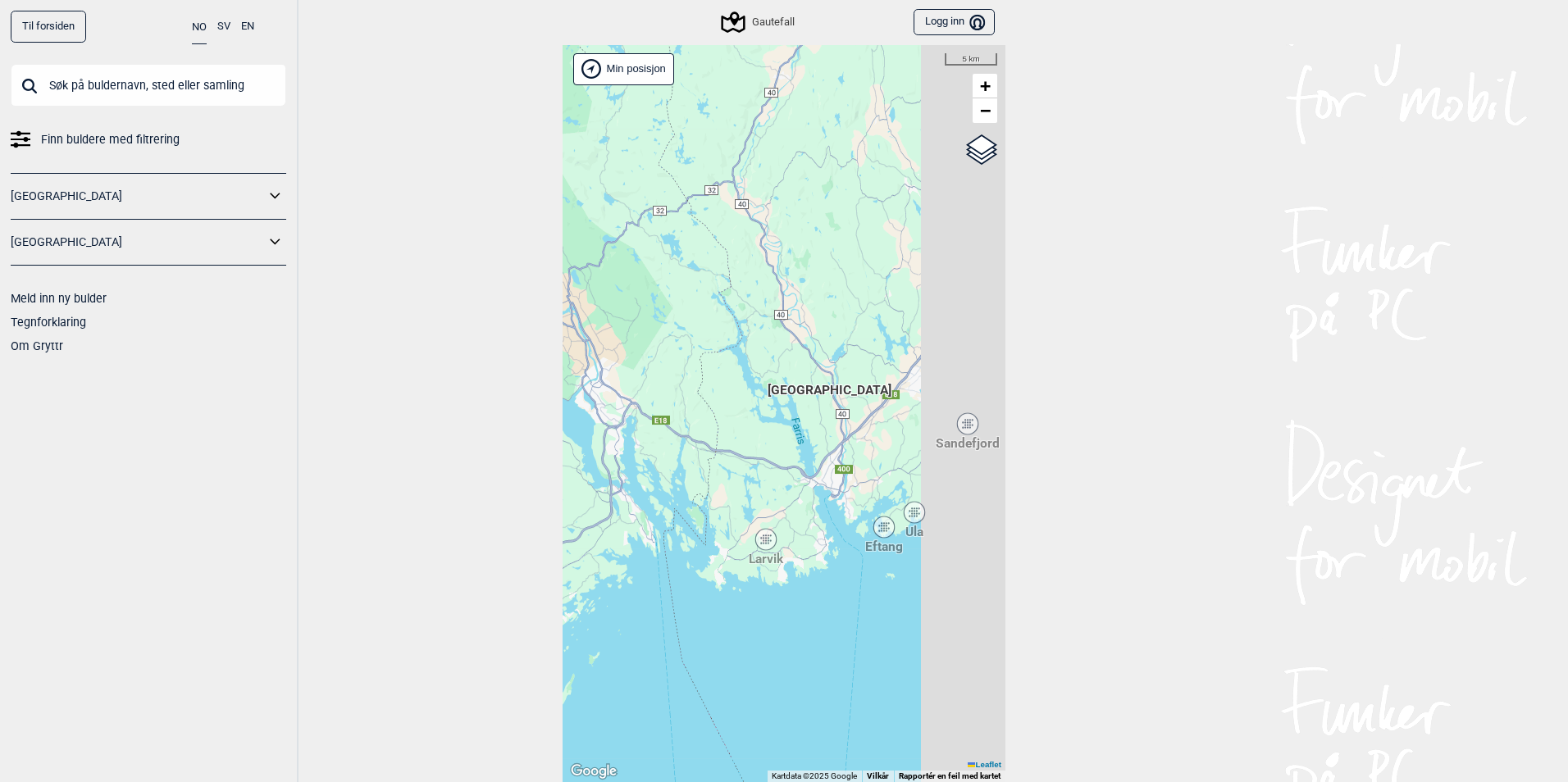
drag, startPoint x: 819, startPoint y: 439, endPoint x: 728, endPoint y: 488, distance: 103.4
click at [728, 488] on div "Hallingdal Stange [GEOGRAPHIC_DATA] syd [GEOGRAPHIC_DATA] og omegn [GEOGRAPHIC_…" at bounding box center [784, 414] width 443 height 738
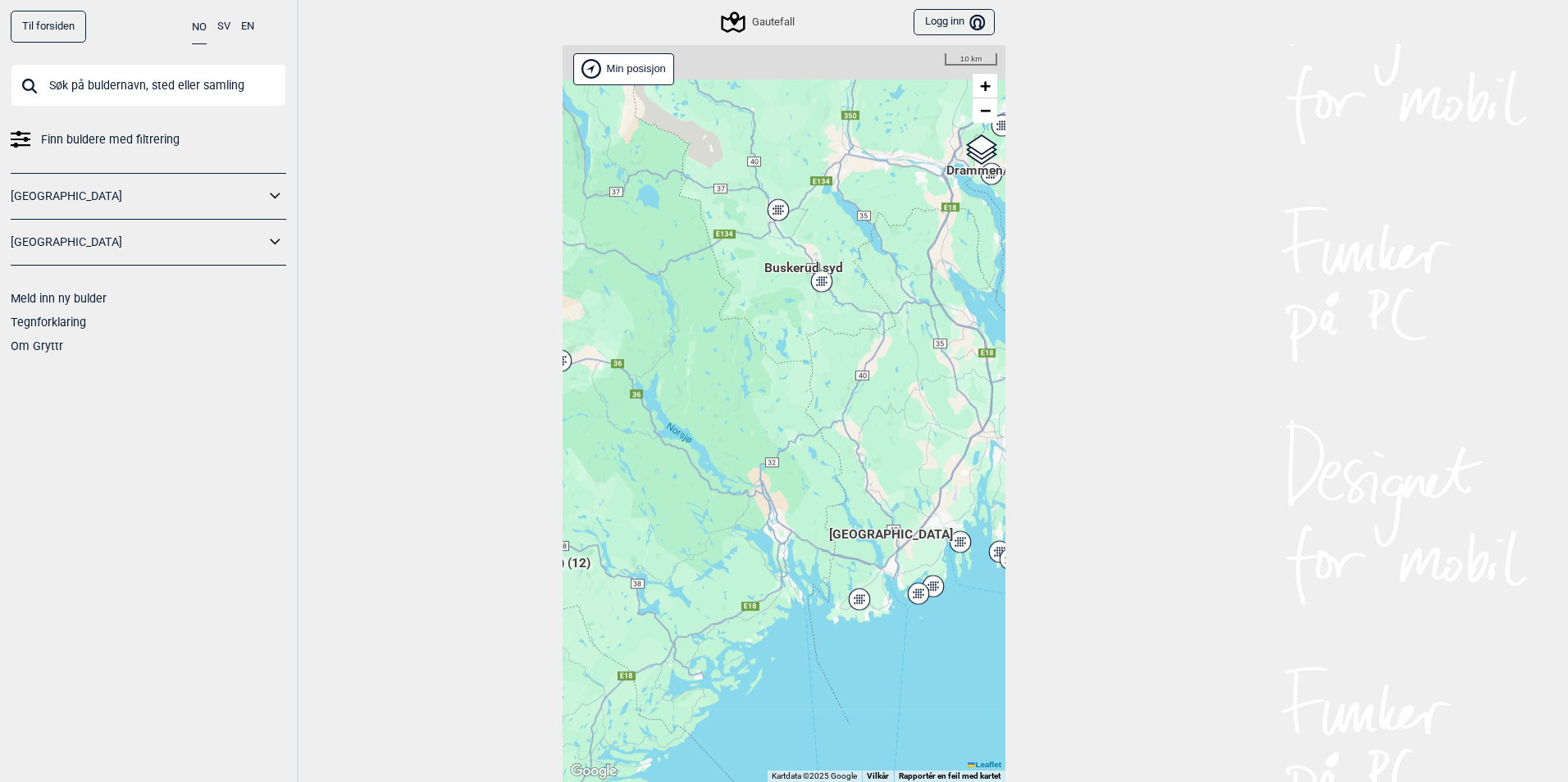
drag, startPoint x: 773, startPoint y: 411, endPoint x: 826, endPoint y: 518, distance: 119.4
click at [826, 518] on div "Hallingdal Stange [GEOGRAPHIC_DATA] syd [GEOGRAPHIC_DATA] og omegn [GEOGRAPHIC_…" at bounding box center [784, 414] width 443 height 738
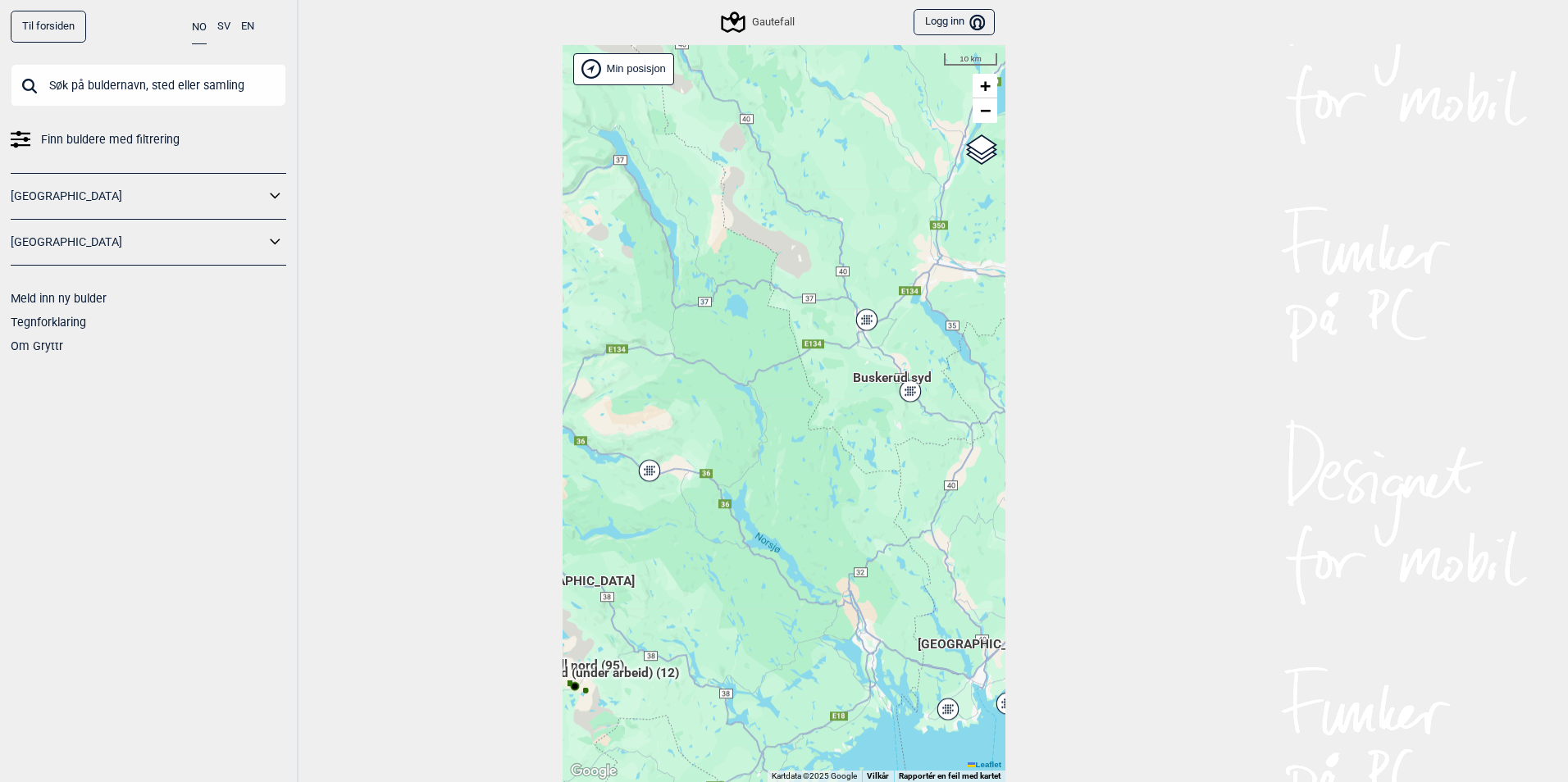
drag, startPoint x: 864, startPoint y: 408, endPoint x: 888, endPoint y: 458, distance: 55.5
click at [888, 458] on div "Hallingdal Stange [GEOGRAPHIC_DATA] syd [GEOGRAPHIC_DATA] og omegn [GEOGRAPHIC_…" at bounding box center [784, 414] width 443 height 738
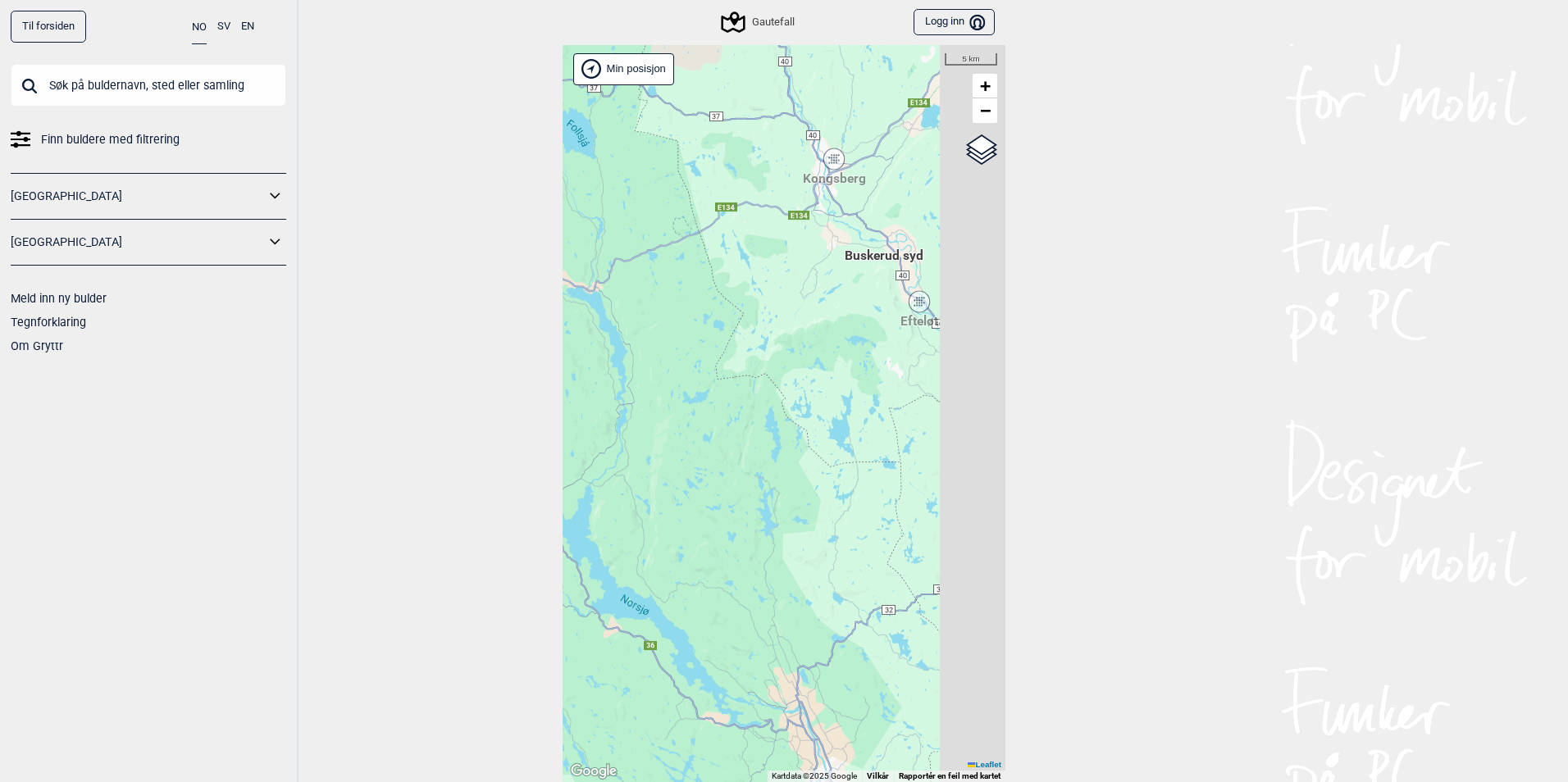
drag, startPoint x: 715, startPoint y: 408, endPoint x: 556, endPoint y: 436, distance: 161.4
click at [563, 436] on div "Hallingdal Stange [GEOGRAPHIC_DATA] syd [GEOGRAPHIC_DATA] og omegn [GEOGRAPHIC_…" at bounding box center [784, 414] width 443 height 738
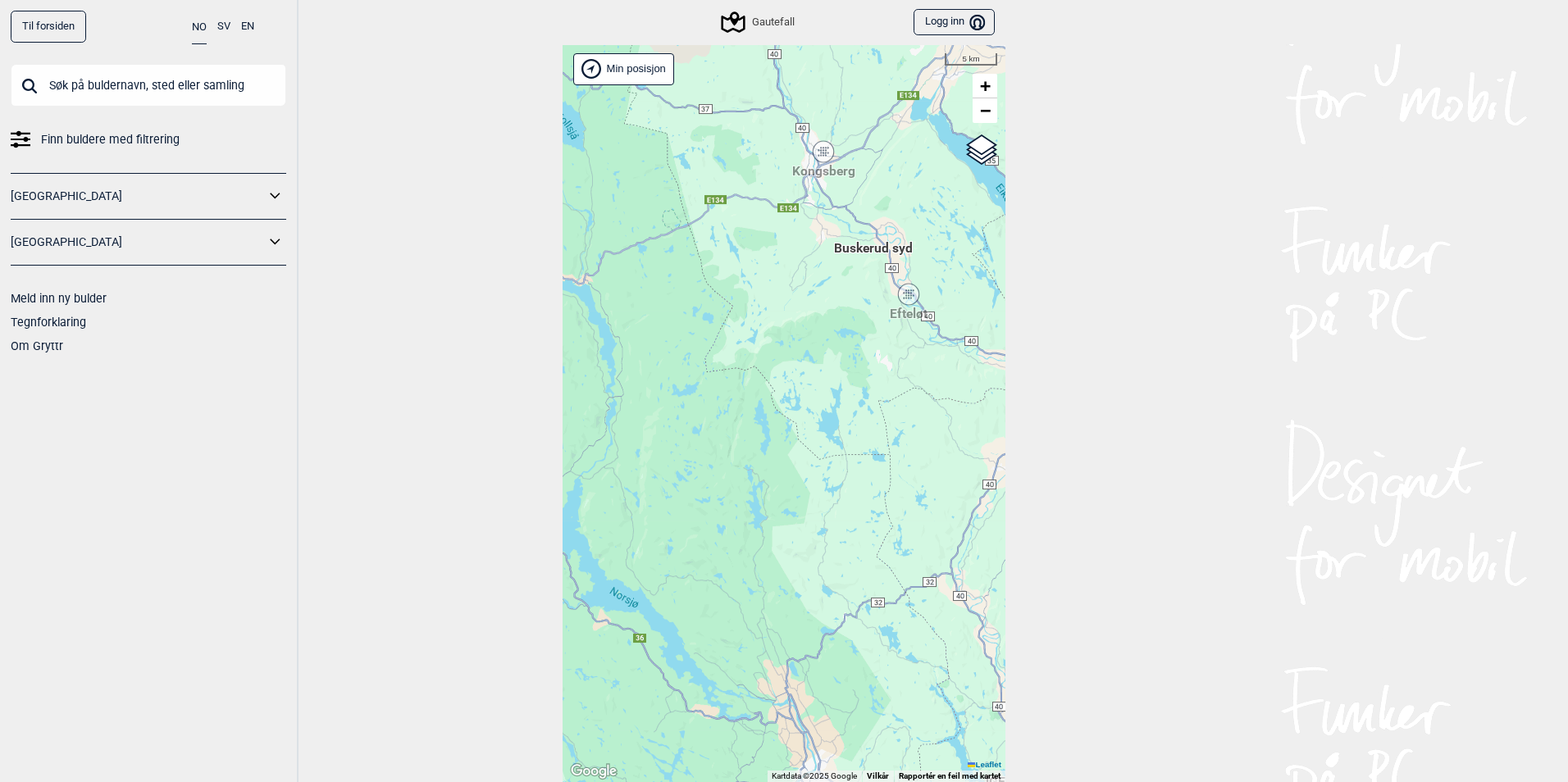
drag, startPoint x: 866, startPoint y: 414, endPoint x: 653, endPoint y: 235, distance: 278.2
click at [649, 234] on div "Hallingdal Stange [GEOGRAPHIC_DATA] syd [GEOGRAPHIC_DATA] og omegn [GEOGRAPHIC_…" at bounding box center [784, 414] width 443 height 738
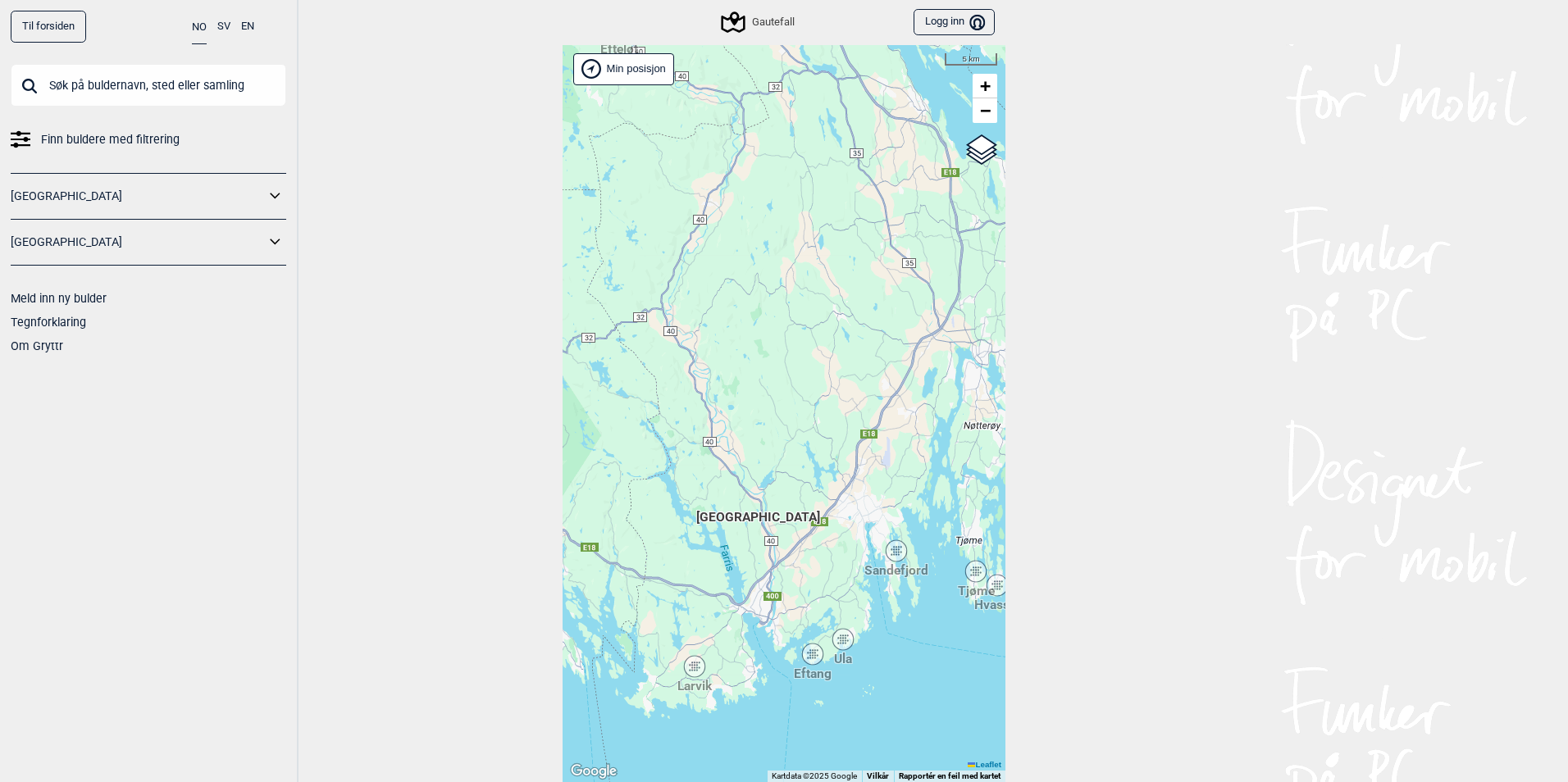
drag, startPoint x: 828, startPoint y: 568, endPoint x: 742, endPoint y: 422, distance: 169.4
click at [742, 422] on div "Hallingdal Stange [GEOGRAPHIC_DATA] syd [GEOGRAPHIC_DATA] og omegn [GEOGRAPHIC_…" at bounding box center [784, 414] width 443 height 738
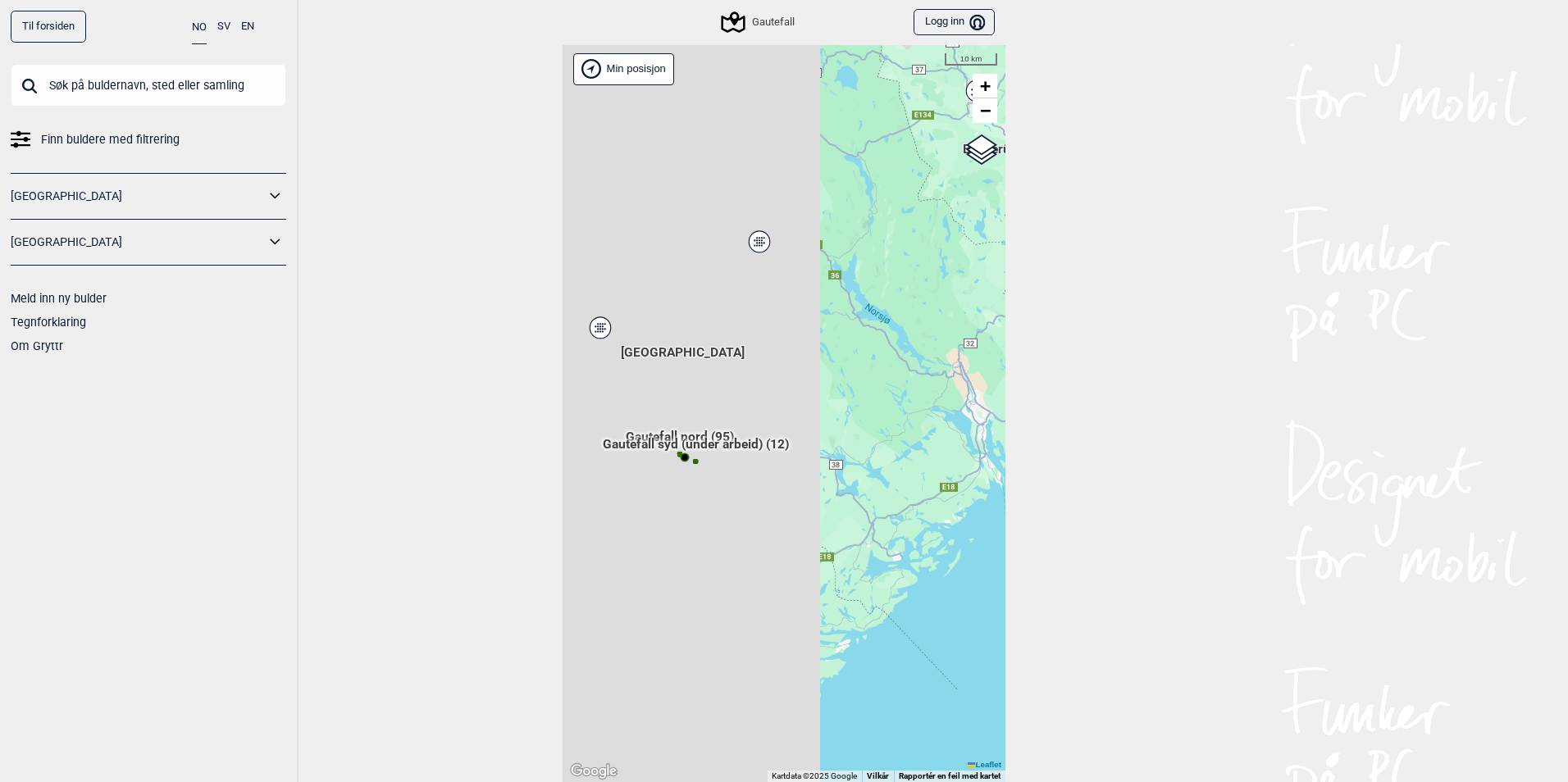
drag, startPoint x: 743, startPoint y: 338, endPoint x: 1026, endPoint y: 342, distance: 283.0
click at [1026, 342] on div "Til forsiden NO SV EN Finn buldere med filtrering [GEOGRAPHIC_DATA] [GEOGRAPHIC…" at bounding box center [784, 391] width 1568 height 782
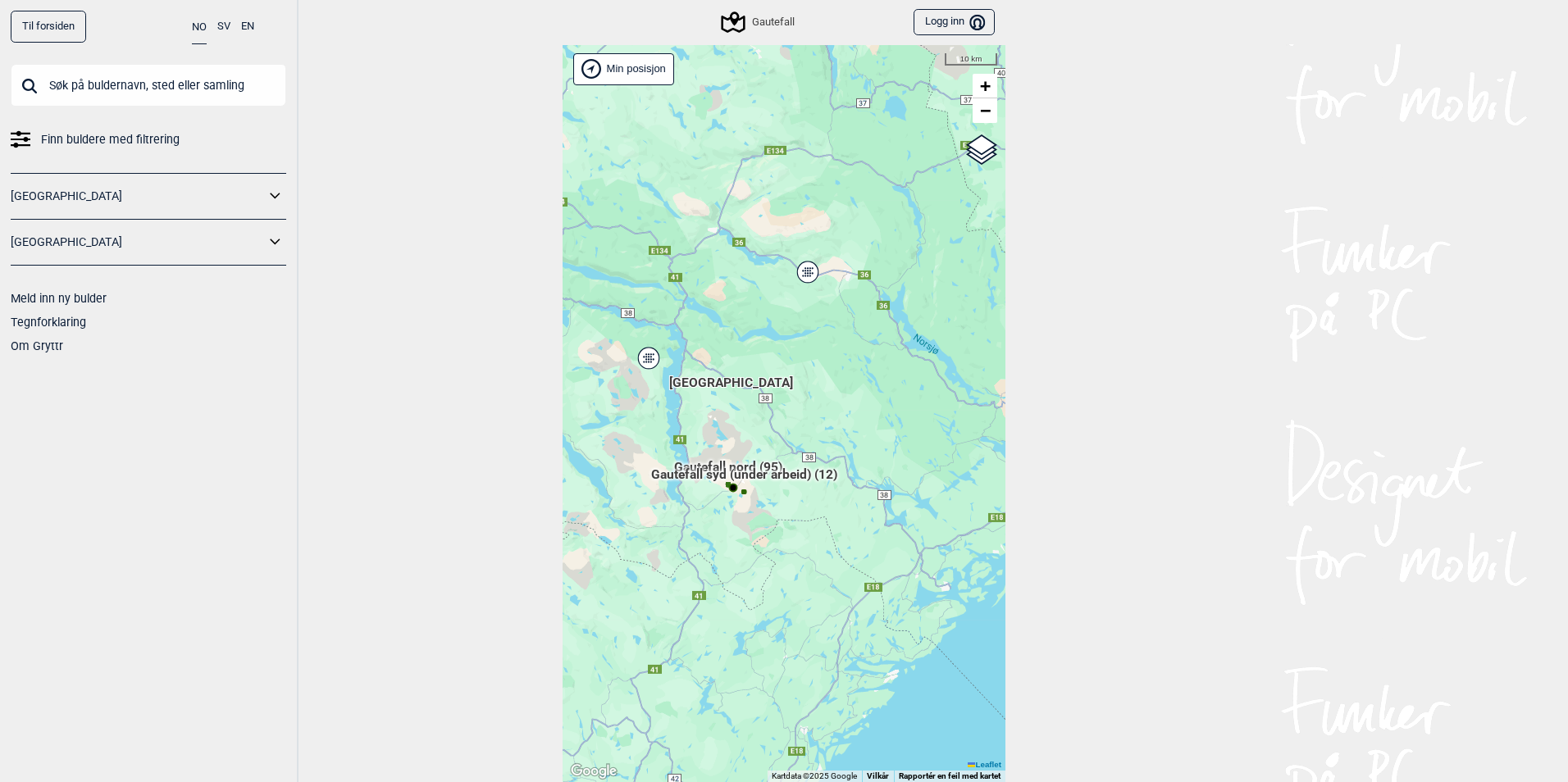
drag, startPoint x: 727, startPoint y: 351, endPoint x: 775, endPoint y: 381, distance: 56.6
click at [775, 381] on div "Hallingdal Stange [GEOGRAPHIC_DATA] syd [GEOGRAPHIC_DATA] og omegn [GEOGRAPHIC_…" at bounding box center [784, 414] width 443 height 738
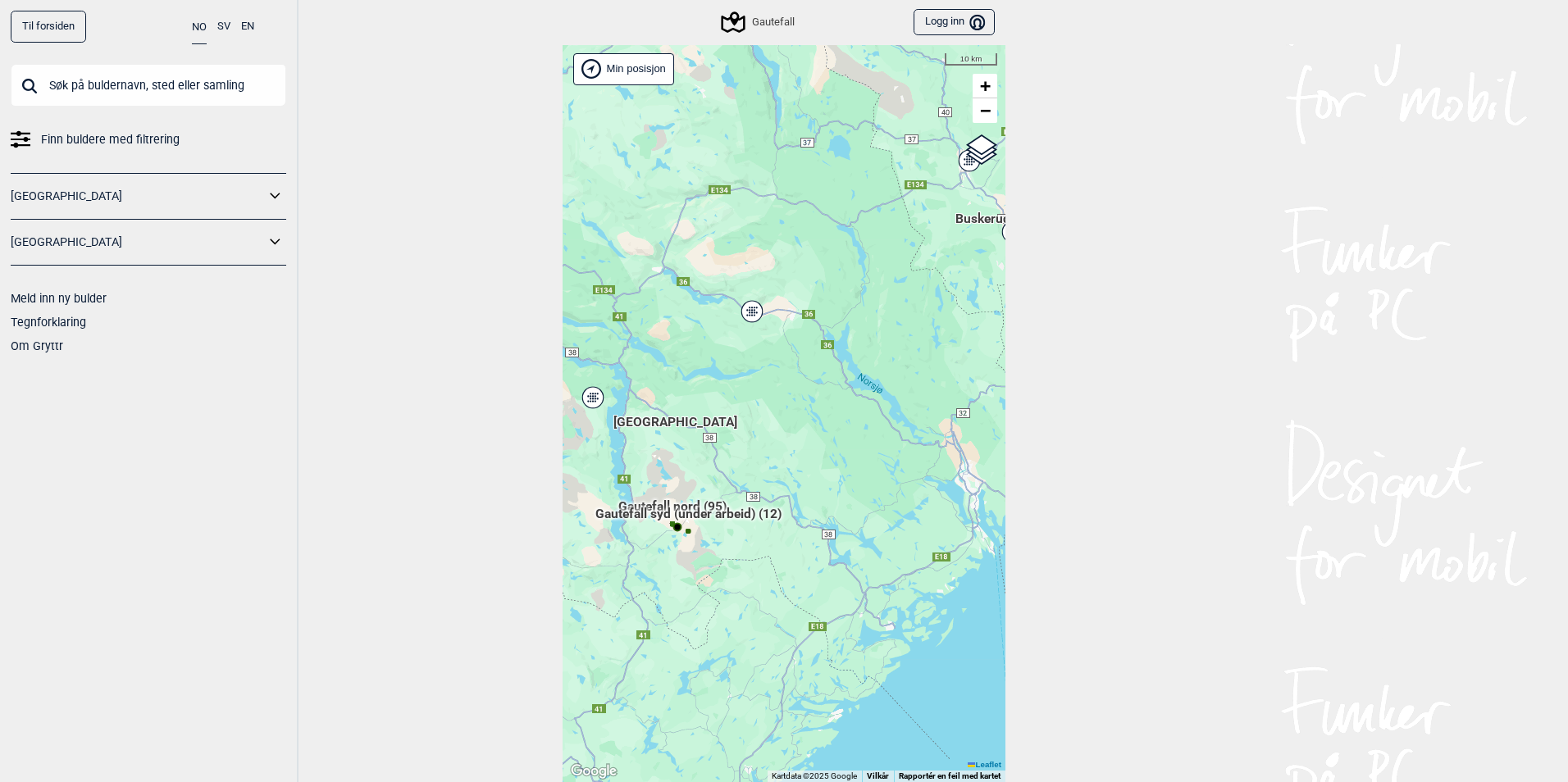
drag, startPoint x: 841, startPoint y: 370, endPoint x: 779, endPoint y: 413, distance: 75.5
click at [779, 413] on div "Hallingdal Stange [GEOGRAPHIC_DATA] syd [GEOGRAPHIC_DATA] og omegn [GEOGRAPHIC_…" at bounding box center [784, 414] width 443 height 738
